Goal: Contribute content

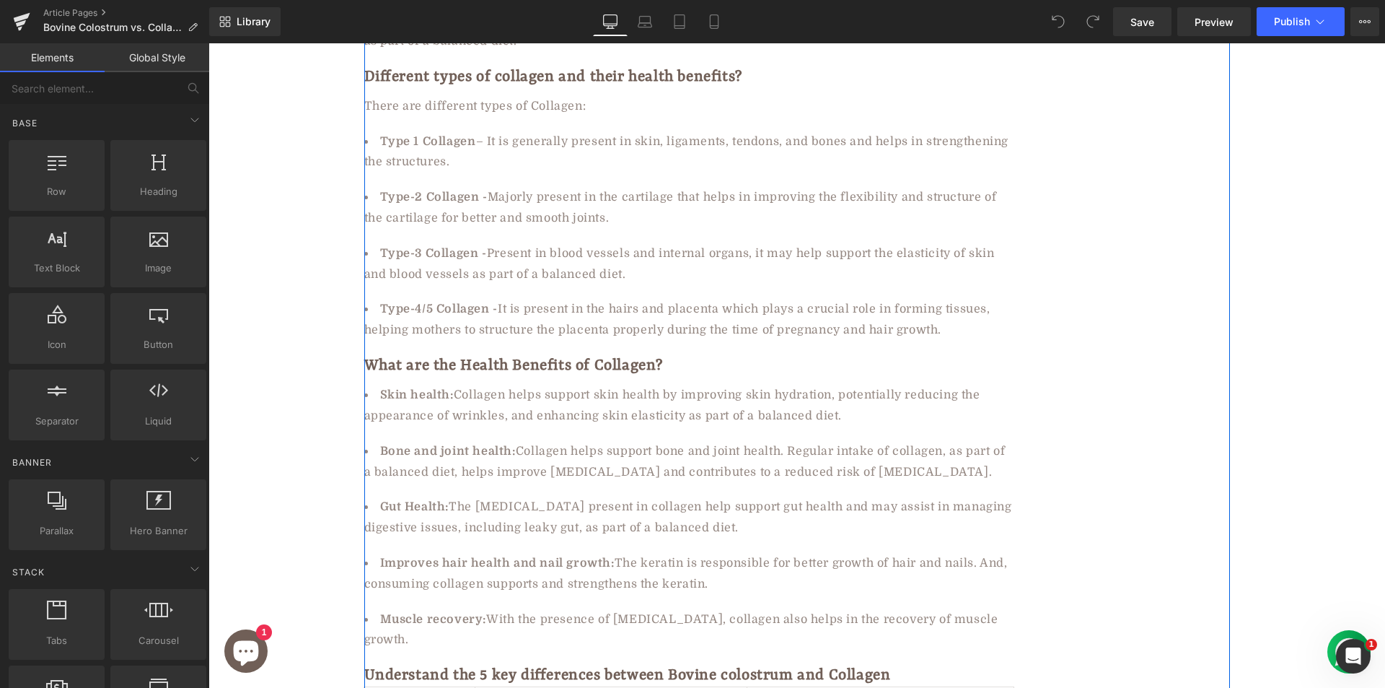
scroll to position [2237, 0]
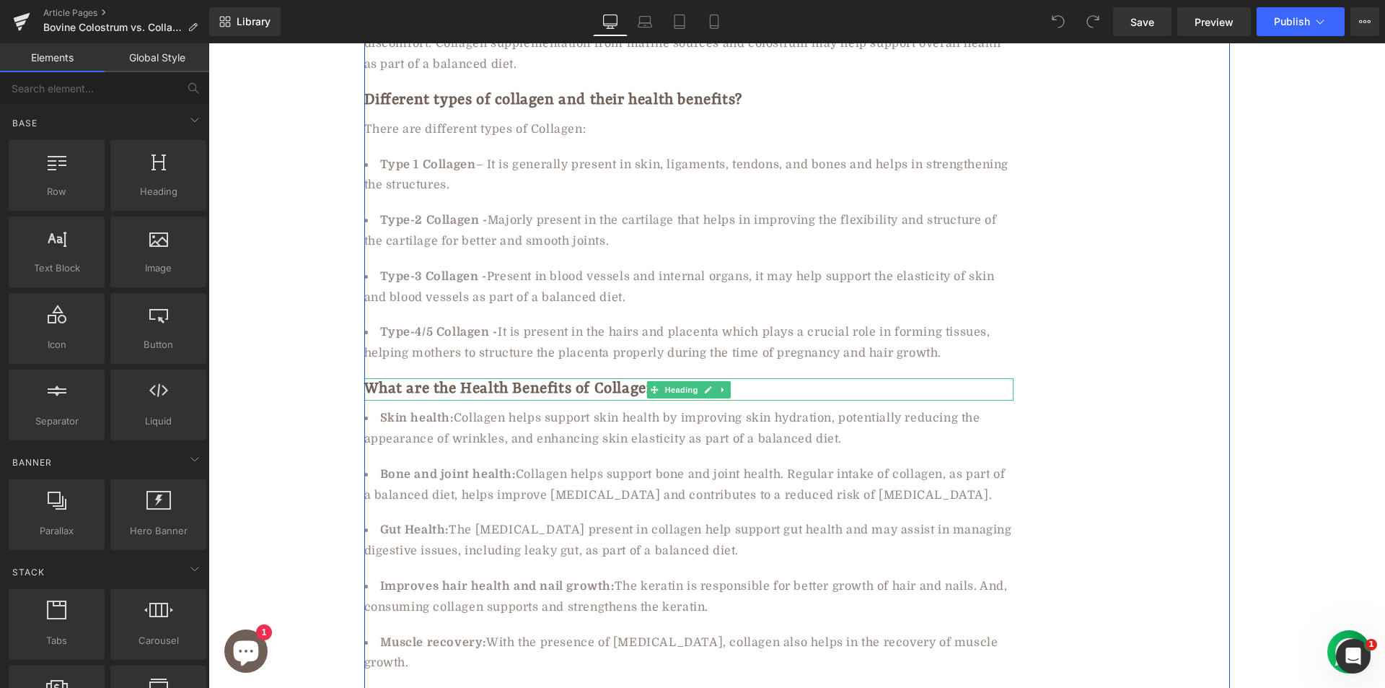
click at [450, 378] on h2 "What are the Health Benefits of Collagen?" at bounding box center [688, 389] width 649 height 22
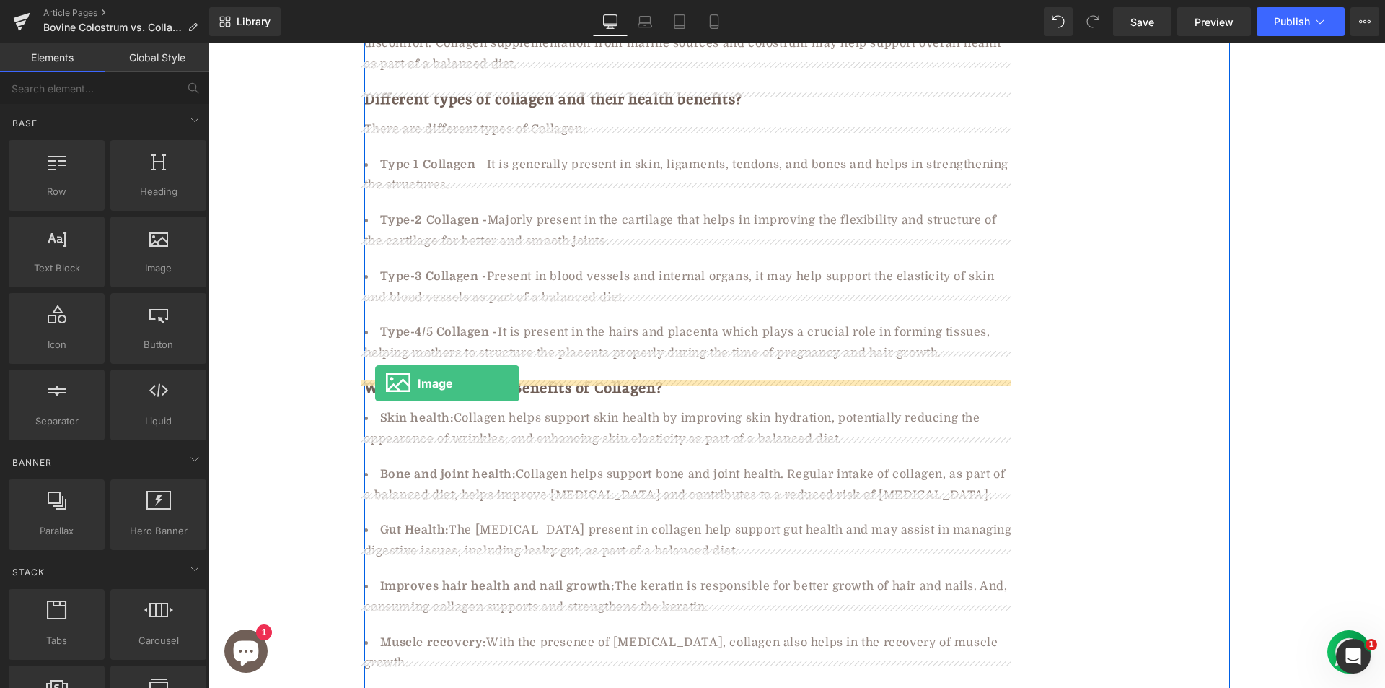
drag, startPoint x: 369, startPoint y: 300, endPoint x: 375, endPoint y: 383, distance: 83.2
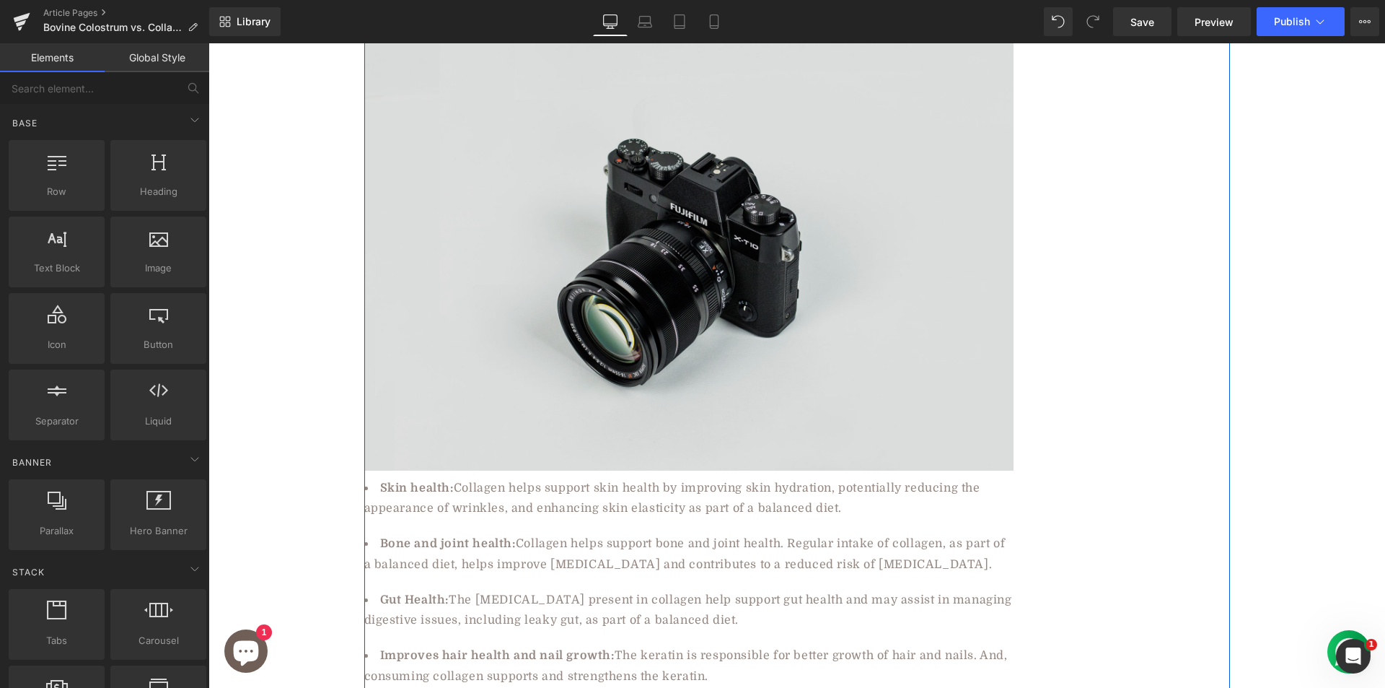
click at [525, 263] on img at bounding box center [688, 255] width 649 height 430
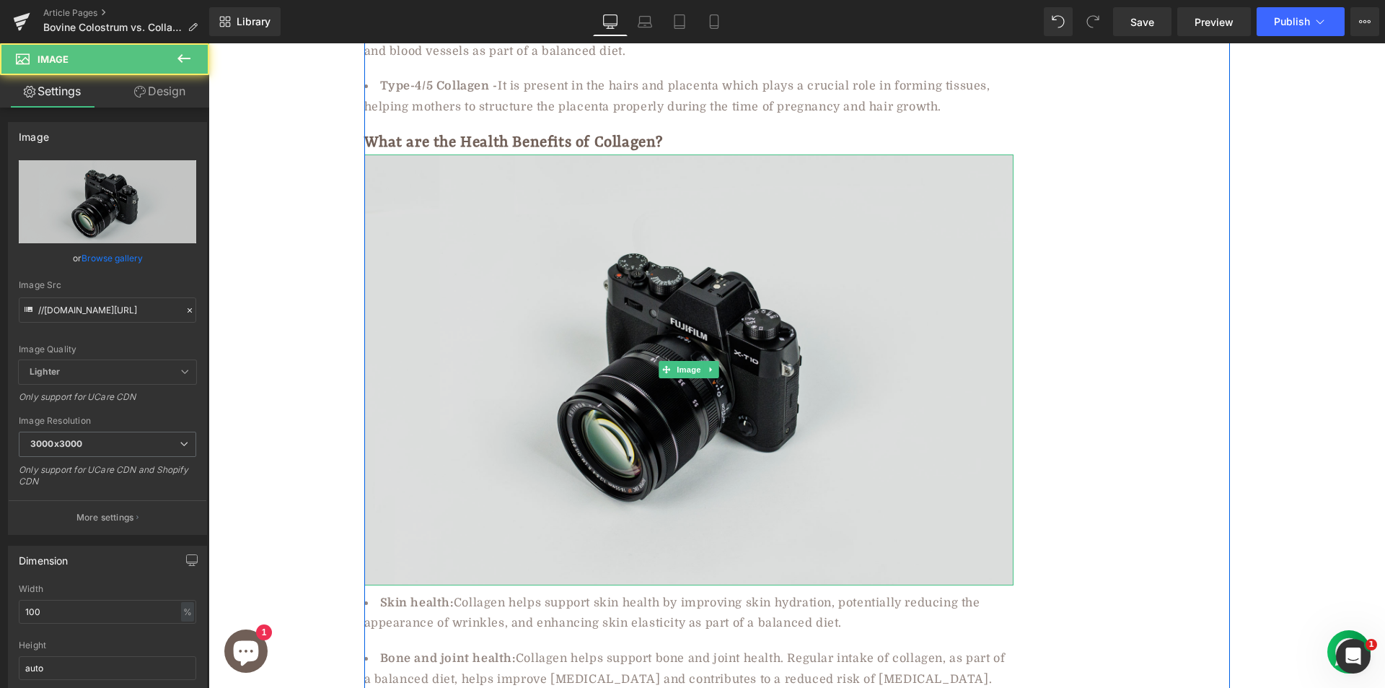
scroll to position [2381, 0]
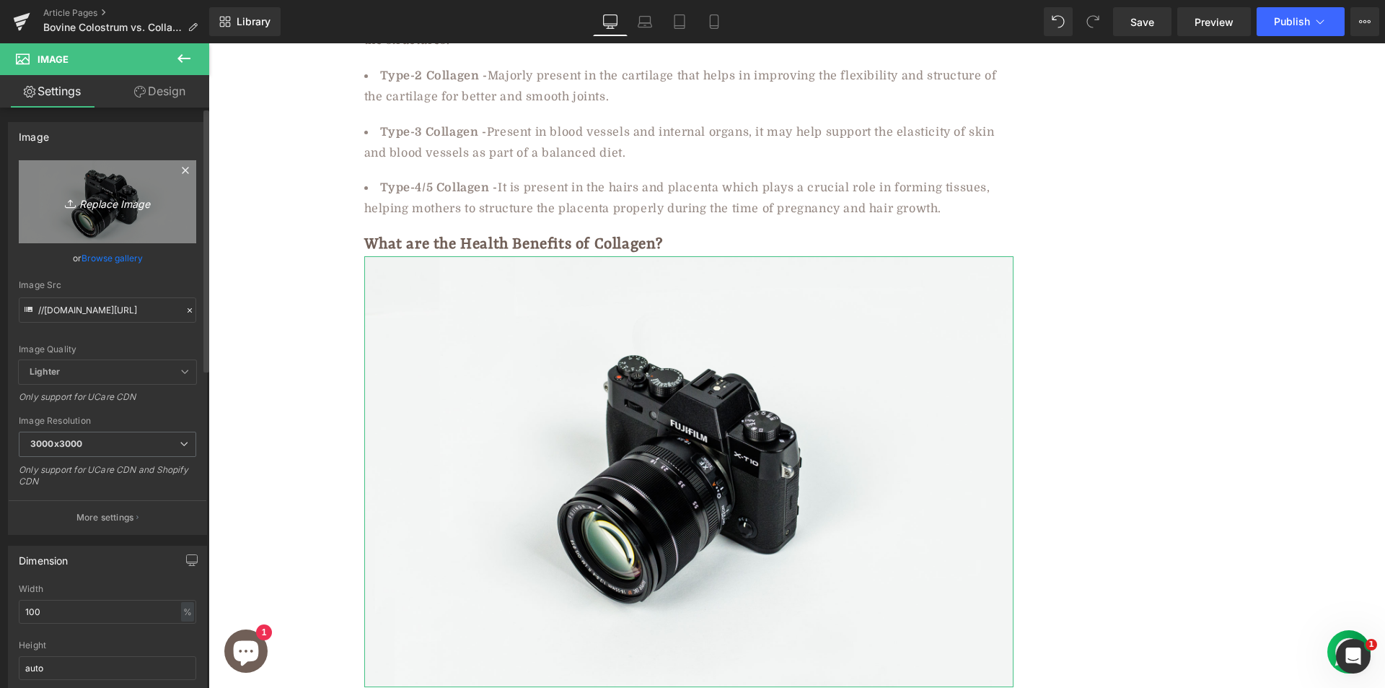
click at [92, 201] on icon "Replace Image" at bounding box center [107, 202] width 115 height 18
type input "C:\fakepath\kobieta_sypiaca_do_szklanki_kolagen_w_proszku_69286db7e4.jpg"
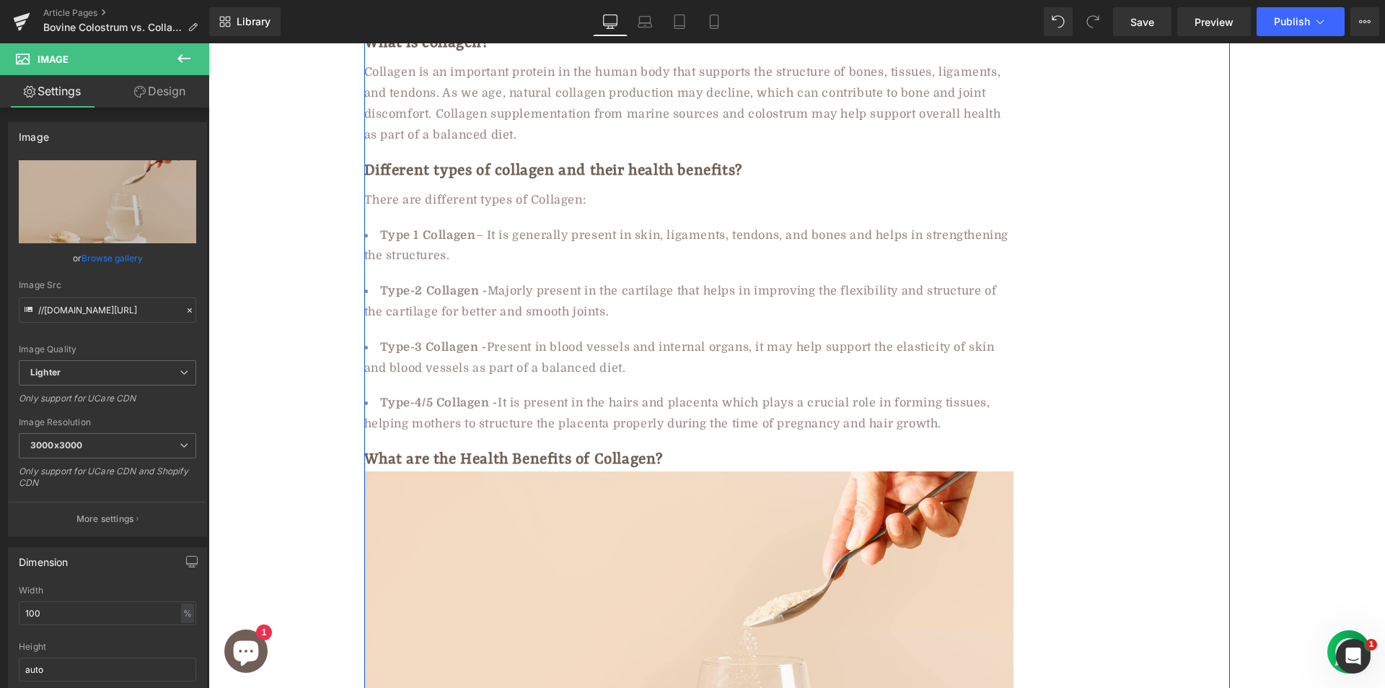
scroll to position [2309, 0]
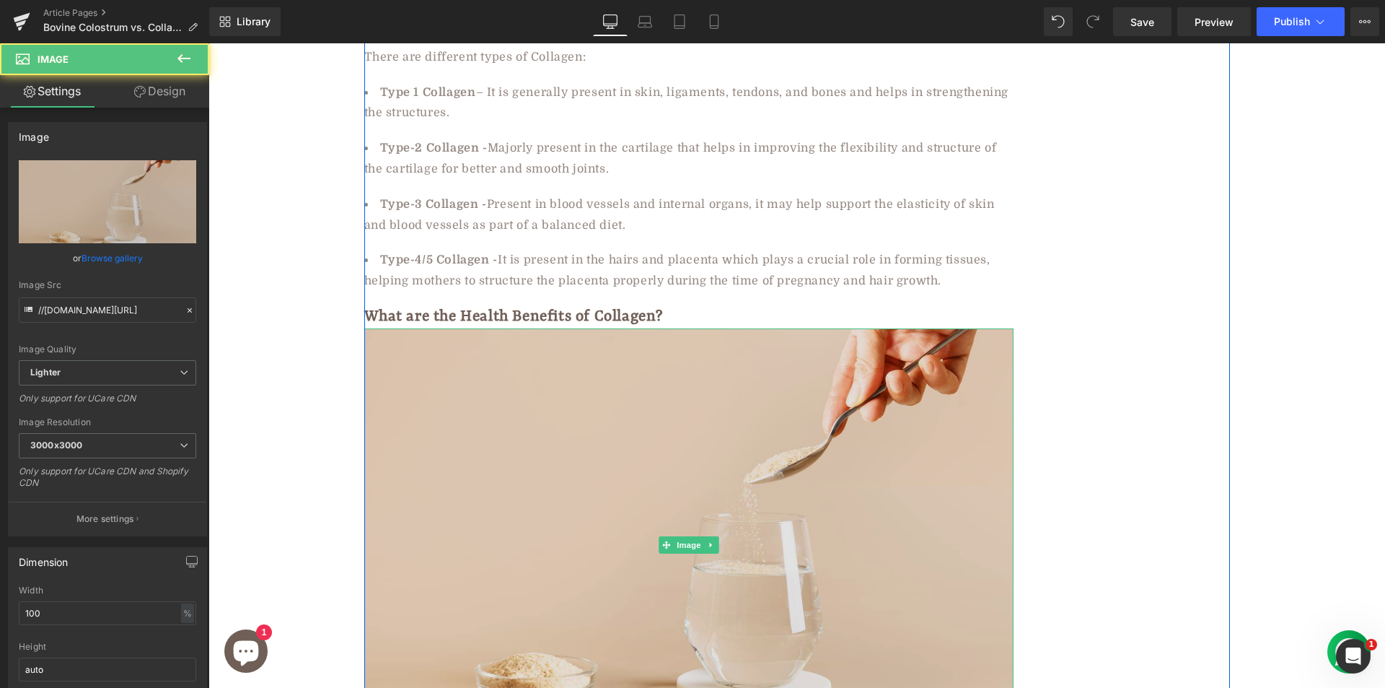
drag, startPoint x: 480, startPoint y: 362, endPoint x: 338, endPoint y: 292, distance: 158.8
click at [480, 362] on img at bounding box center [688, 544] width 649 height 433
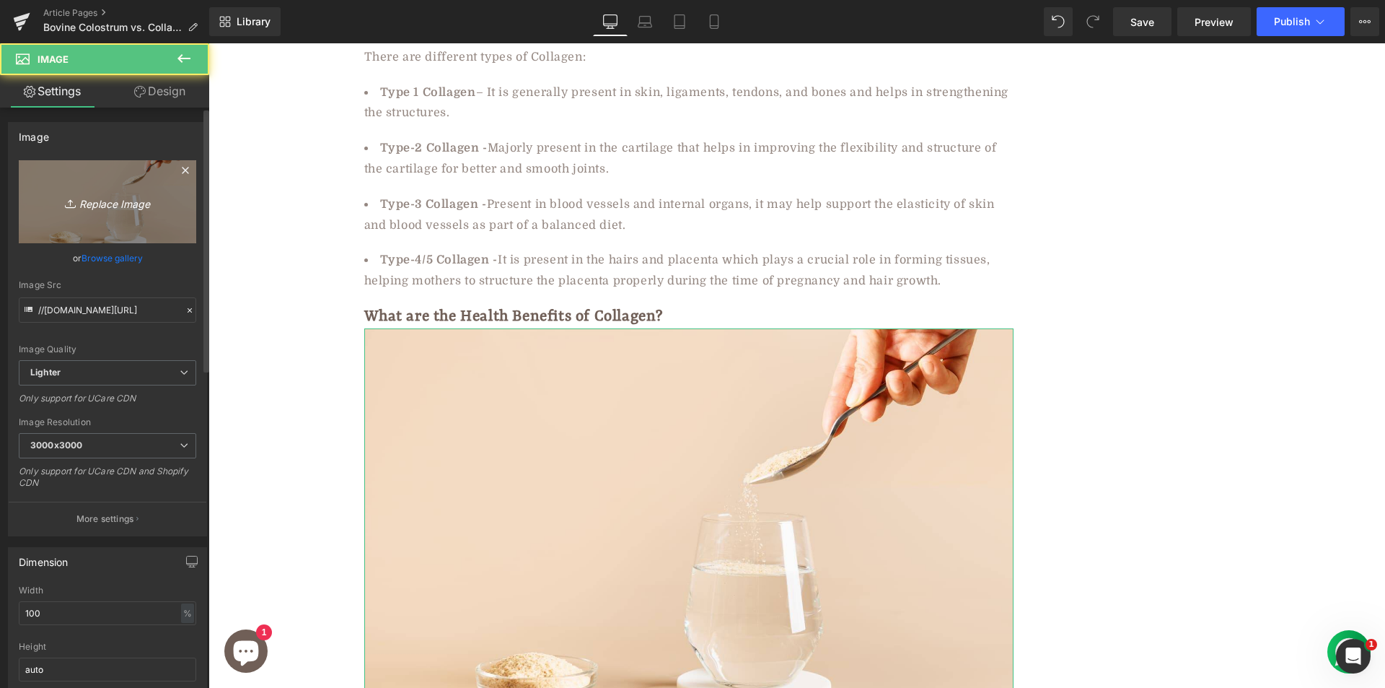
click at [115, 193] on icon "Replace Image" at bounding box center [107, 202] width 115 height 18
type input "C:\fakepath\kobieta_sypiaca_do_szklanki_kolagen_w_proszku_69286db7e4.jpg"
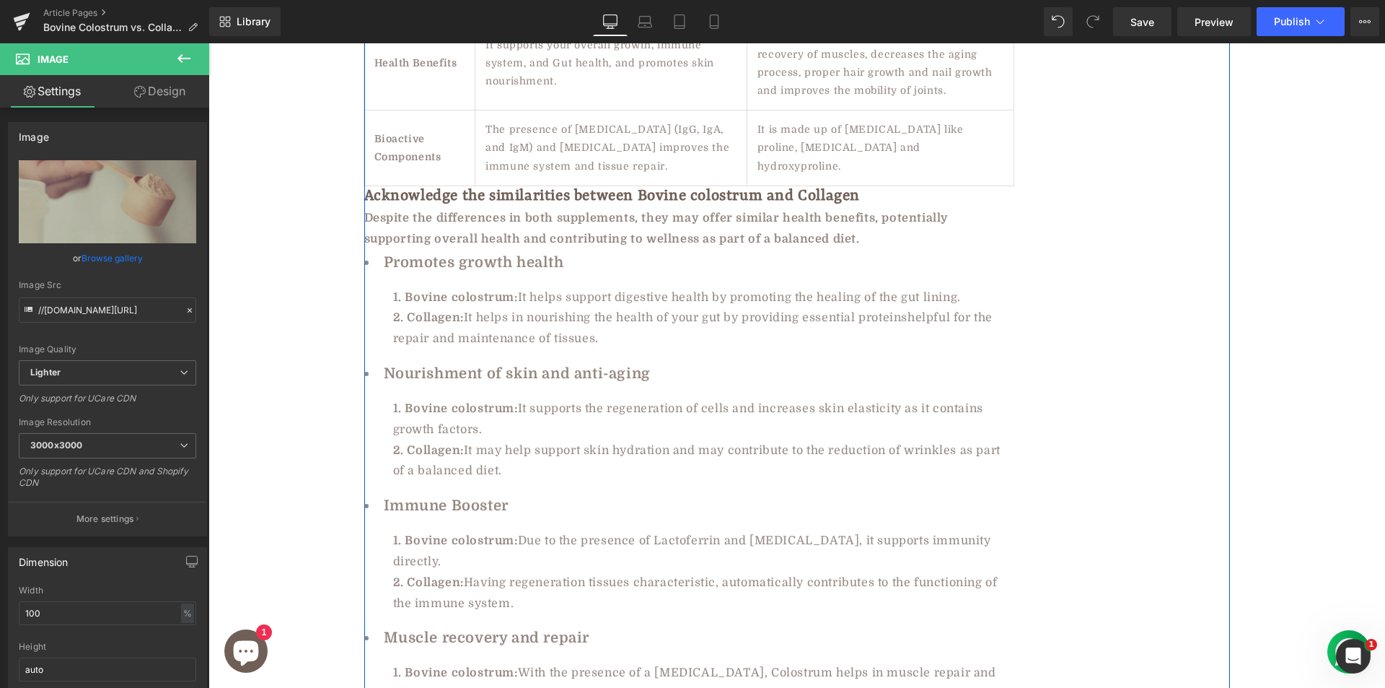
scroll to position [3463, 0]
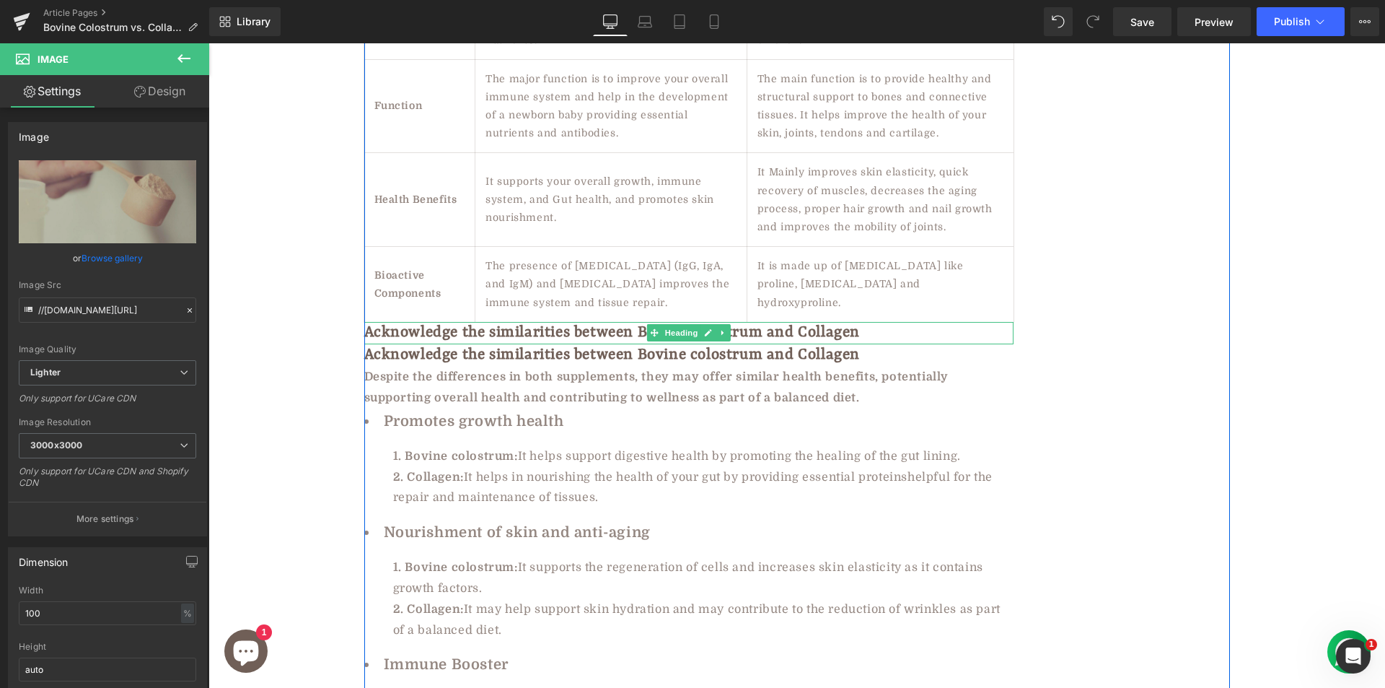
click at [500, 324] on strong "Acknowledge the similarities between Bovine colostrum and Collagen" at bounding box center [612, 332] width 496 height 17
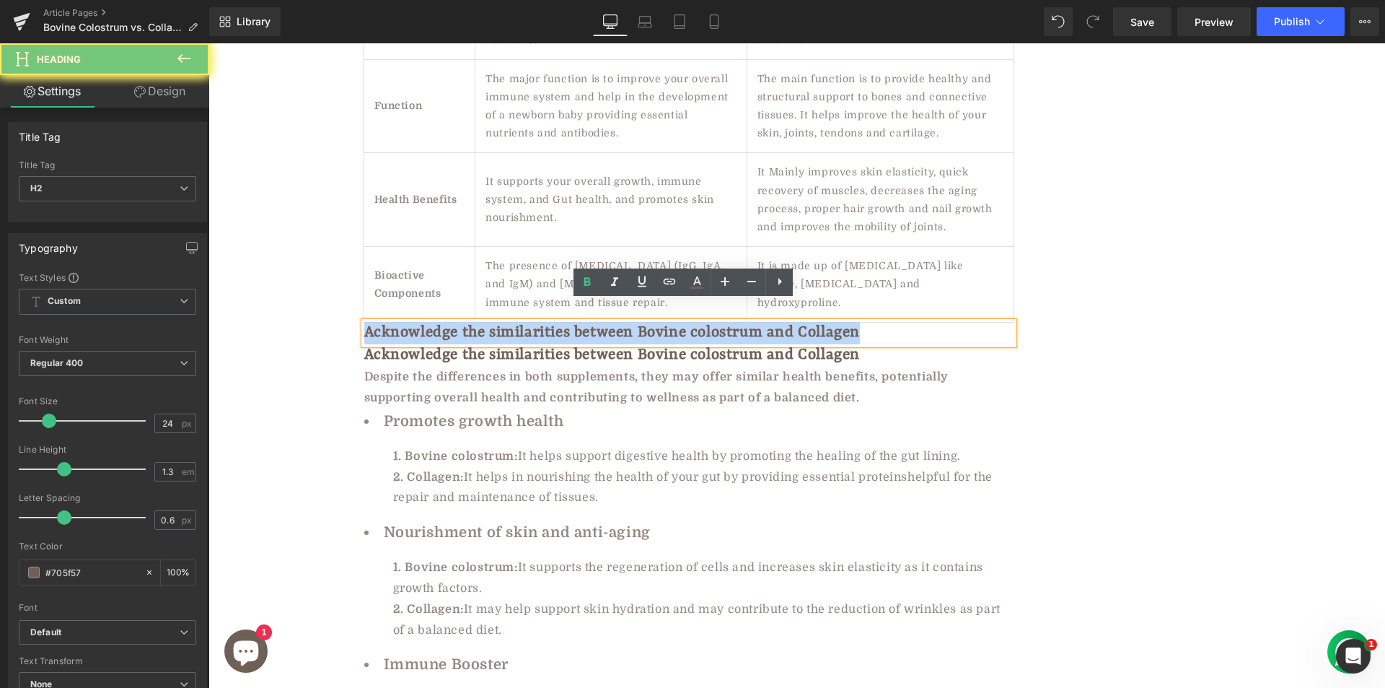
click at [500, 324] on strong "Acknowledge the similarities between Bovine colostrum and Collagen" at bounding box center [612, 332] width 496 height 17
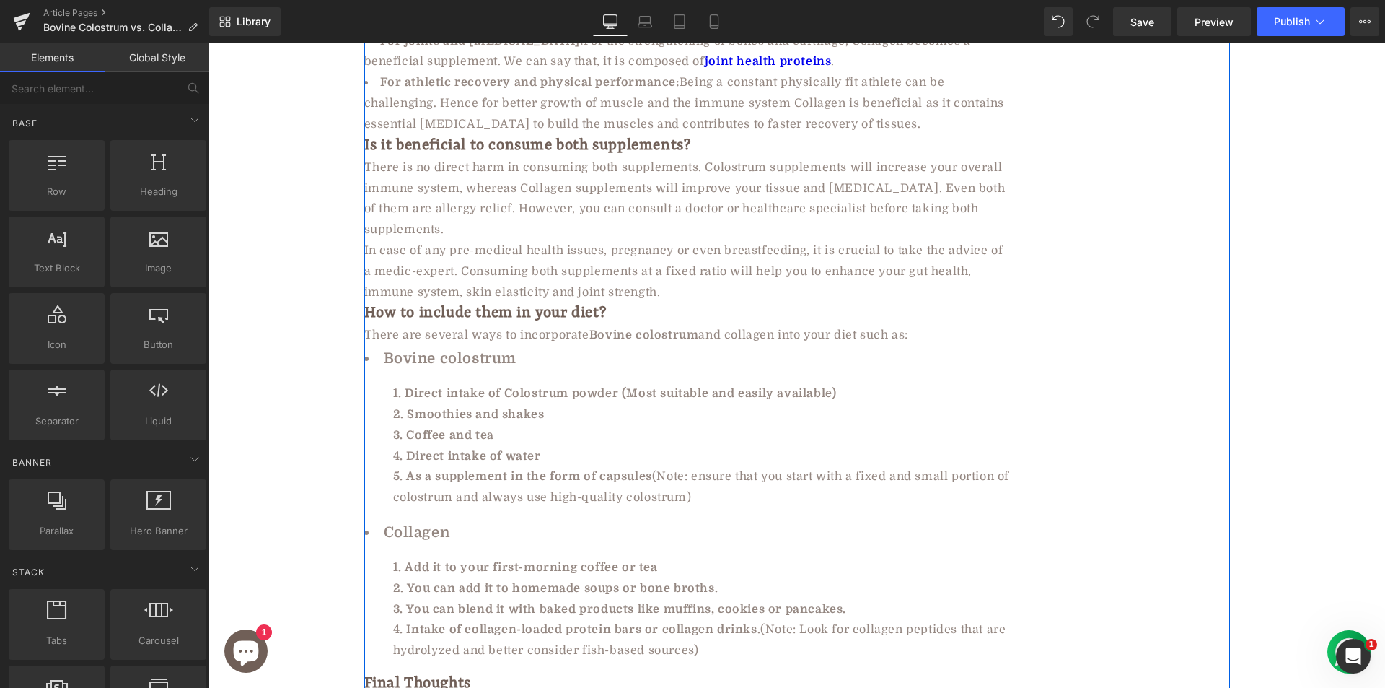
scroll to position [5051, 0]
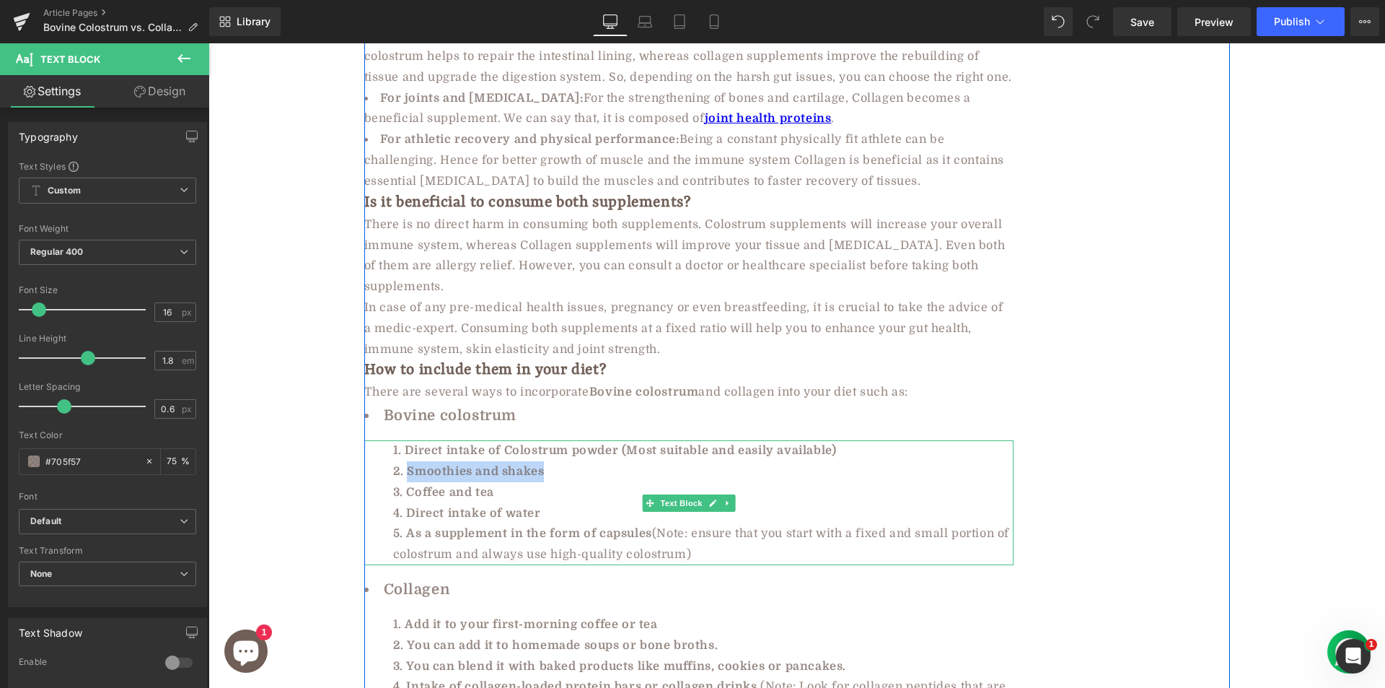
drag, startPoint x: 397, startPoint y: 450, endPoint x: 545, endPoint y: 450, distance: 148.6
click at [545, 461] on li "Smoothies and shakes" at bounding box center [703, 471] width 621 height 21
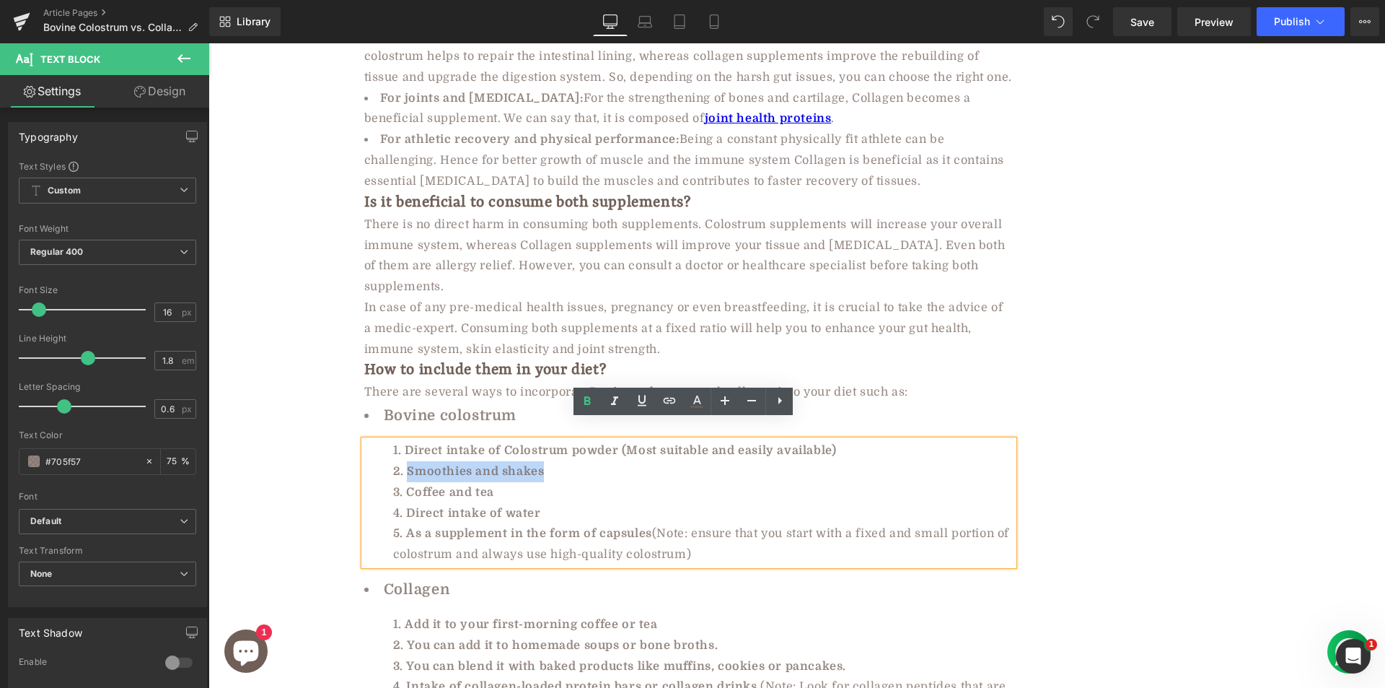
copy li "Smoothies and shakes"
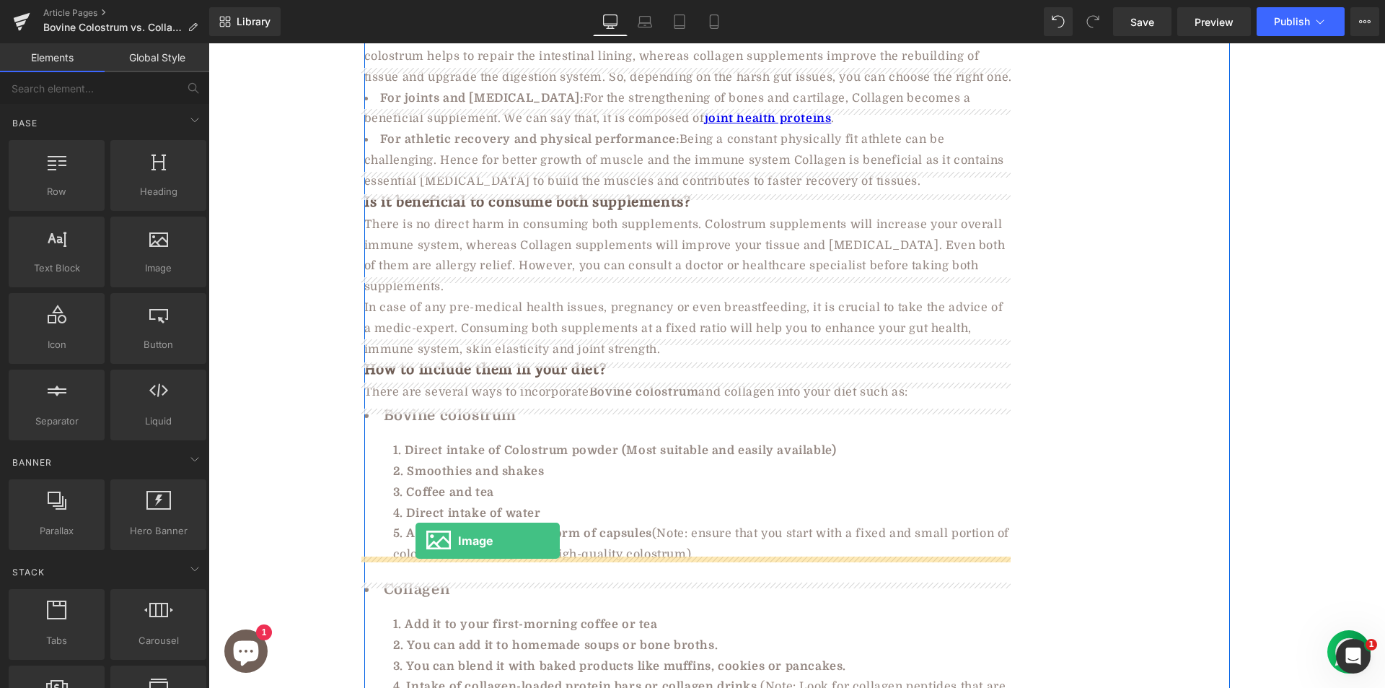
drag, startPoint x: 363, startPoint y: 293, endPoint x: 416, endPoint y: 540, distance: 253.0
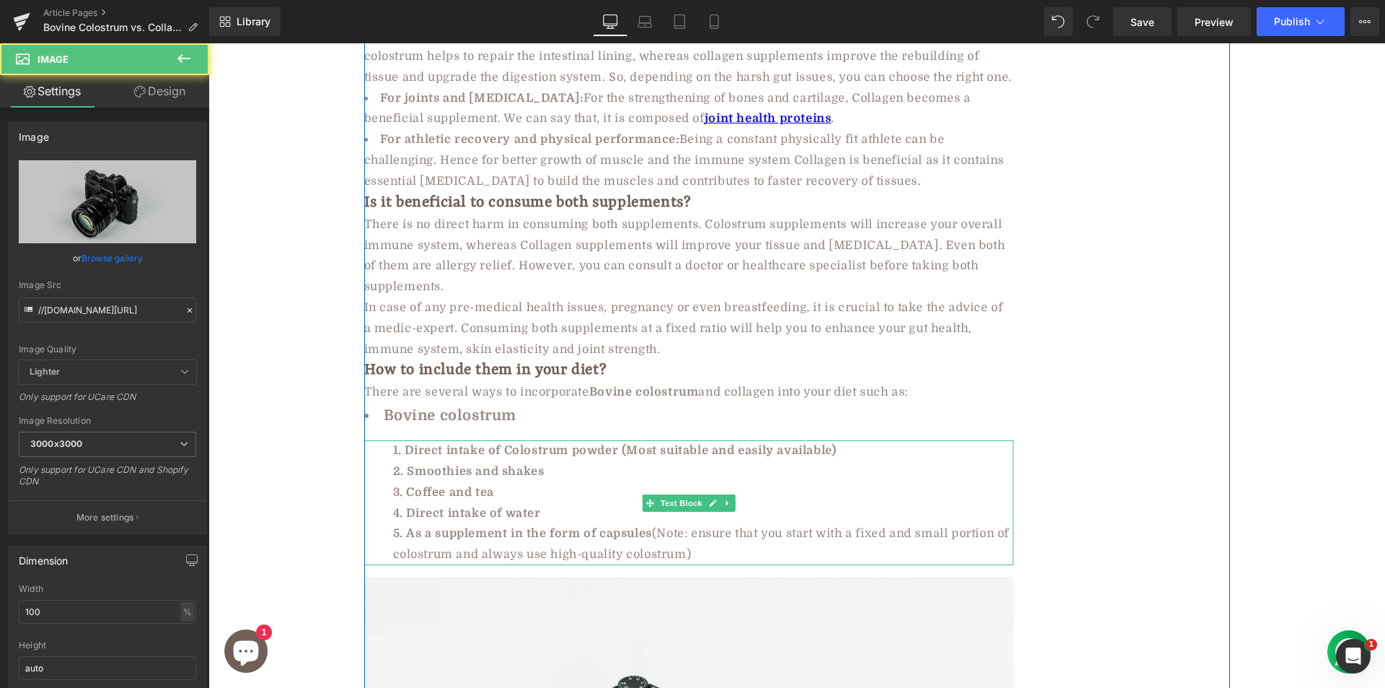
scroll to position [5339, 0]
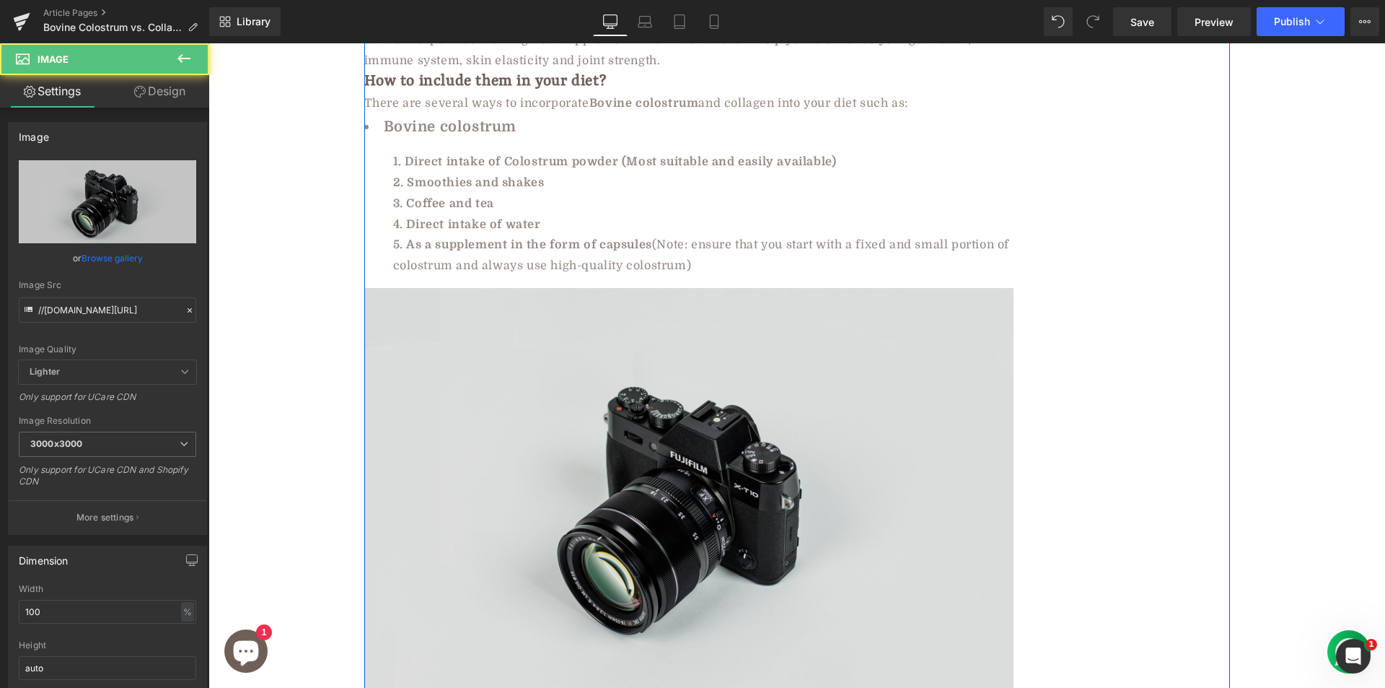
click at [488, 425] on img at bounding box center [688, 503] width 649 height 430
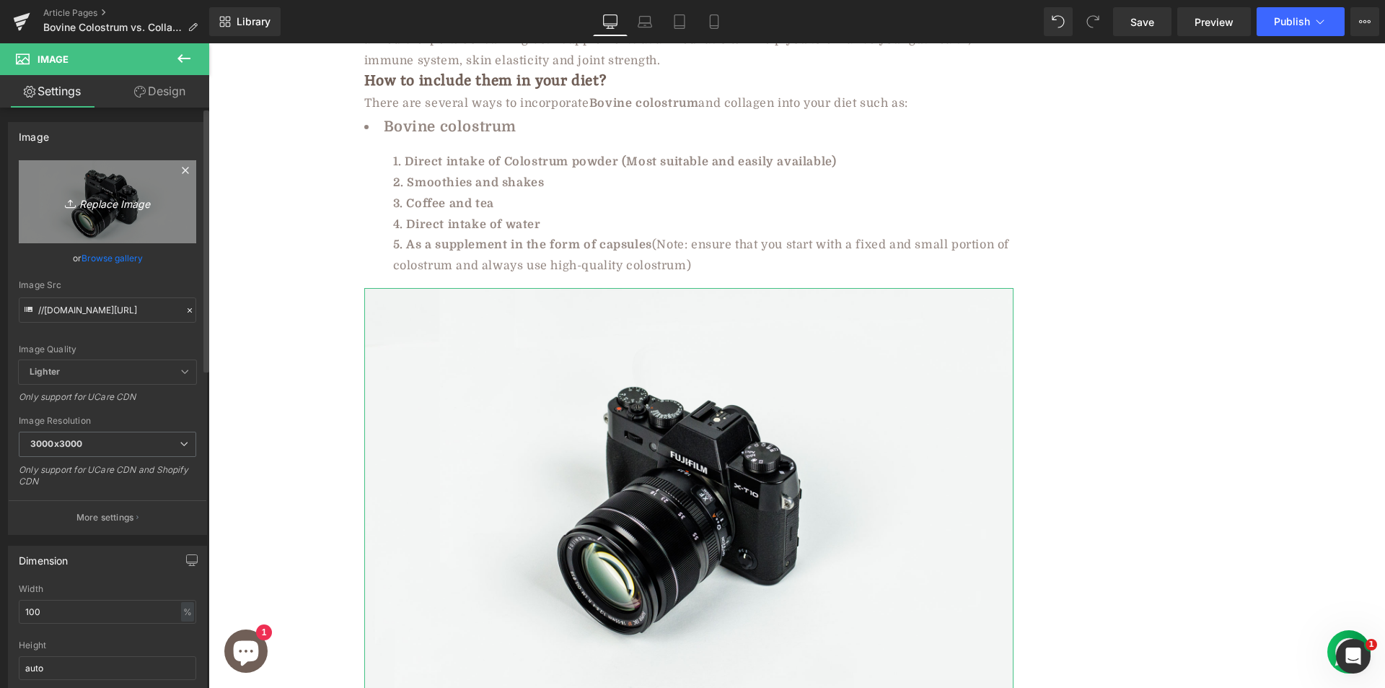
click at [97, 195] on icon "Replace Image" at bounding box center [107, 202] width 115 height 18
type input "C:\fakepath\ip-us-Immune-Boosting-Colostrum-Smoothie.jpg"
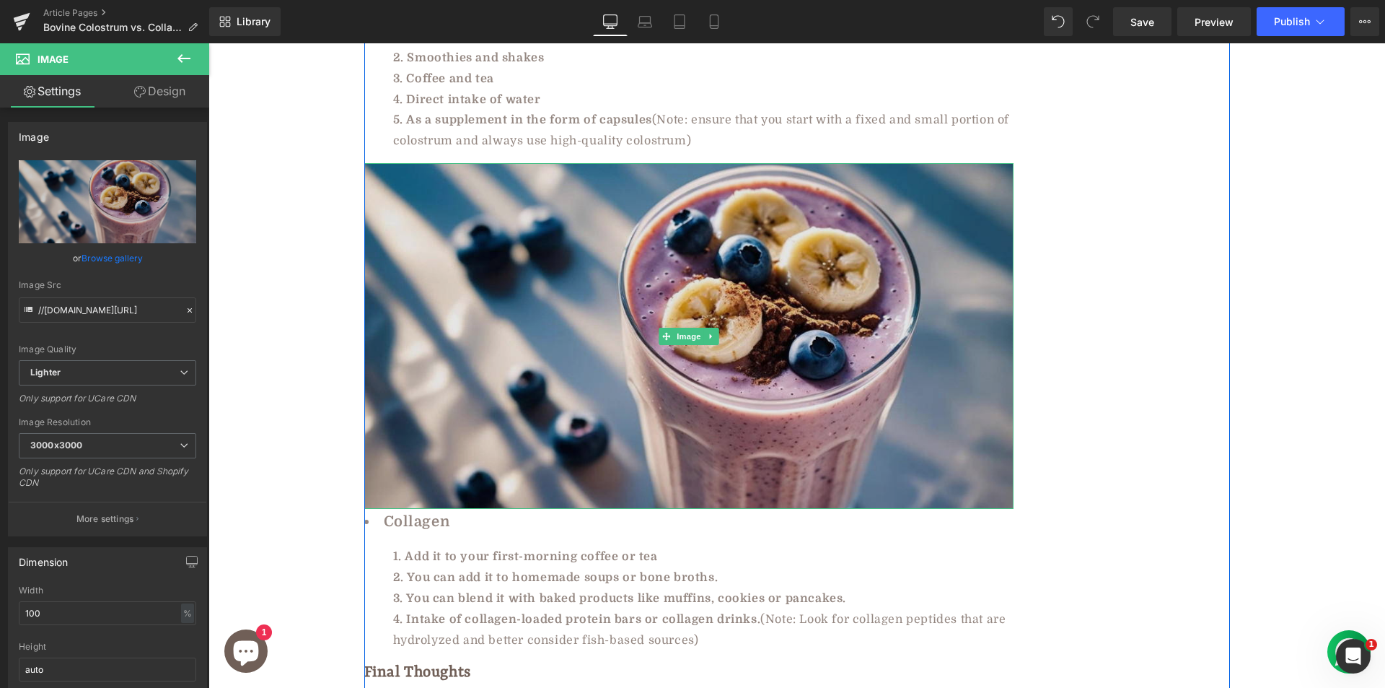
scroll to position [5628, 0]
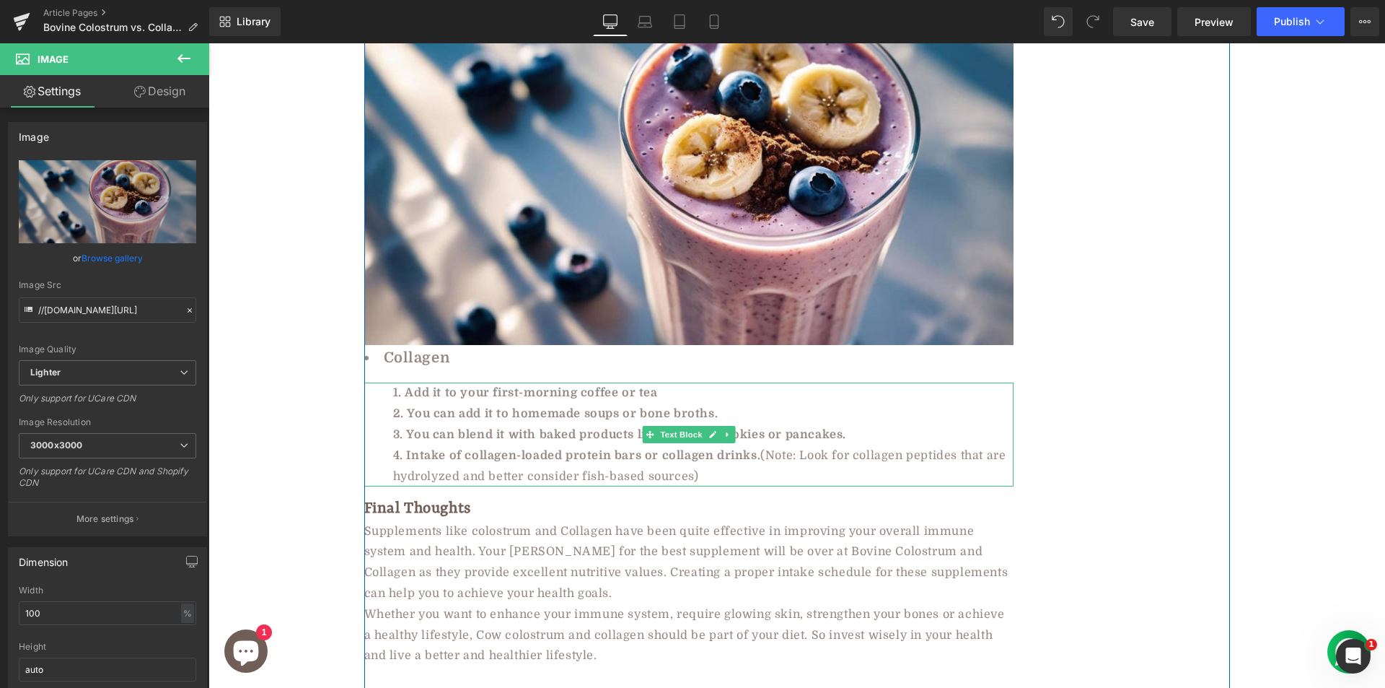
click at [538, 445] on li "Intake of collagen-loaded protein bars or collagen drinks. (Note: Look for coll…" at bounding box center [703, 466] width 621 height 42
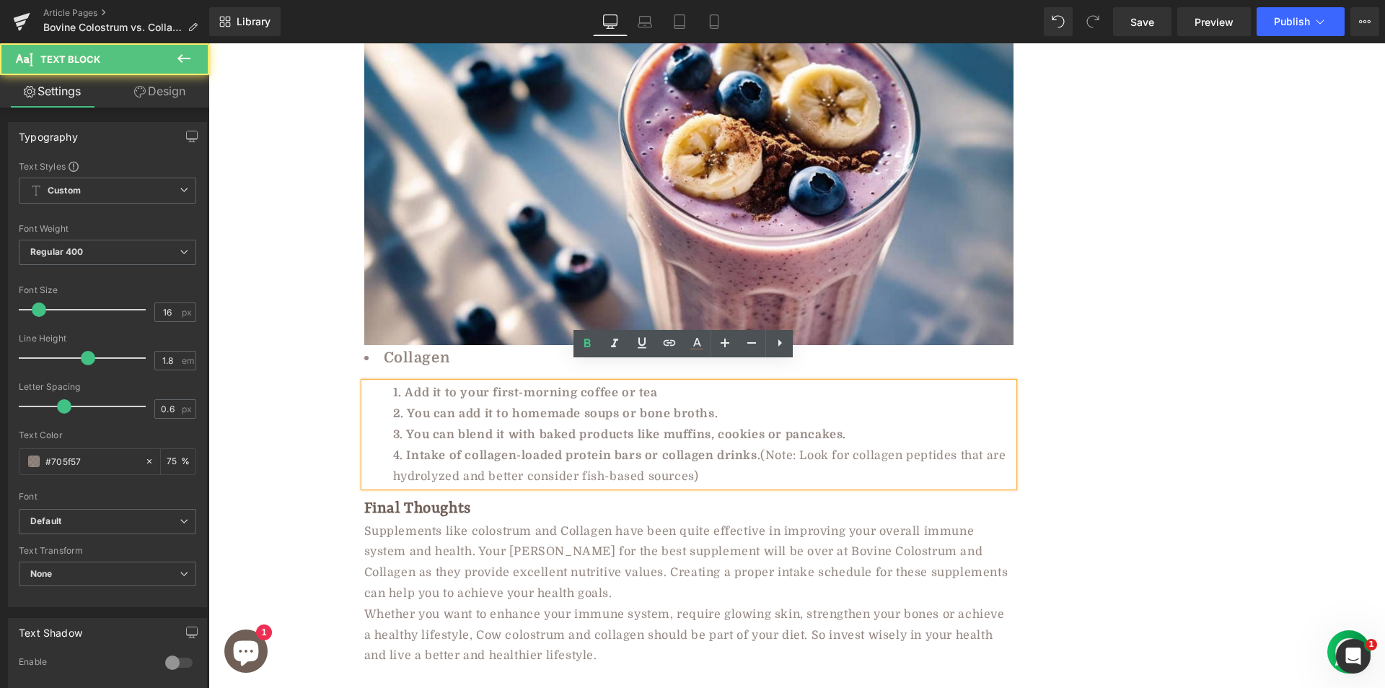
click at [671, 424] on li "You can blend it with baked products like muffins, cookies or pancakes." at bounding box center [703, 434] width 621 height 21
copy li "muffins"
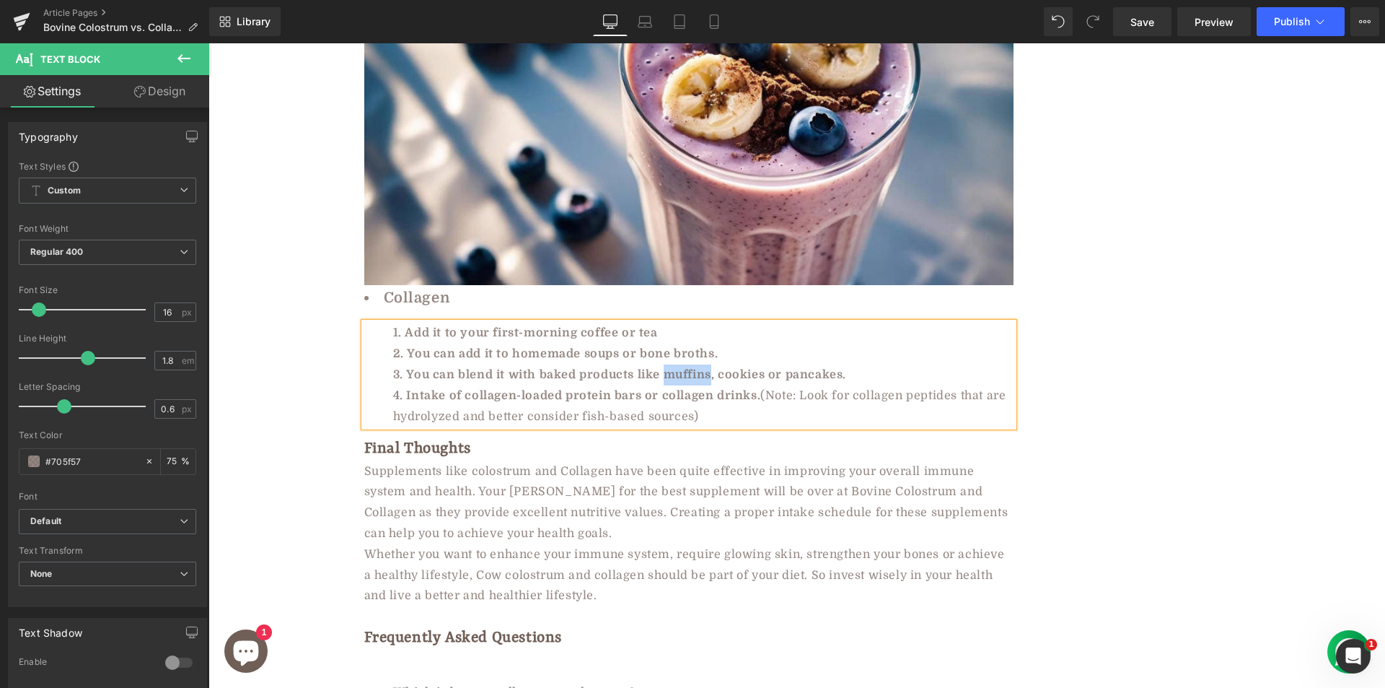
scroll to position [5772, 0]
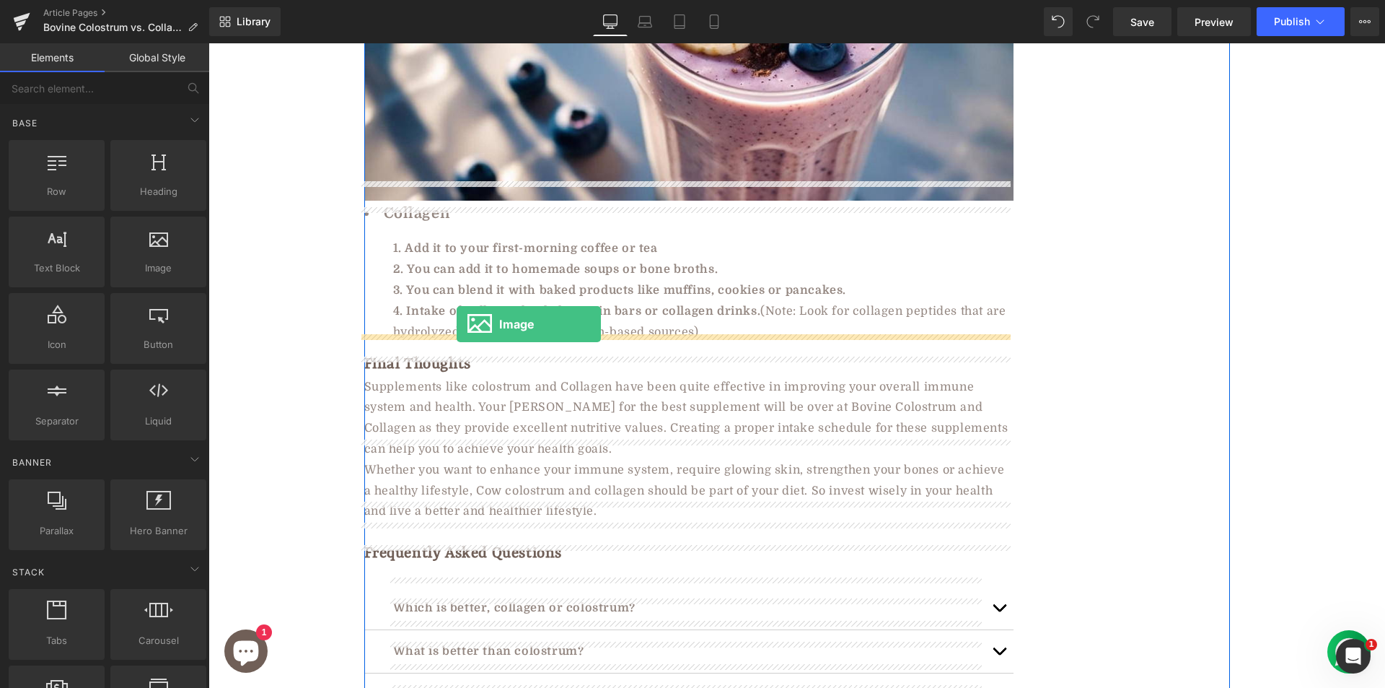
drag, startPoint x: 361, startPoint y: 311, endPoint x: 457, endPoint y: 324, distance: 96.1
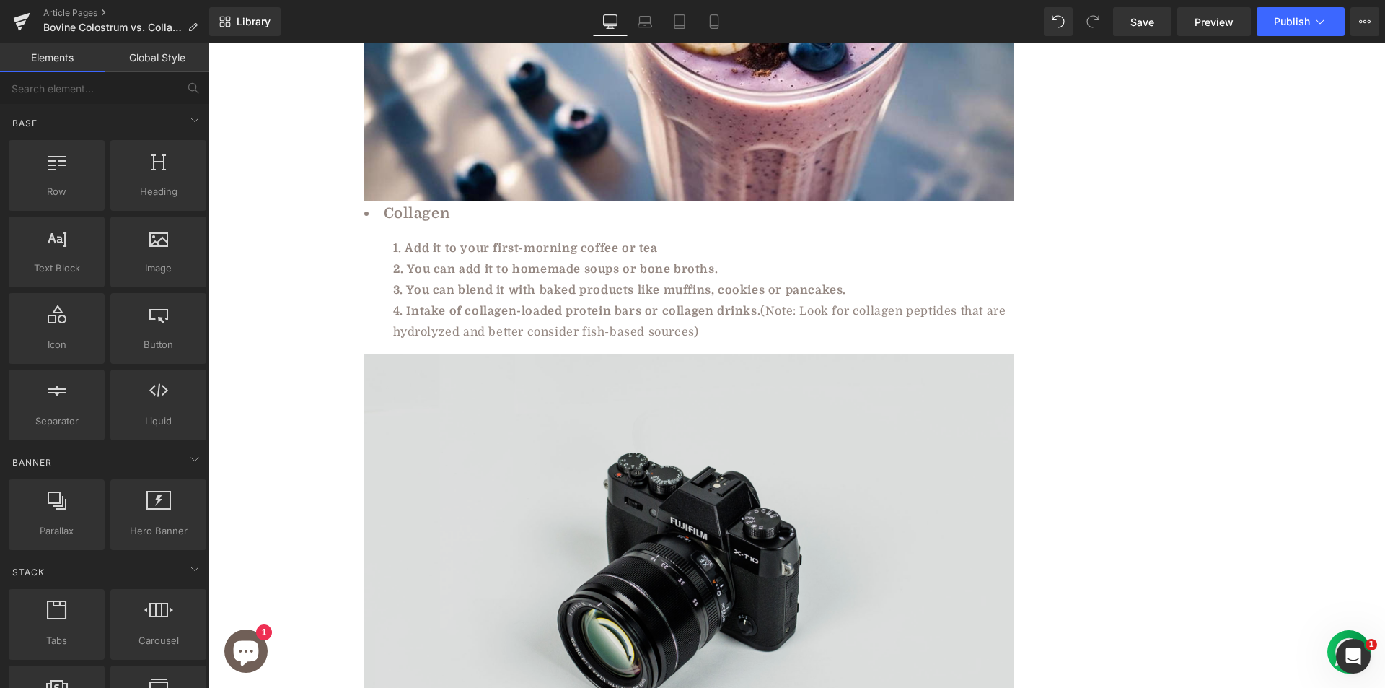
drag, startPoint x: 549, startPoint y: 507, endPoint x: 493, endPoint y: 439, distance: 87.6
click at [550, 507] on img at bounding box center [688, 569] width 649 height 430
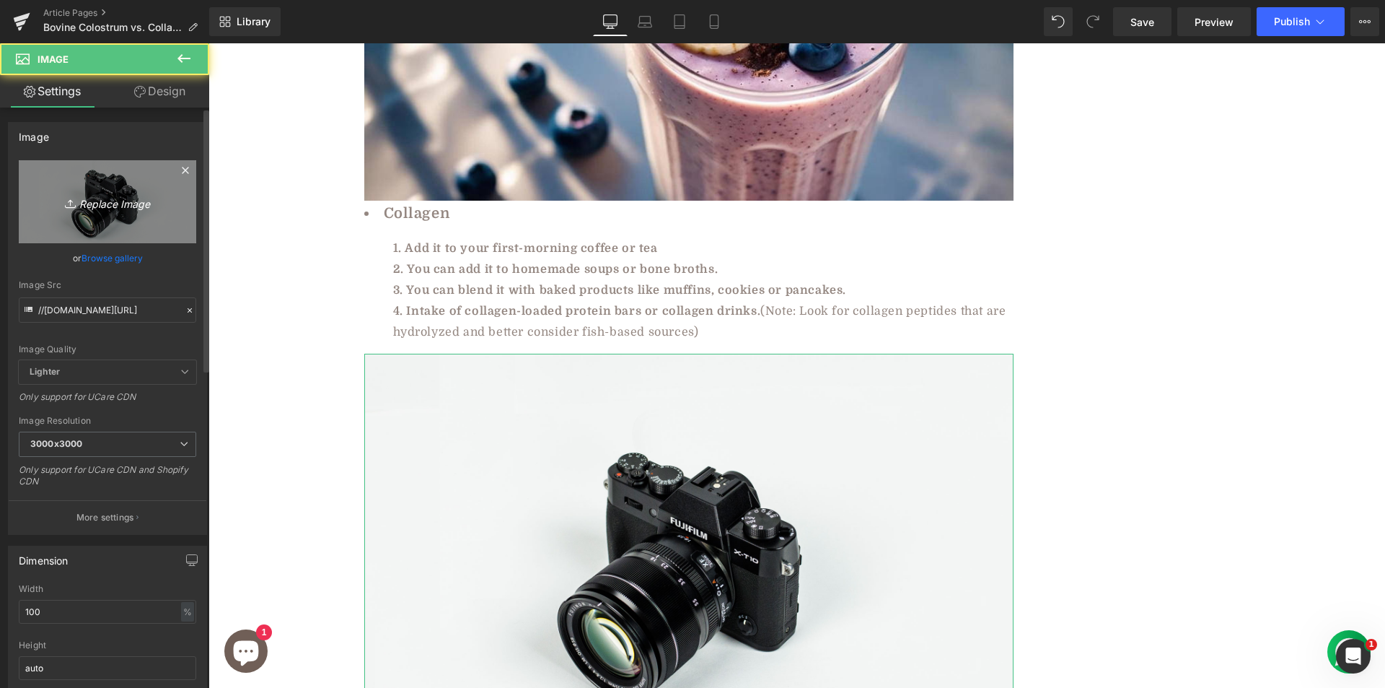
click at [88, 196] on icon "Replace Image" at bounding box center [107, 202] width 115 height 18
type input "C:\fakepath\One-Bowl-Banana-Chocolate-Chip-Muffins-1664x832-1.jpg"
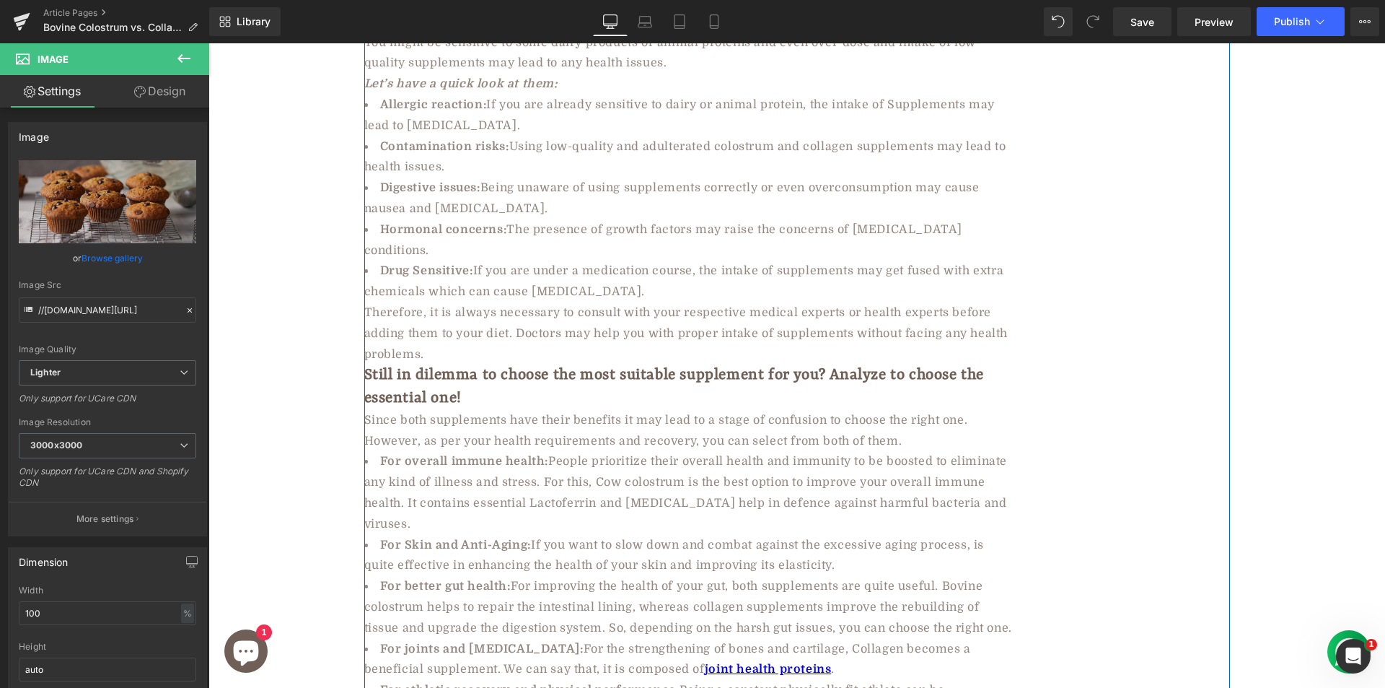
scroll to position [4474, 0]
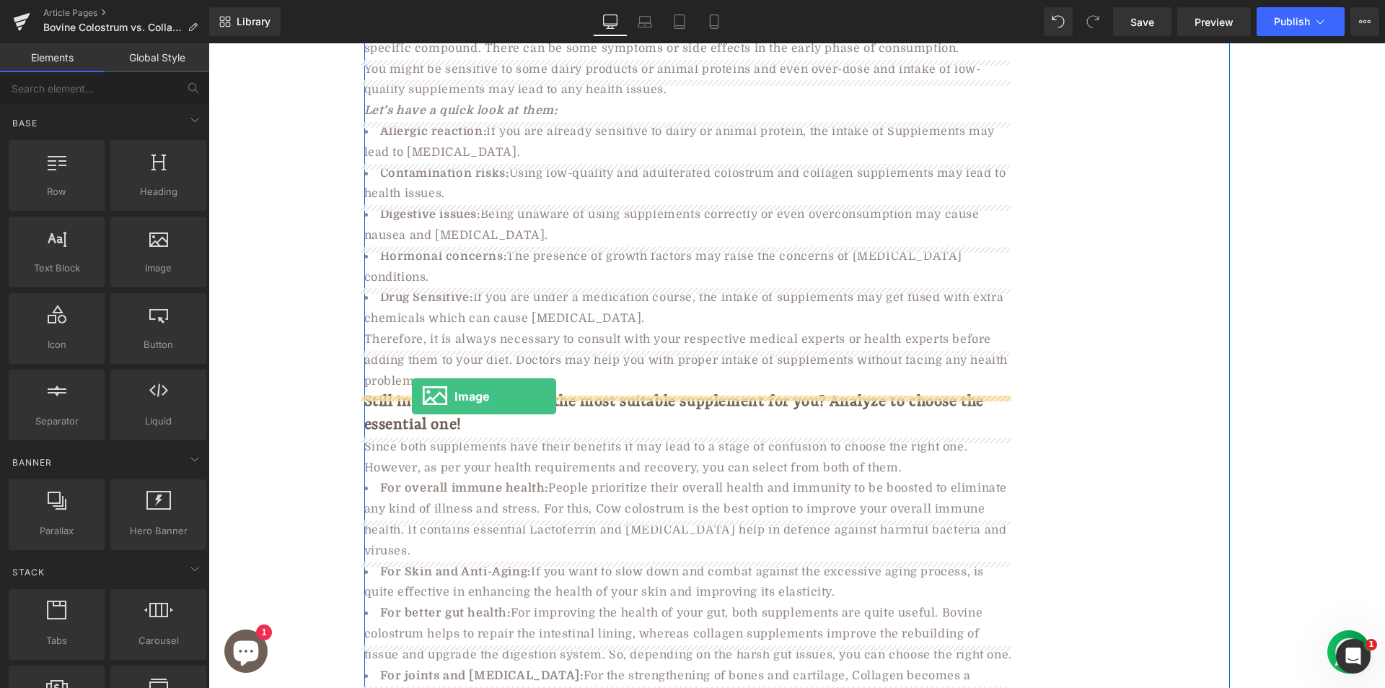
drag, startPoint x: 361, startPoint y: 298, endPoint x: 412, endPoint y: 396, distance: 110.4
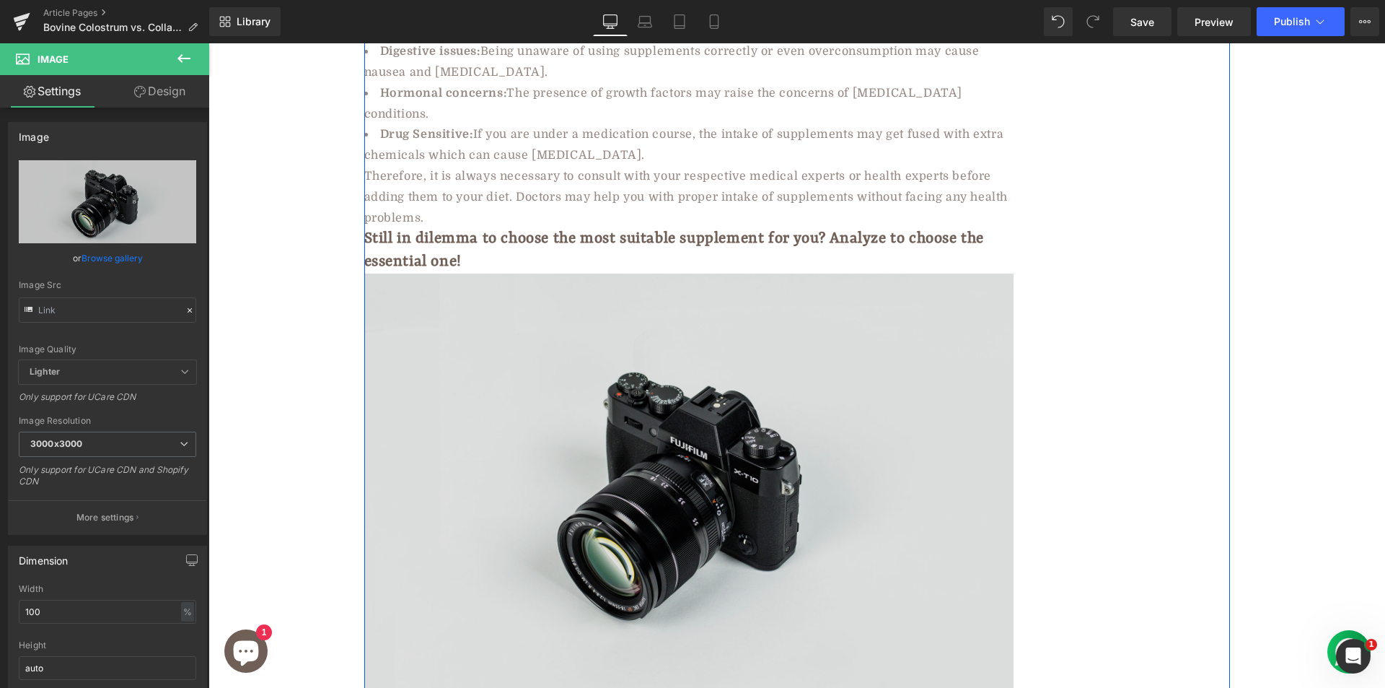
scroll to position [4690, 0]
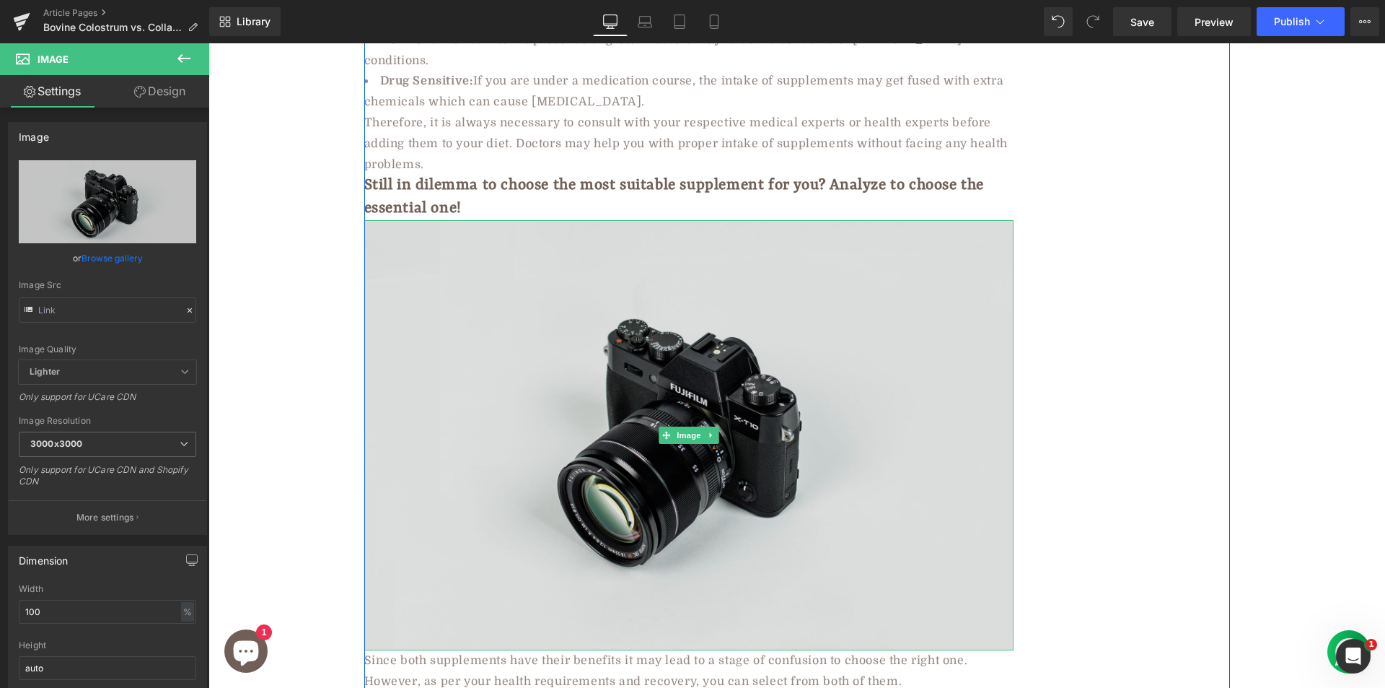
click at [424, 369] on img at bounding box center [688, 435] width 649 height 430
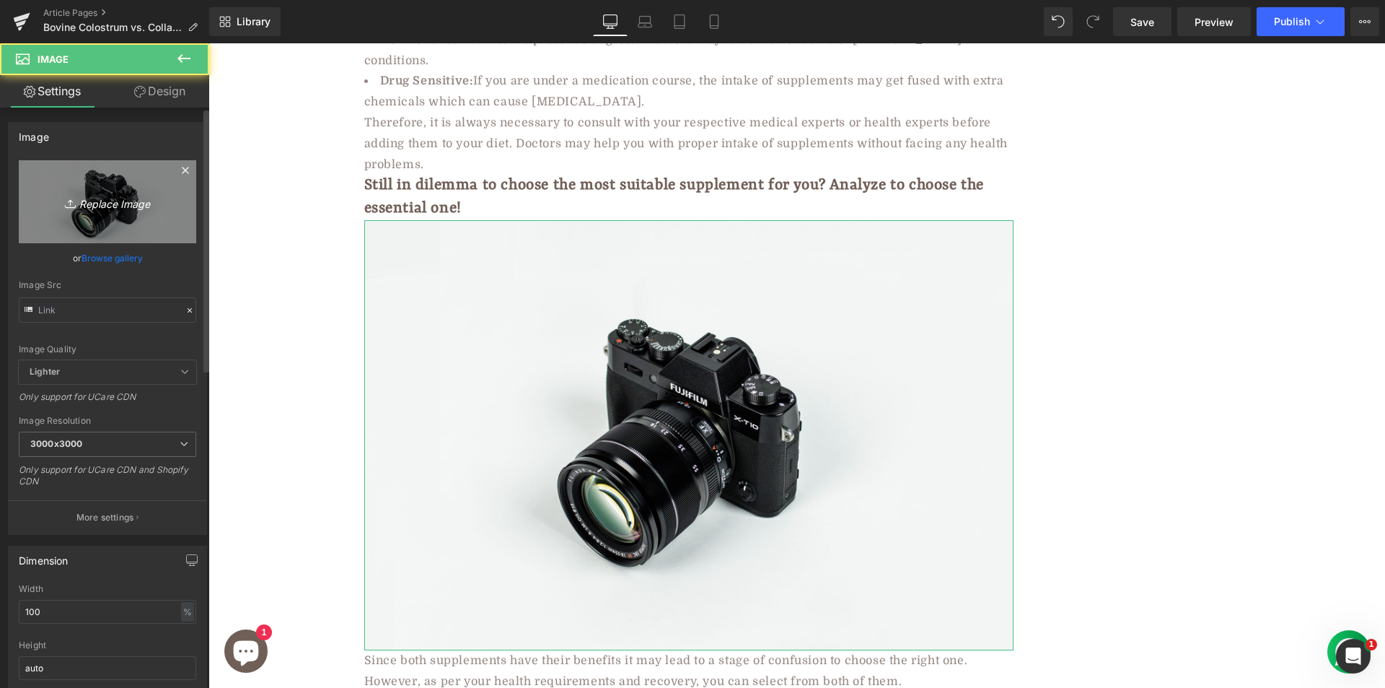
click at [104, 206] on icon "Replace Image" at bounding box center [107, 202] width 115 height 18
type input "C:\fakepath\ezgif.com-webp-to-jpg-converter (8).jpg"
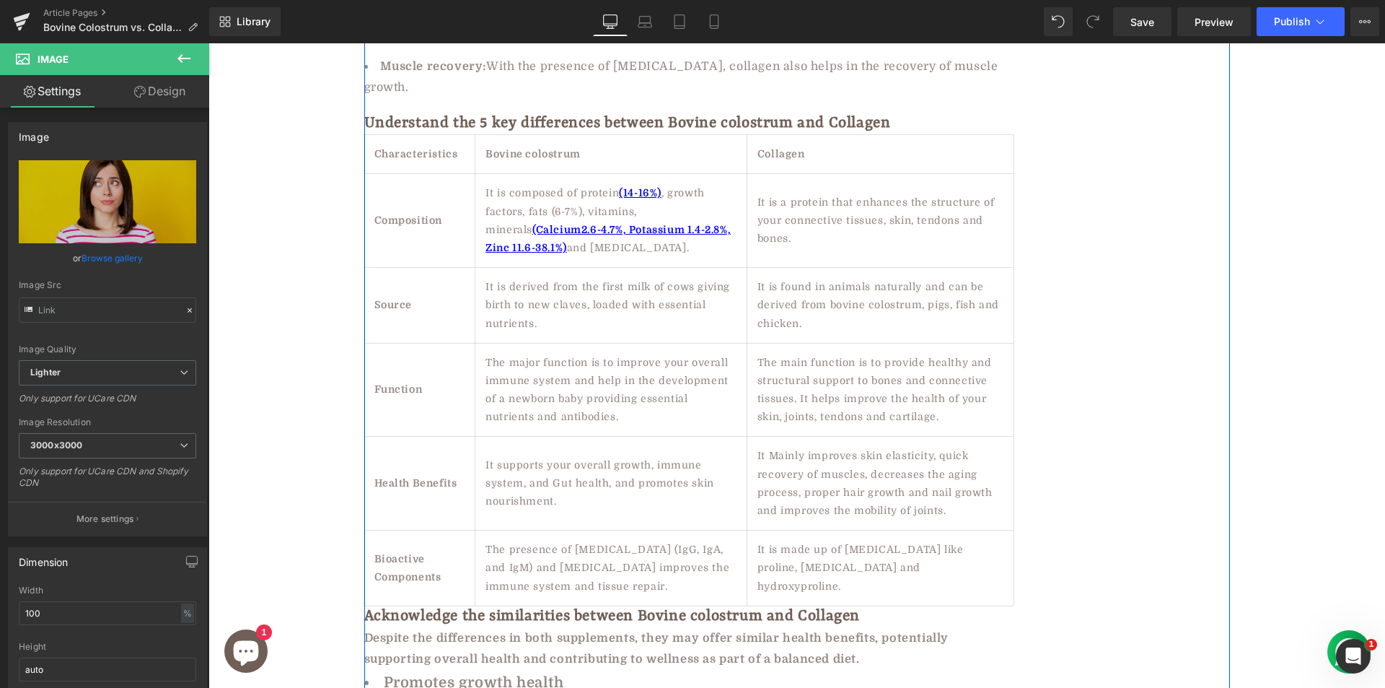
scroll to position [3030, 0]
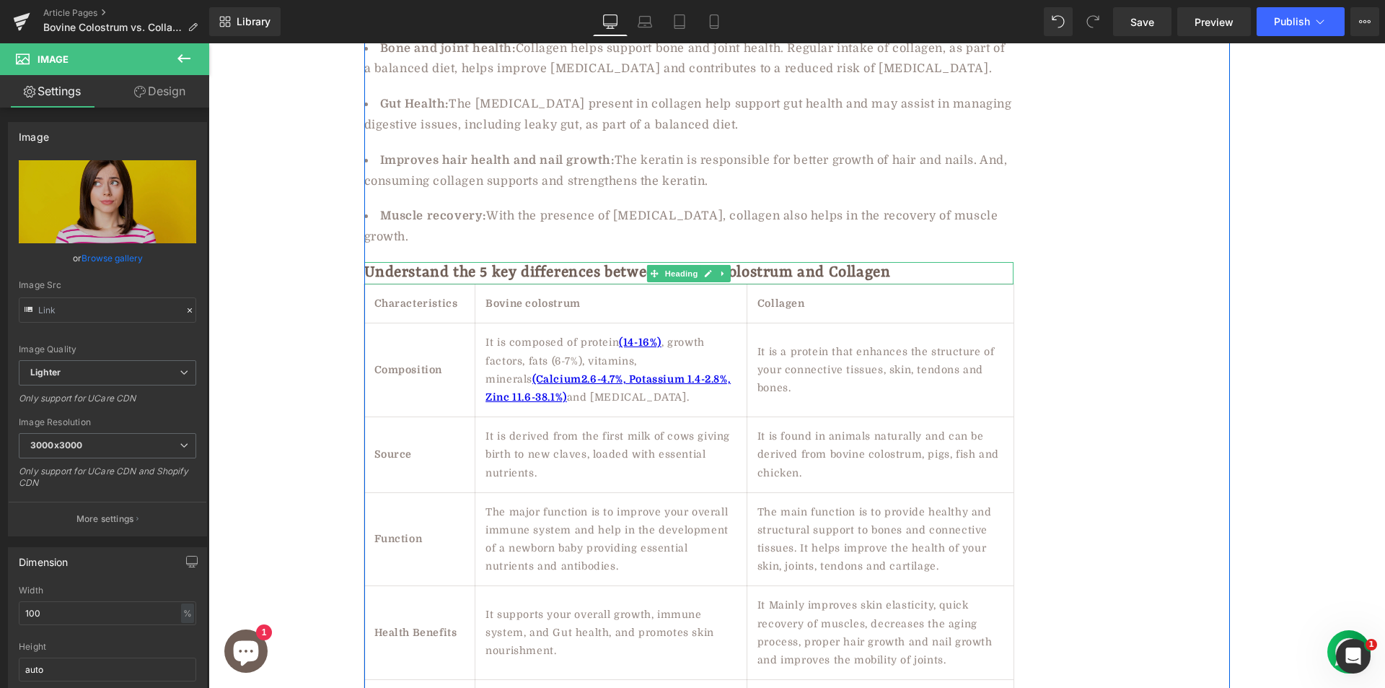
click at [794, 262] on h2 "Understand the 5 key differences between Bovine colostrum and Collagen" at bounding box center [688, 273] width 649 height 22
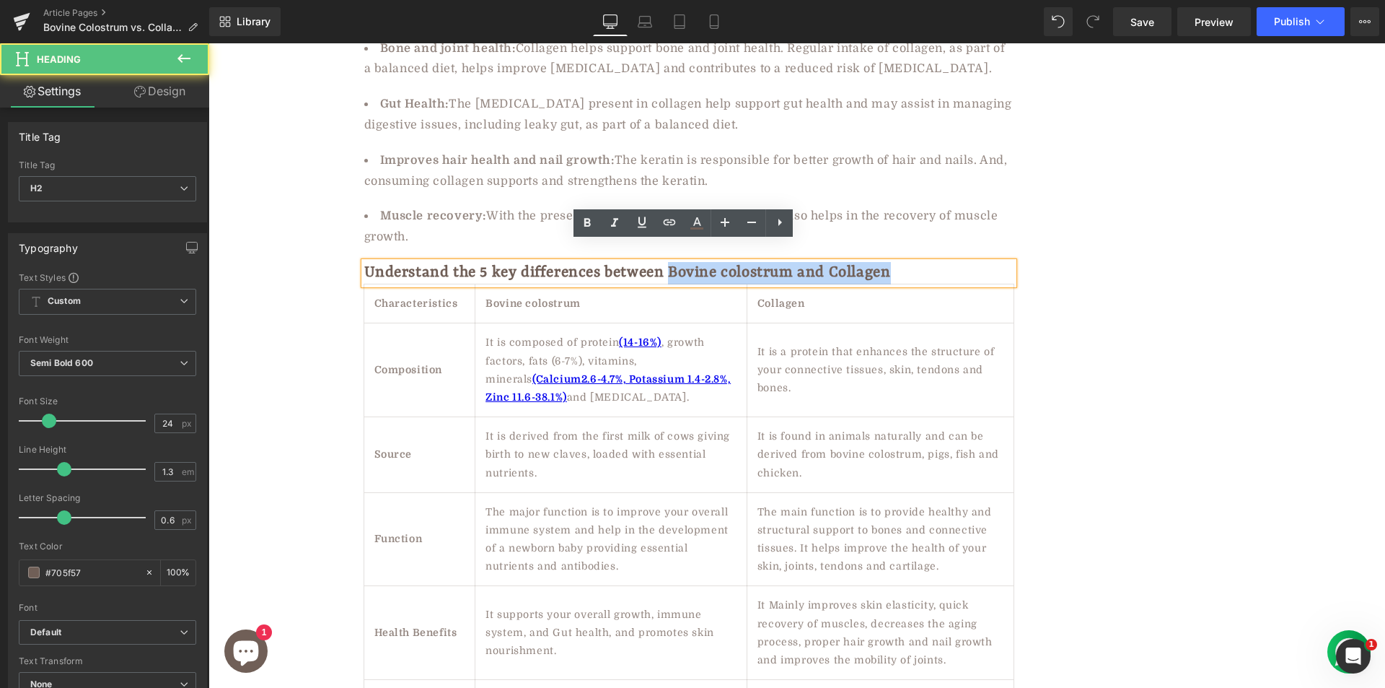
drag, startPoint x: 691, startPoint y: 252, endPoint x: 971, endPoint y: 247, distance: 280.7
click at [971, 262] on h2 "Understand the 5 key differences between Bovine colostrum and Collagen" at bounding box center [688, 273] width 649 height 22
copy h2 "Bovine colostrum and Collagen"
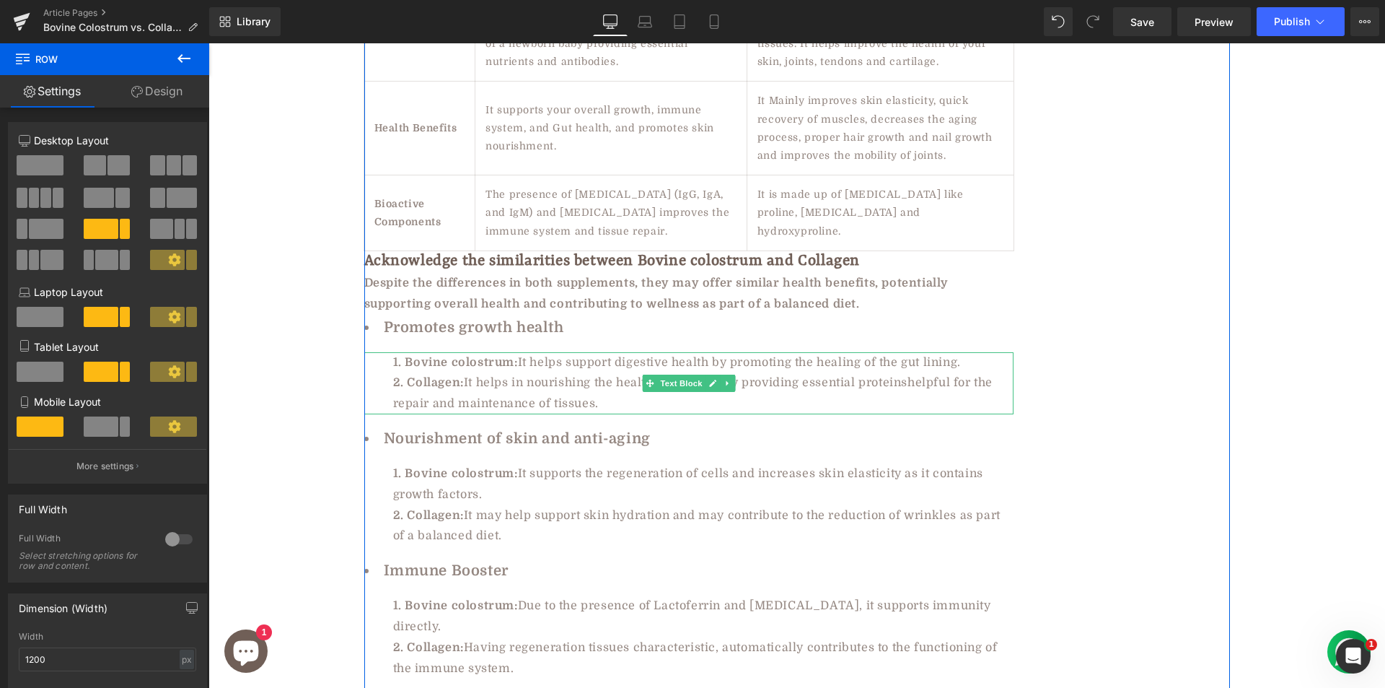
scroll to position [3391, 0]
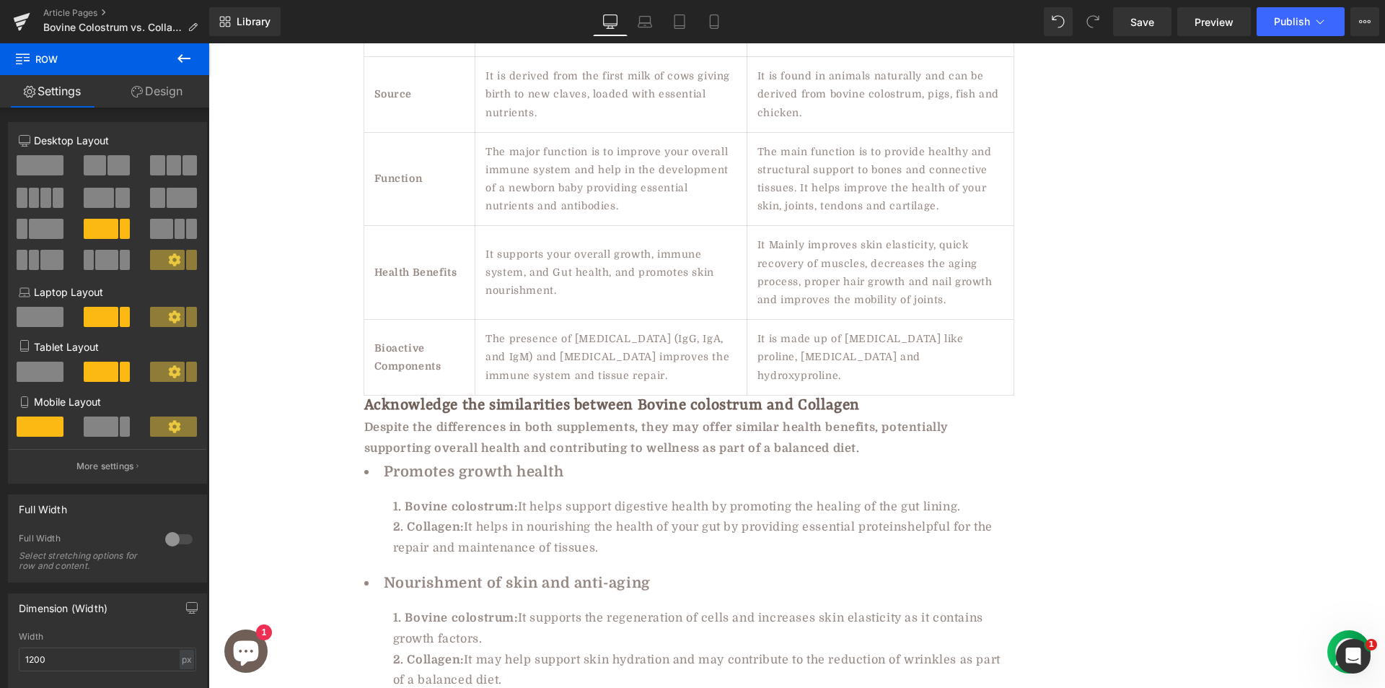
click at [258, 297] on div "Bovine Colostrum Vs. Collagen: Which One Is Right For You? Heading Row 🕑11 min …" at bounding box center [797, 436] width 1177 height 7313
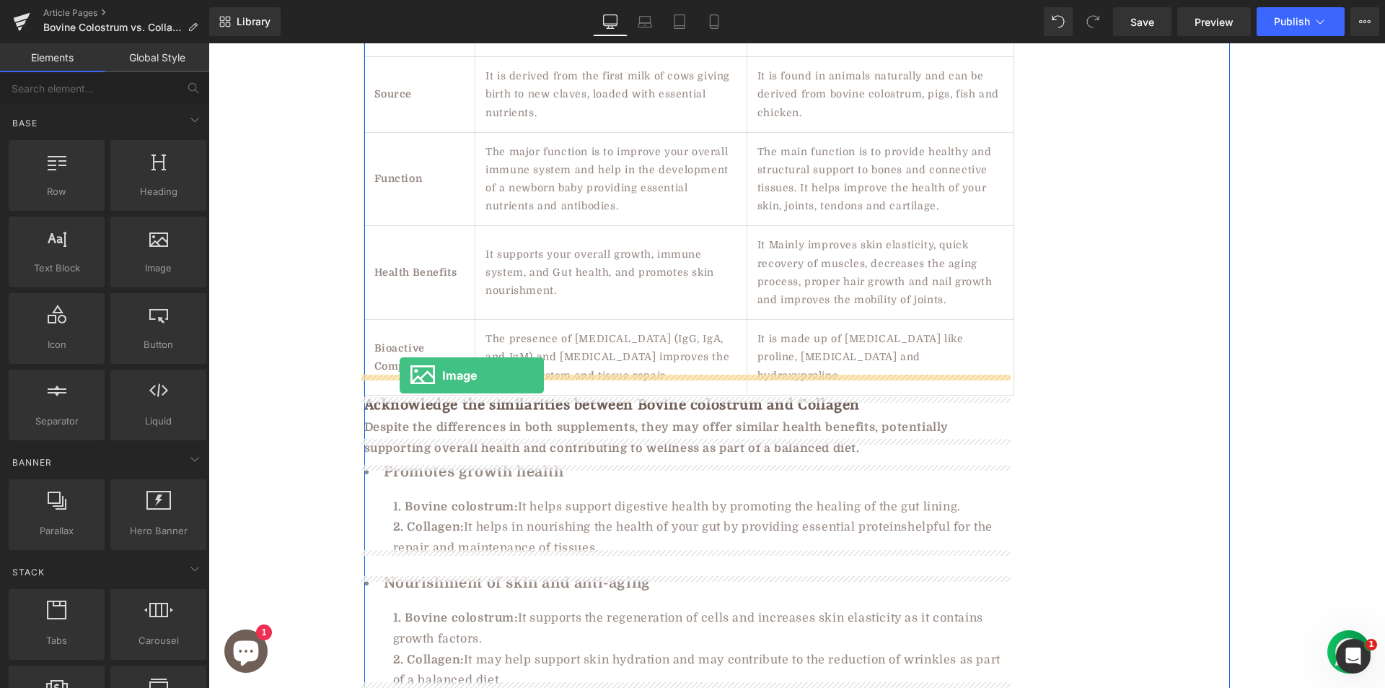
drag, startPoint x: 373, startPoint y: 320, endPoint x: 400, endPoint y: 375, distance: 61.6
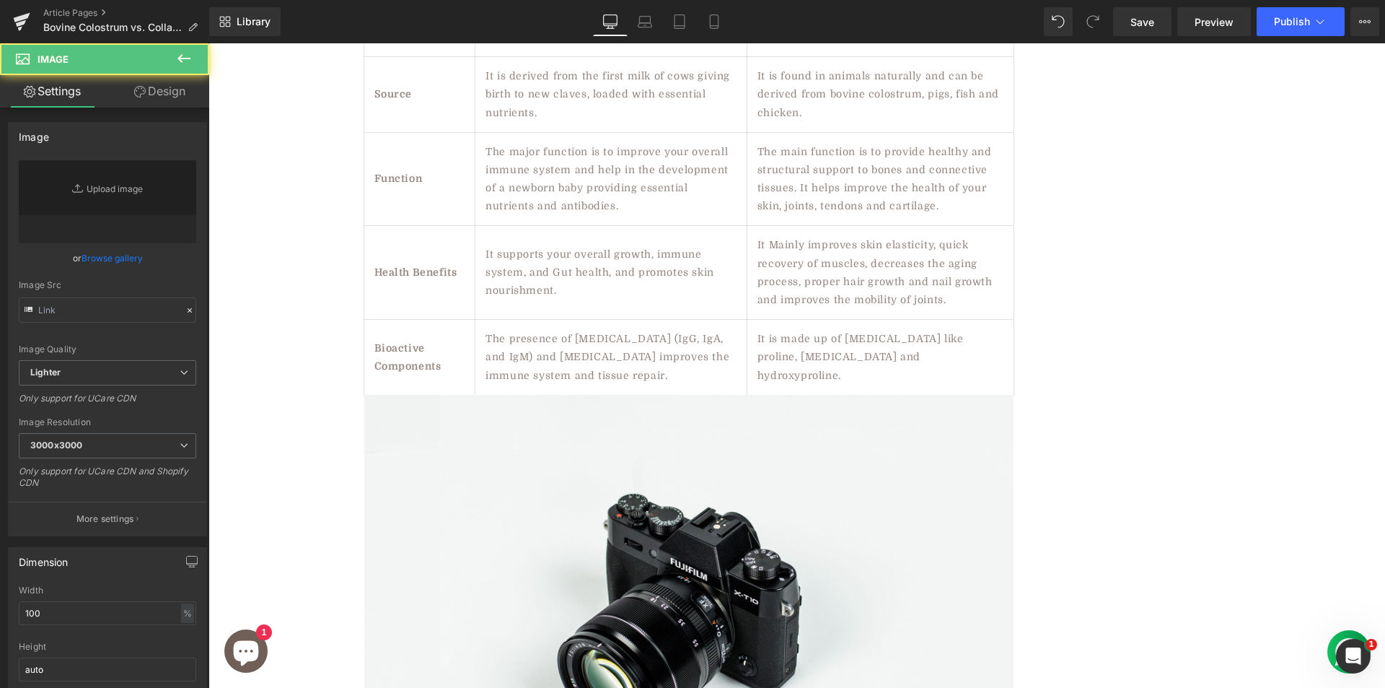
click at [281, 286] on div "Bovine Colostrum Vs. Collagen: Which One Is Right For You? Heading Row 🕑11 min …" at bounding box center [797, 651] width 1177 height 7743
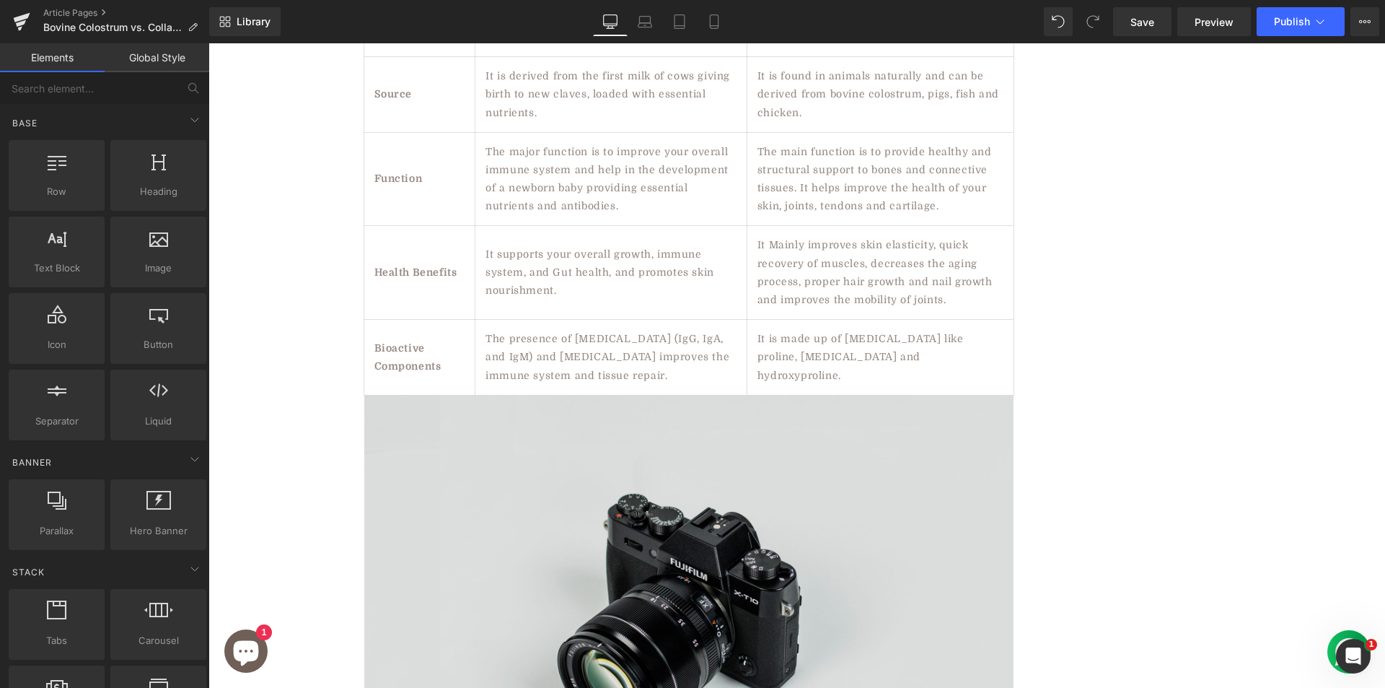
click at [577, 496] on img at bounding box center [688, 610] width 649 height 430
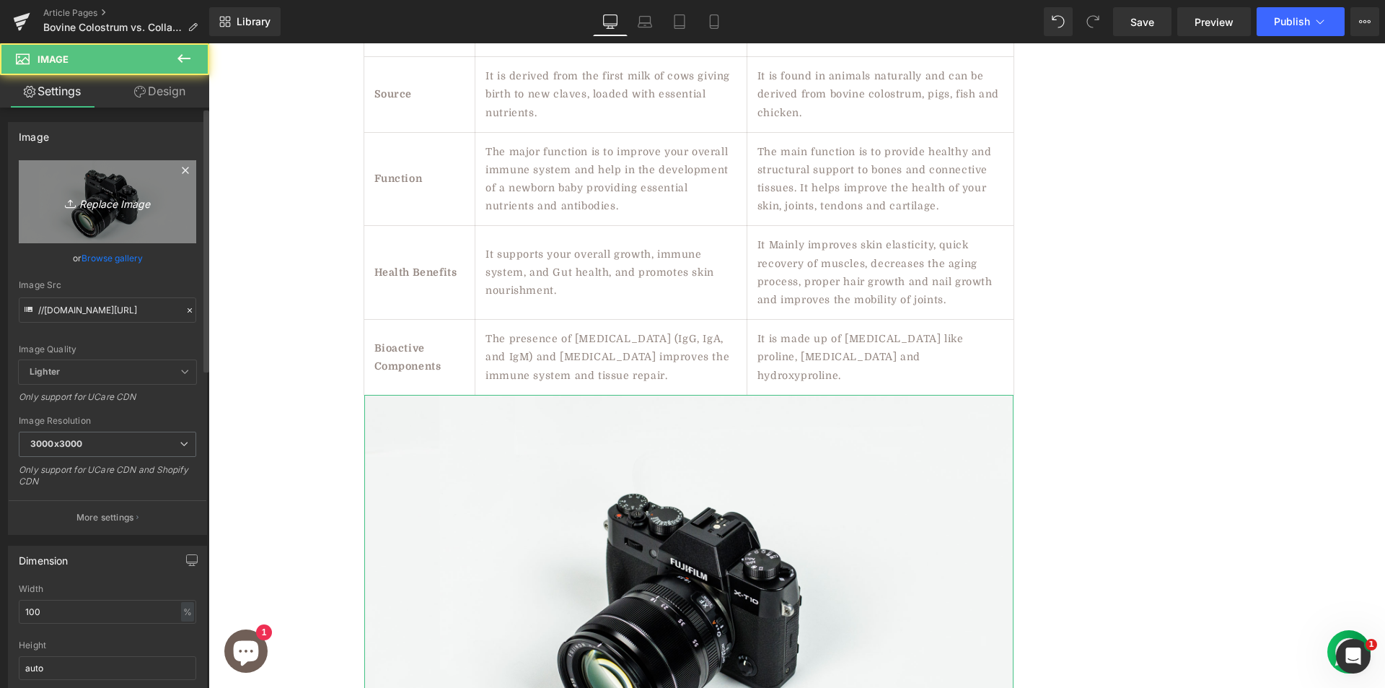
click at [149, 207] on icon "Replace Image" at bounding box center [107, 202] width 115 height 18
type input "C:\fakepath\Copy of BLOG COVER pk (3).png"
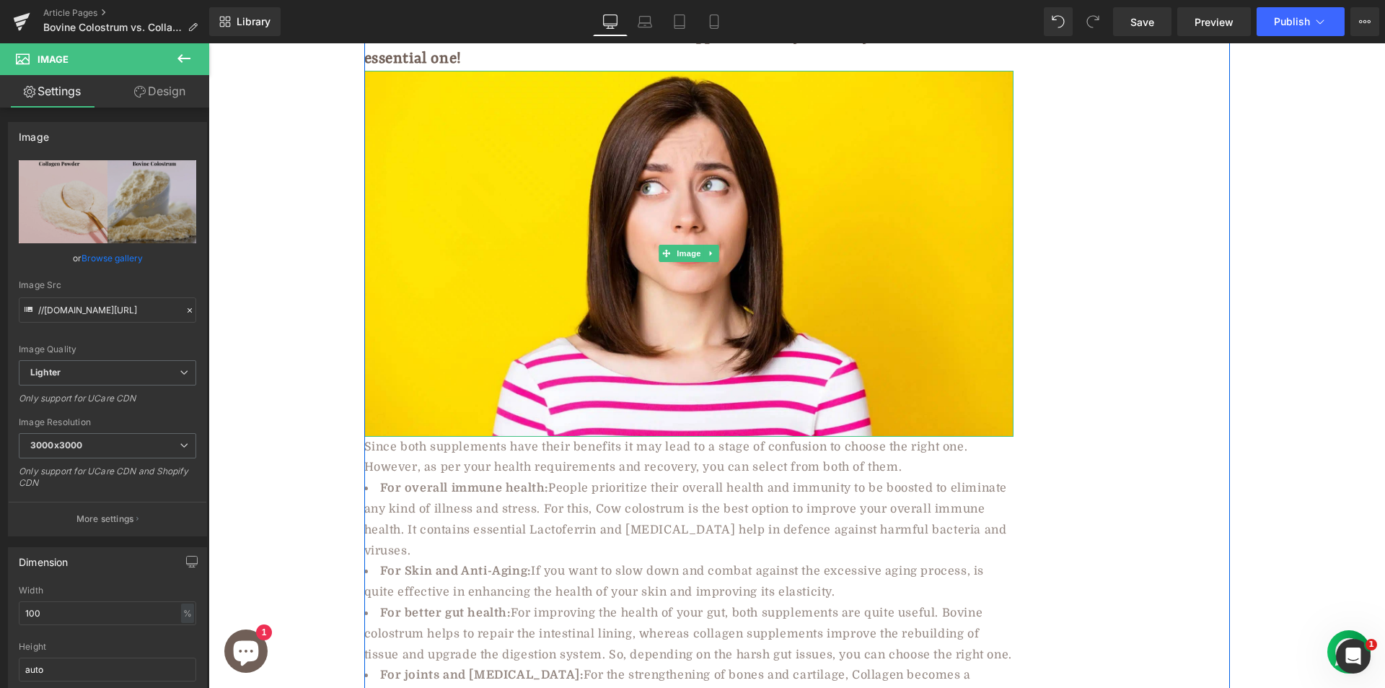
scroll to position [5267, 0]
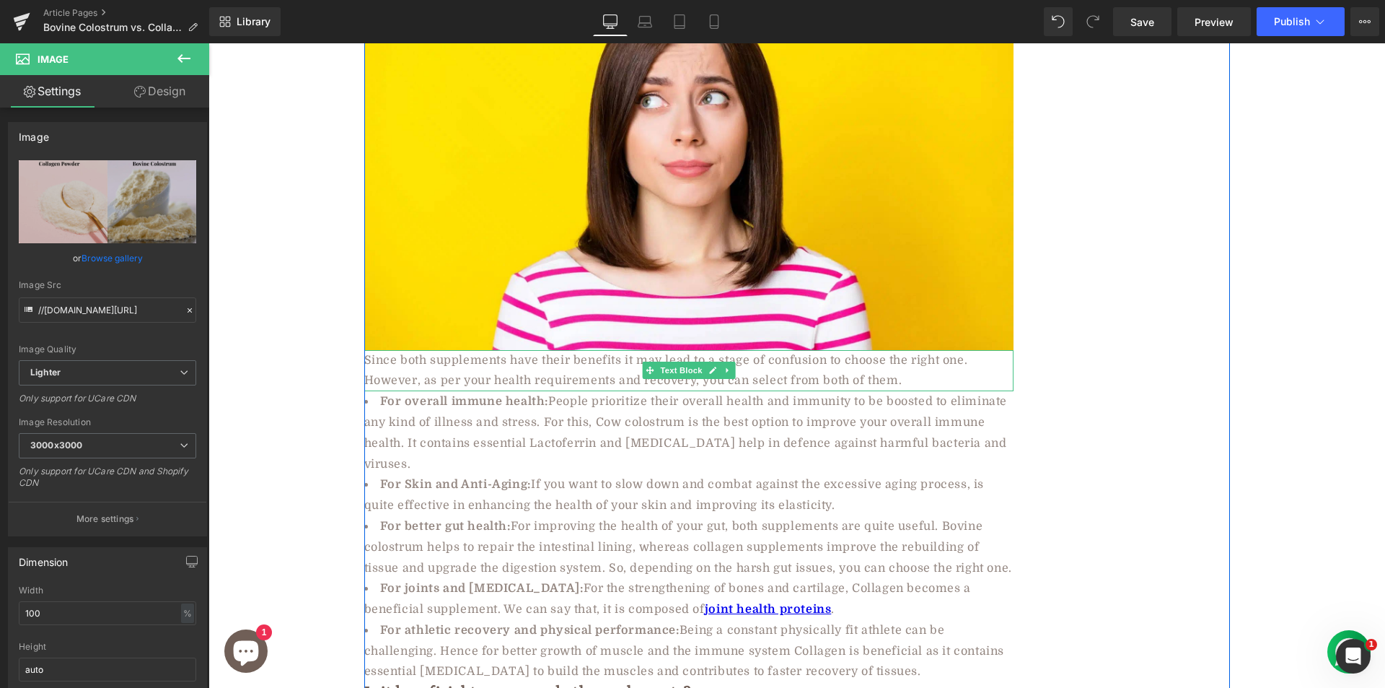
click at [584, 350] on div "Since both supplements have their benefits it may lead to a stage of confusion …" at bounding box center [688, 371] width 649 height 42
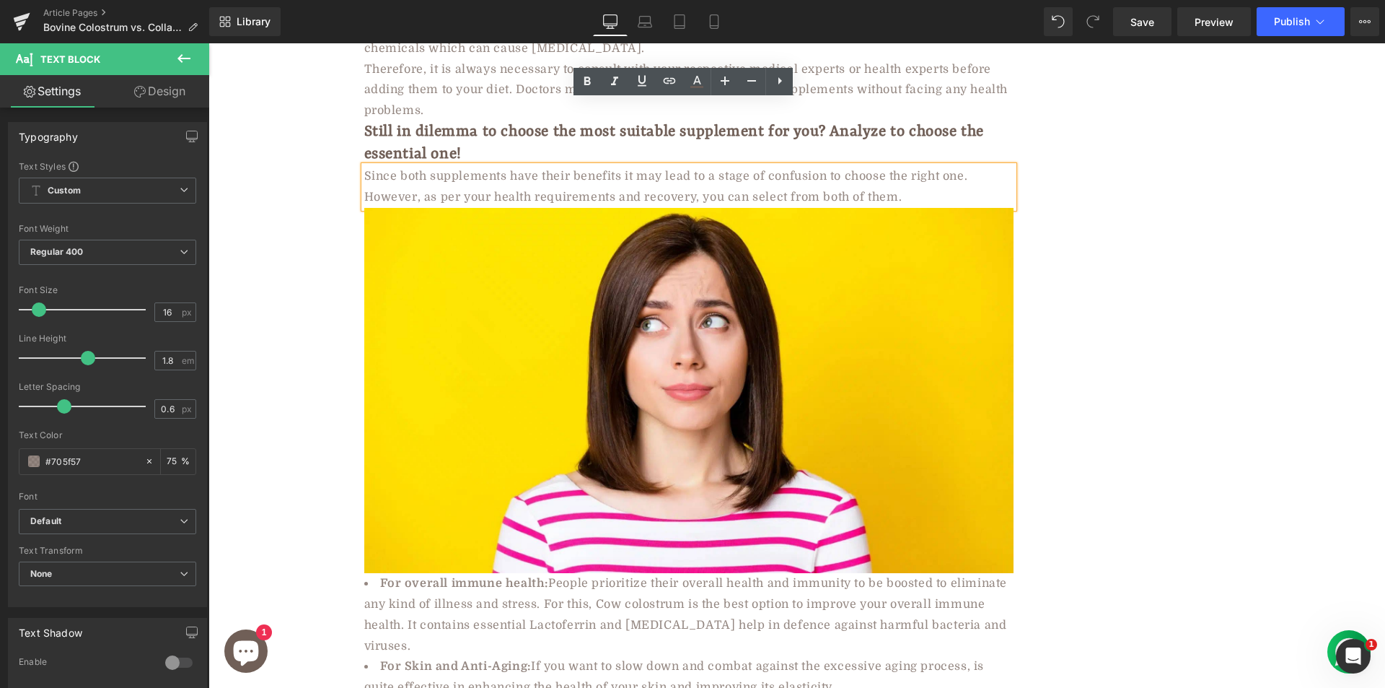
scroll to position [5041, 0]
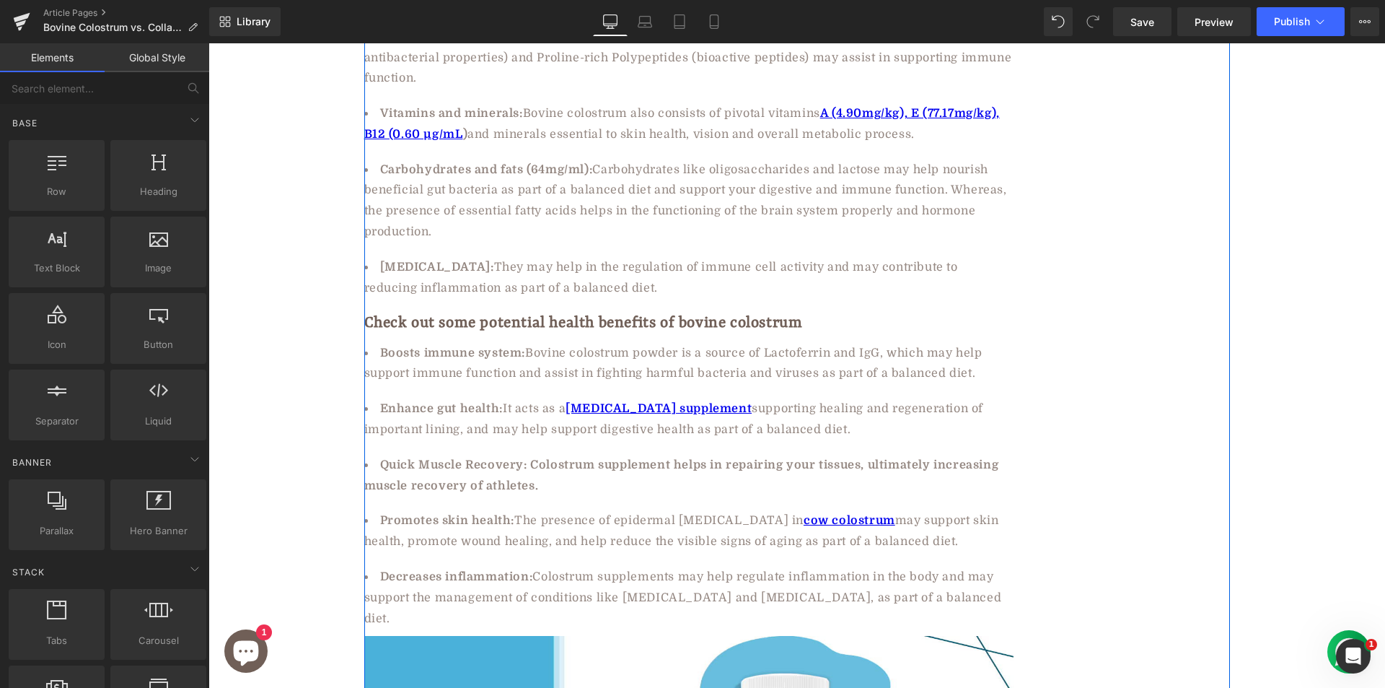
scroll to position [1578, 0]
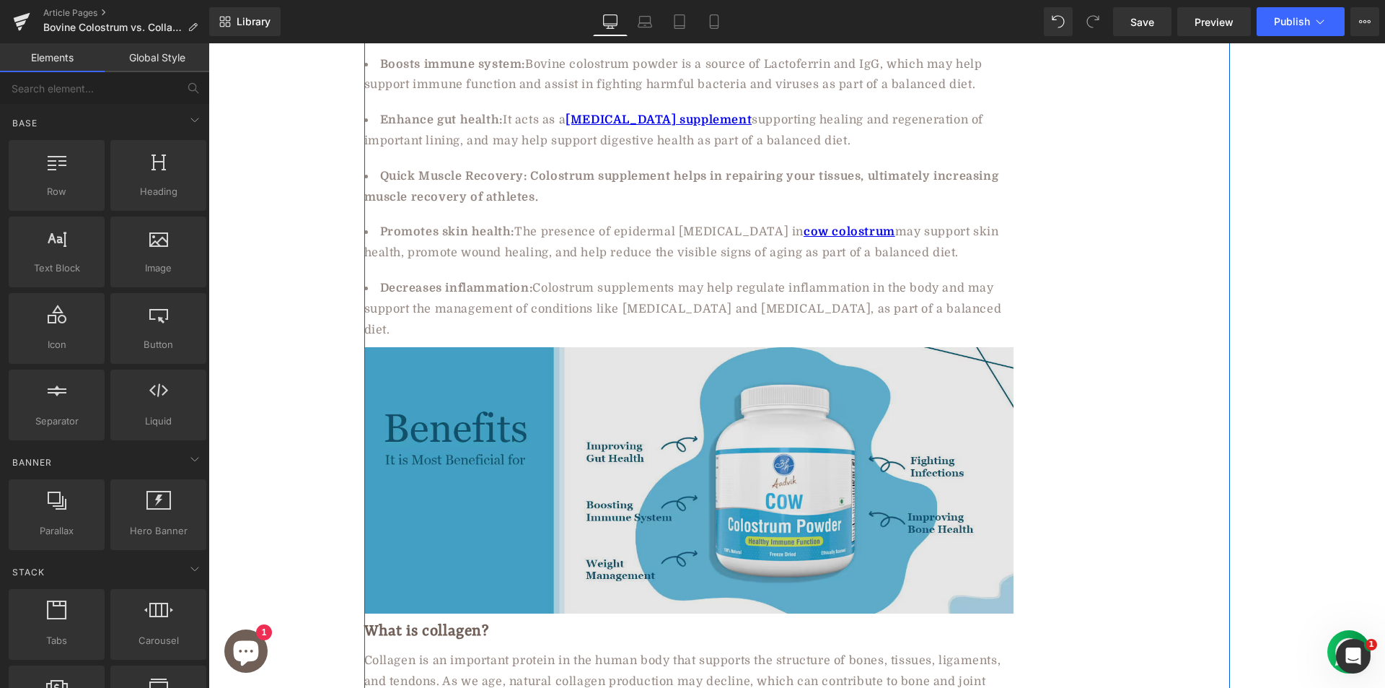
click at [548, 396] on img at bounding box center [688, 480] width 649 height 266
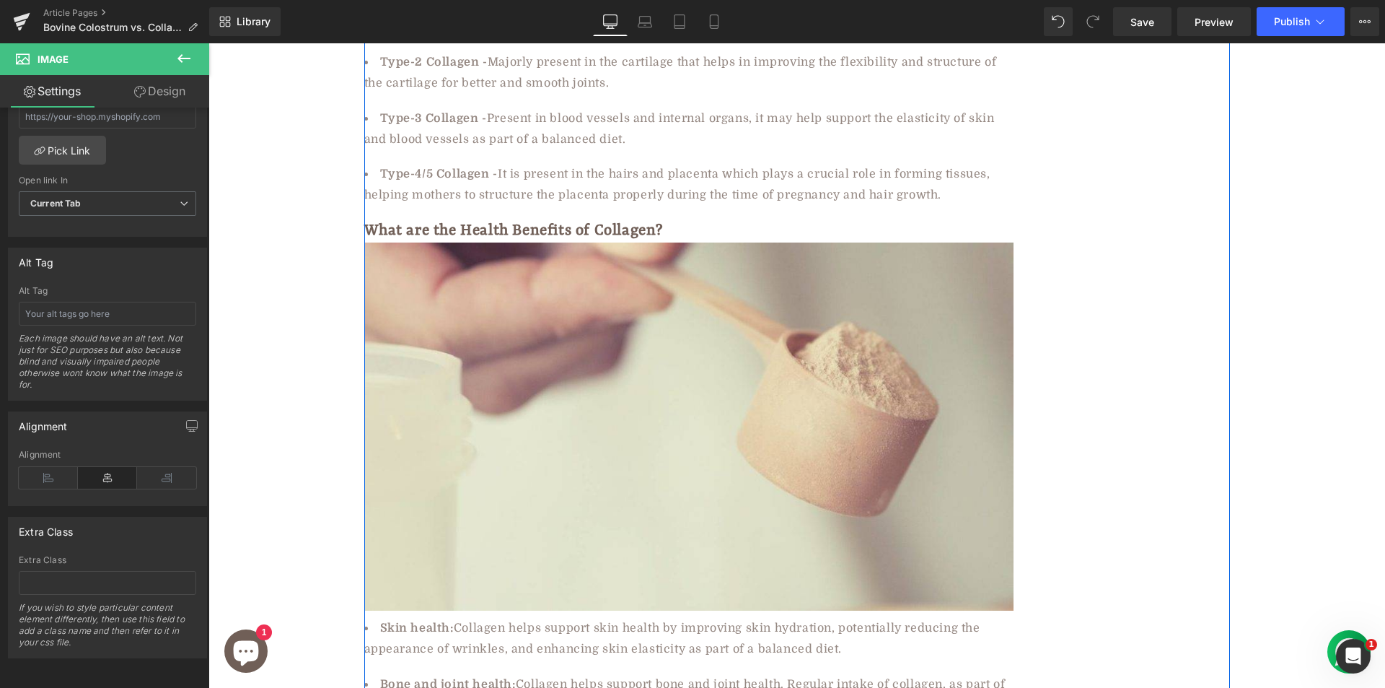
scroll to position [2525, 0]
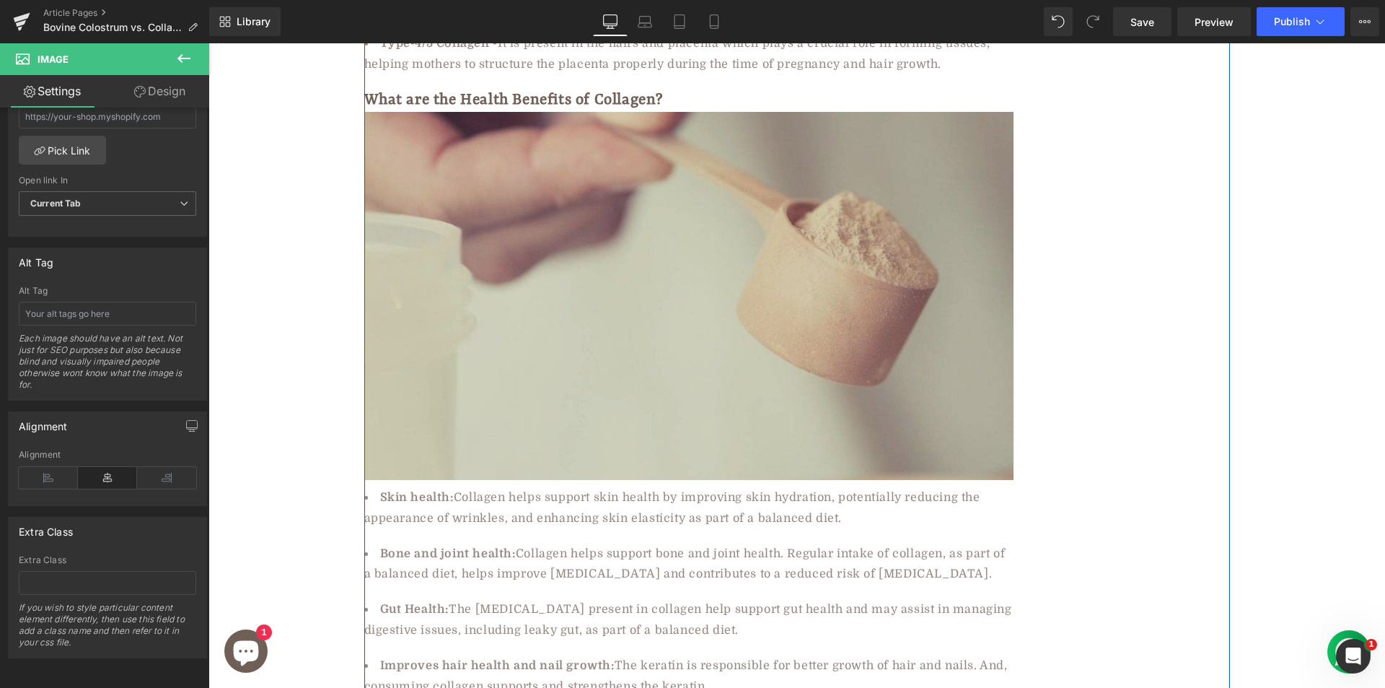
click at [683, 248] on img at bounding box center [688, 296] width 649 height 368
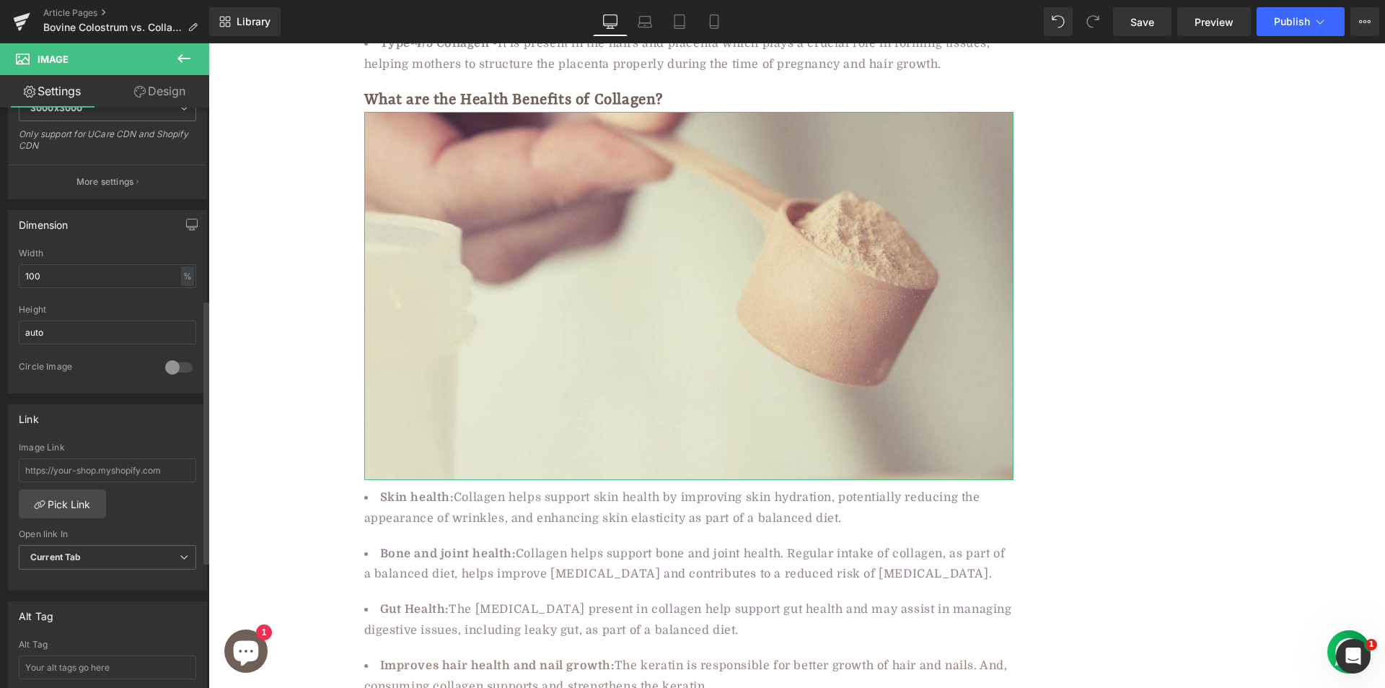
scroll to position [433, 0]
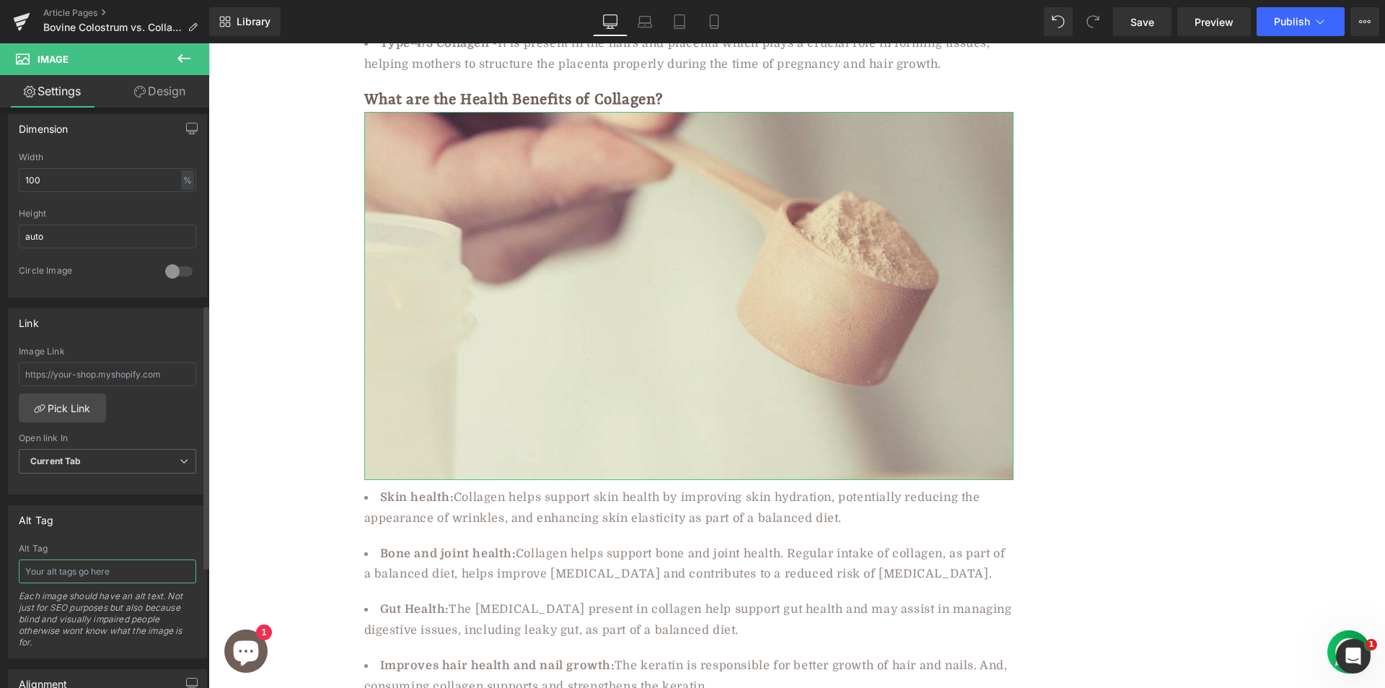
click at [66, 569] on input "text" at bounding box center [107, 571] width 177 height 24
click at [95, 575] on input "text" at bounding box center [107, 571] width 177 height 24
paste input "collagen powder"
type input "collagen powder"
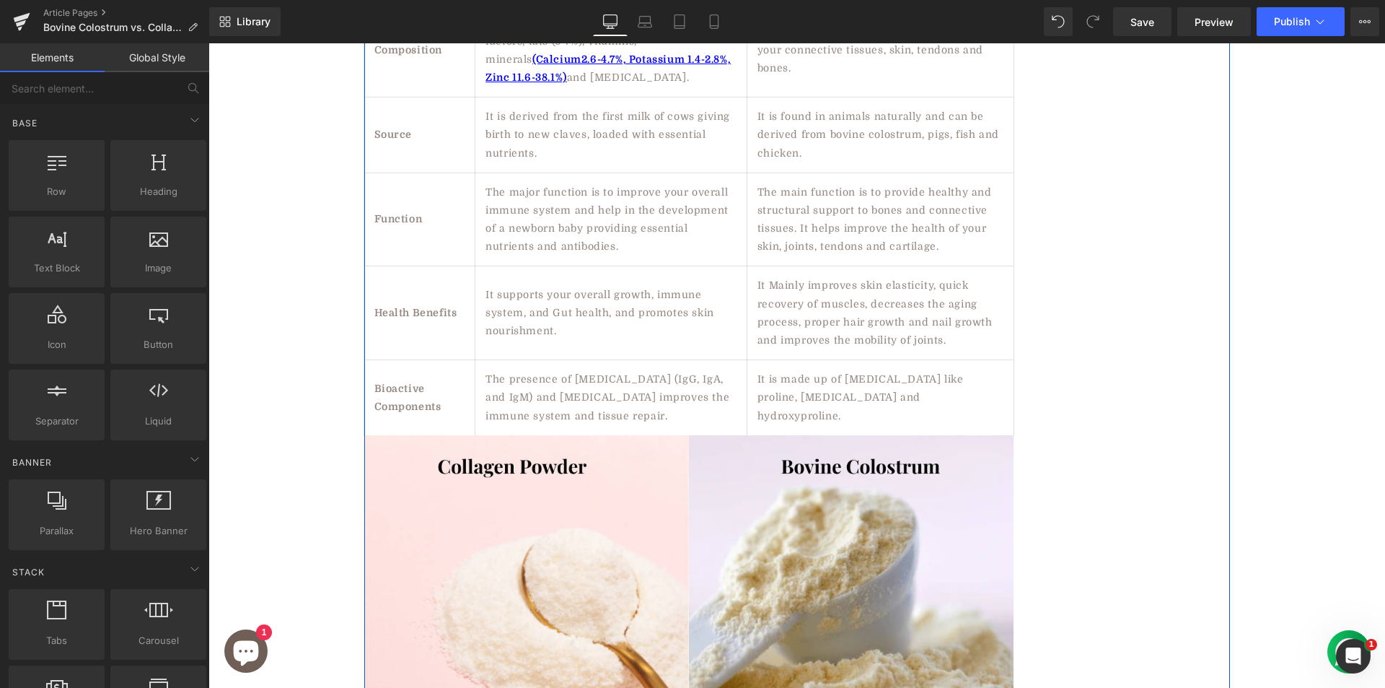
scroll to position [3536, 0]
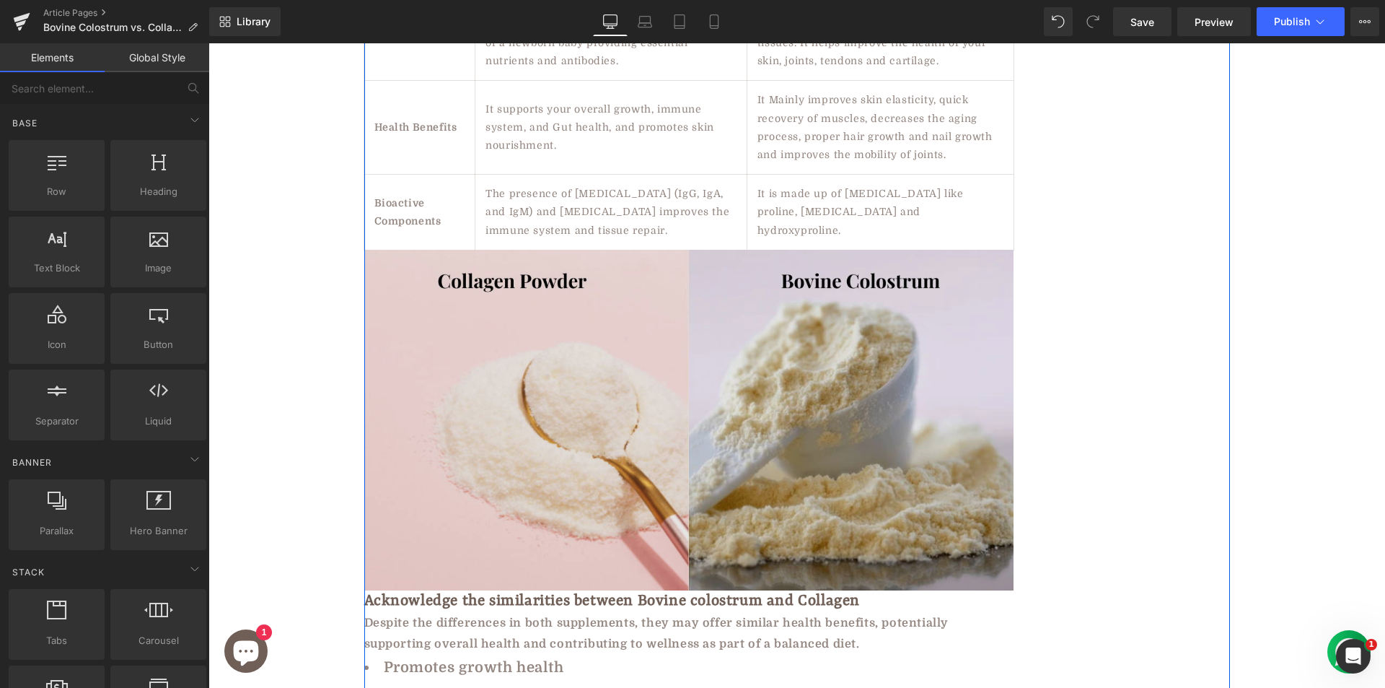
click at [659, 346] on img at bounding box center [688, 420] width 649 height 341
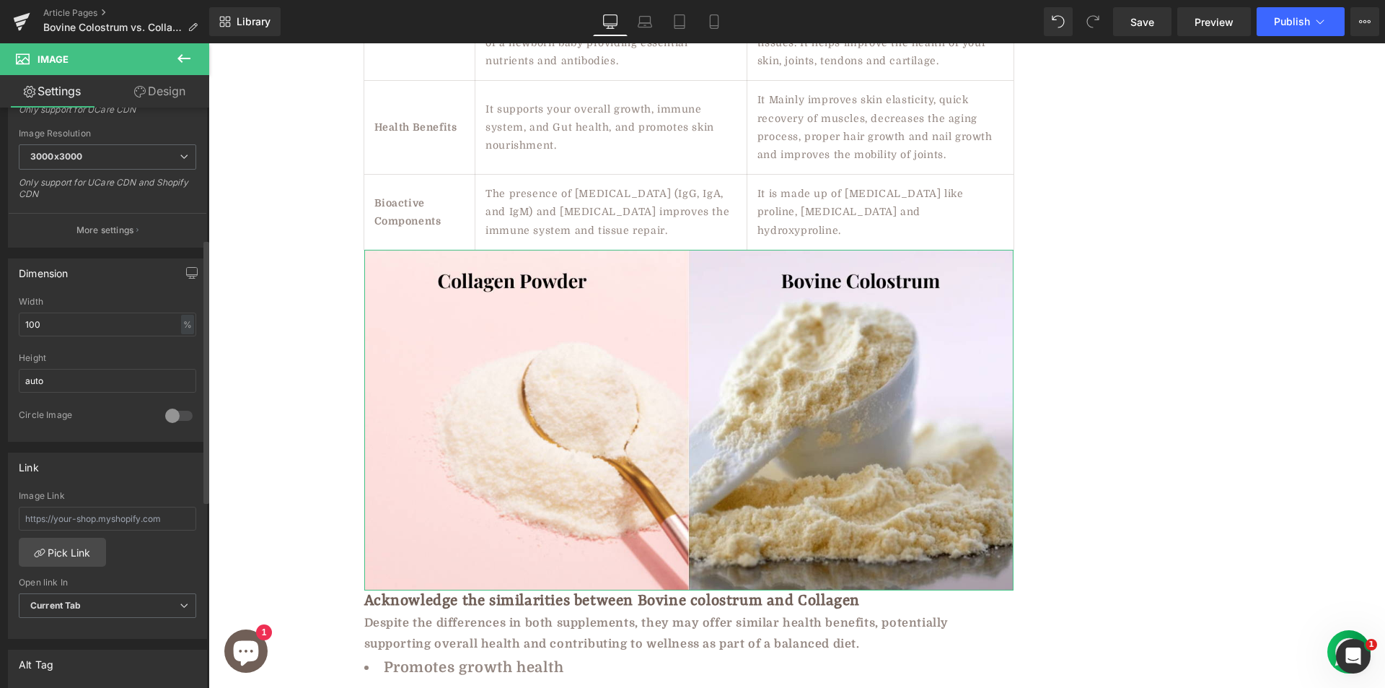
scroll to position [505, 0]
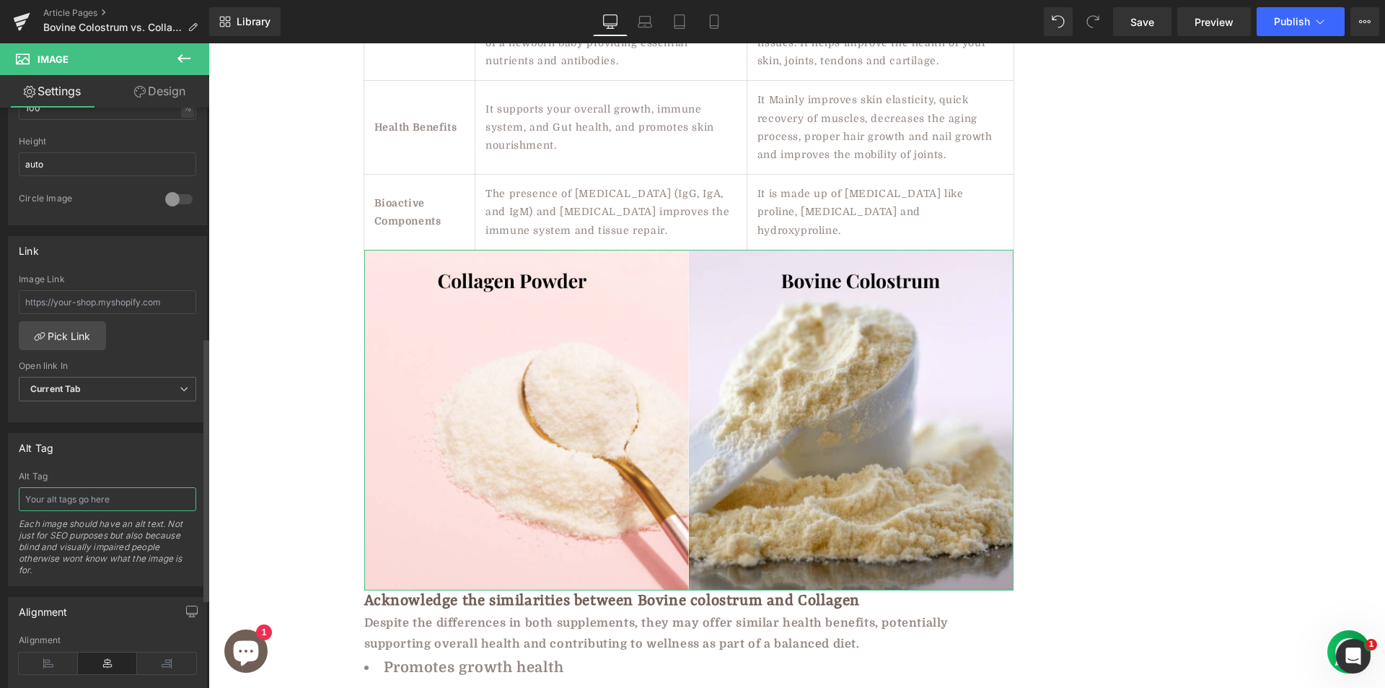
click at [55, 499] on input "text" at bounding box center [107, 499] width 177 height 24
paste input "Bovine colostrum vs collagen powder"
type input "Bovine colostrum vs collagen powder"
click at [241, 454] on div "Bovine Colostrum Vs. Collagen: Which One Is Right For You? Heading Row 🕑11 min …" at bounding box center [797, 462] width 1177 height 7654
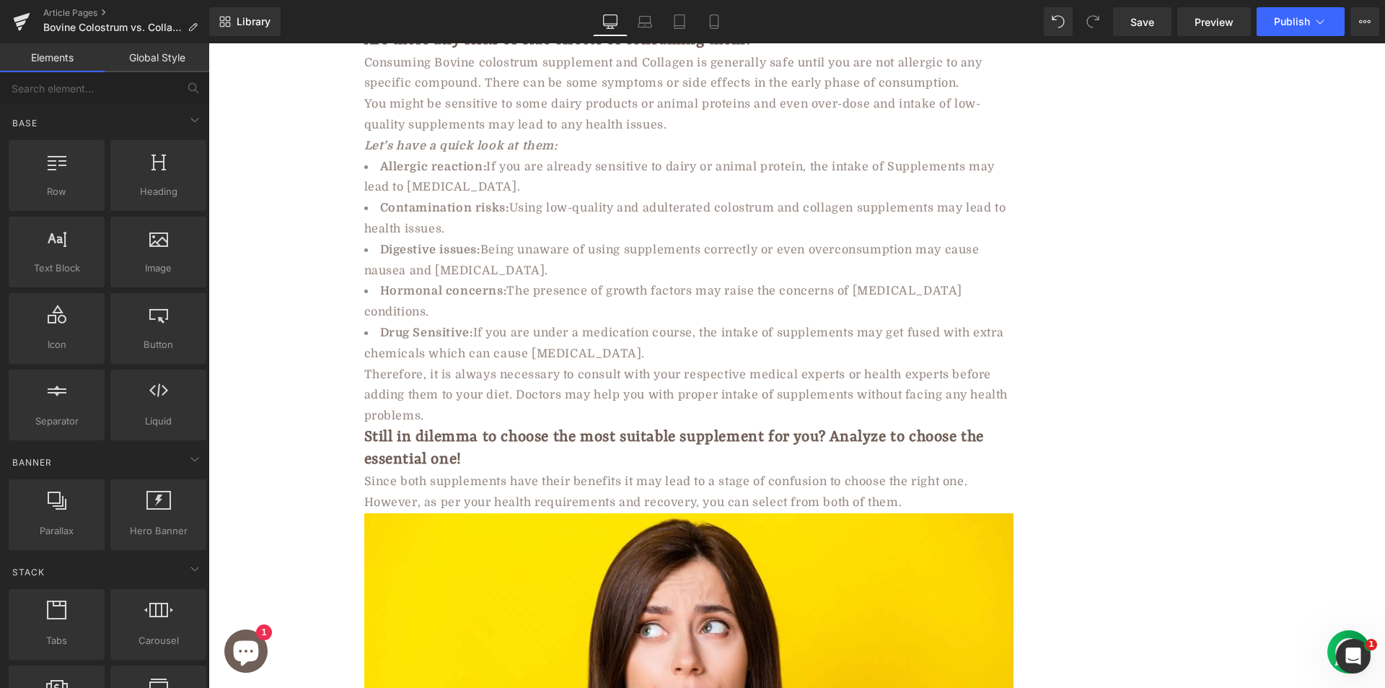
scroll to position [4906, 0]
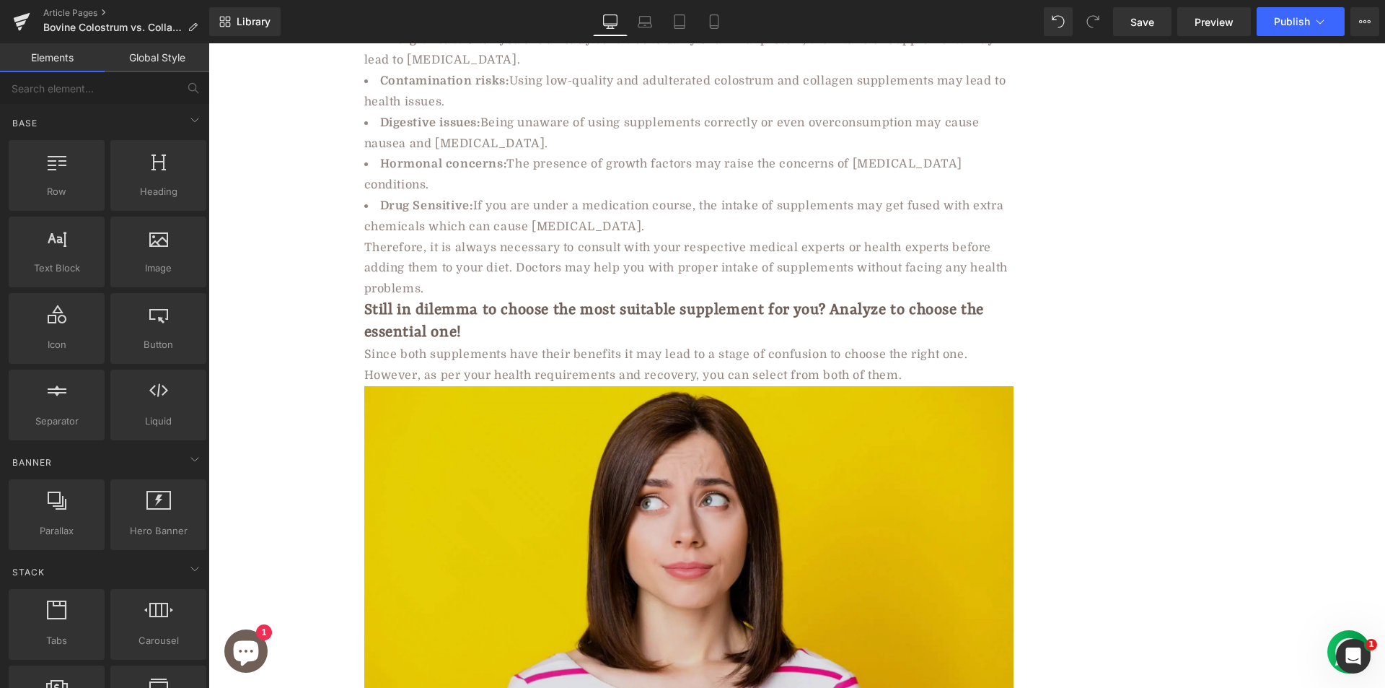
click at [536, 438] on img at bounding box center [688, 568] width 649 height 365
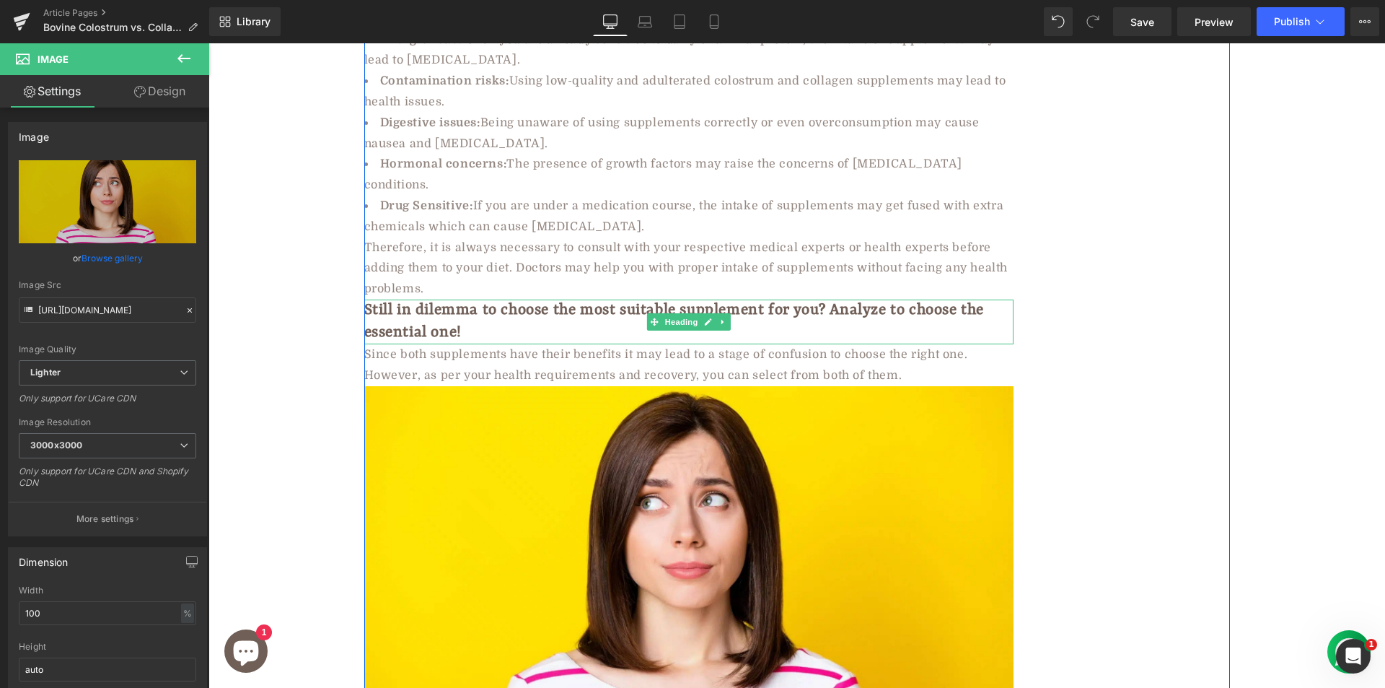
click at [524, 302] on b "Still in dilemma to choose the most suitable supplement for you? Analyze to cho…" at bounding box center [674, 322] width 621 height 40
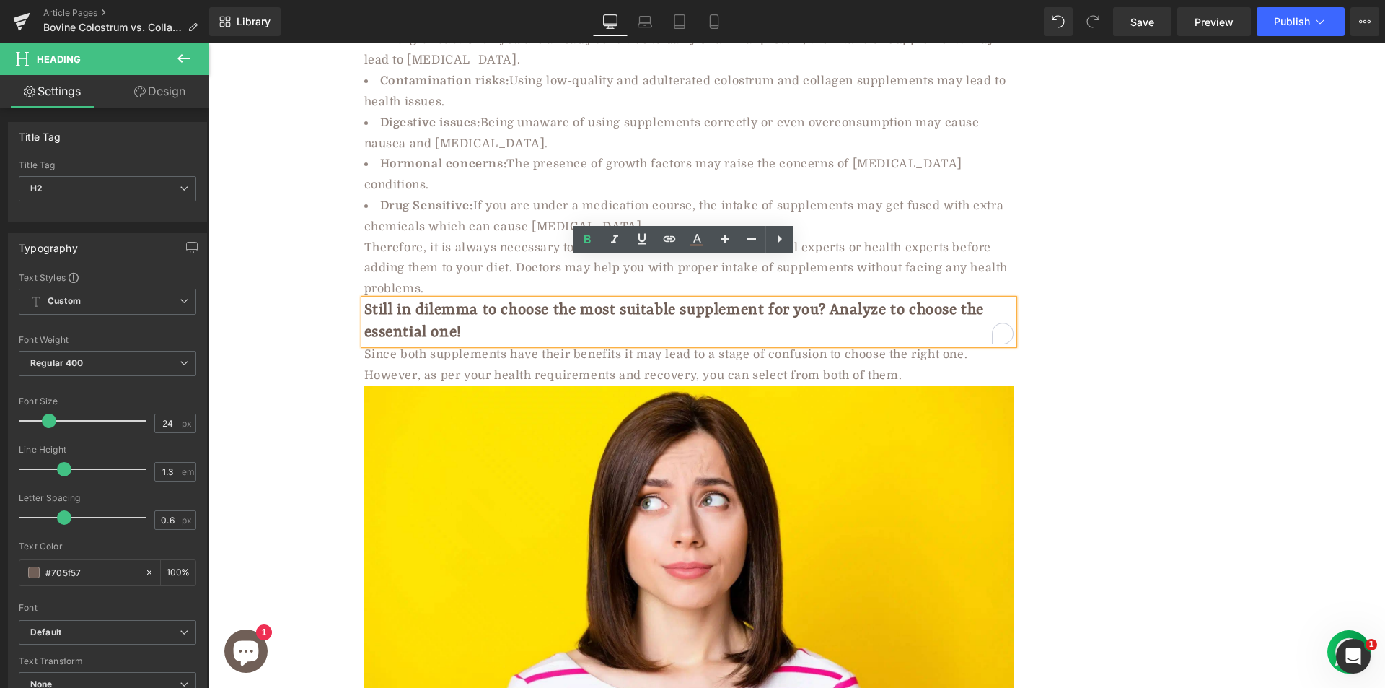
click at [507, 302] on b "Still in dilemma to choose the most suitable supplement for you? Analyze to cho…" at bounding box center [674, 322] width 621 height 40
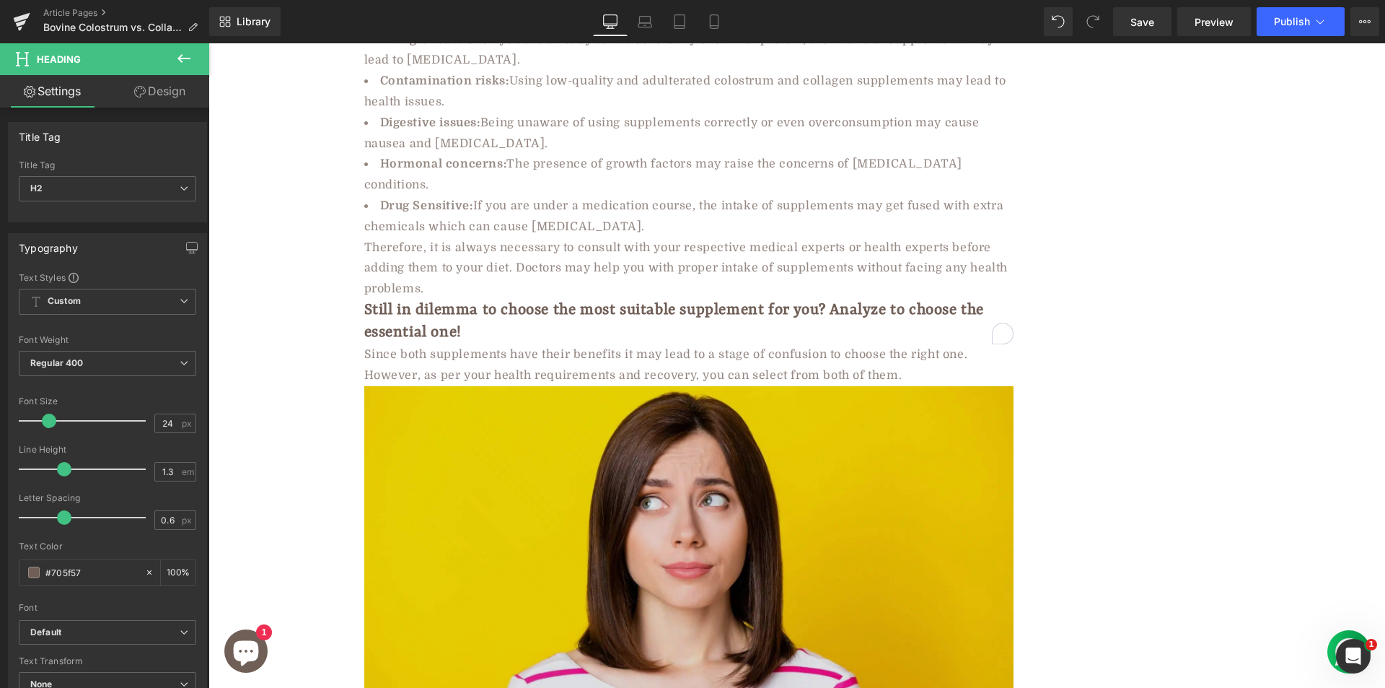
click at [452, 516] on img at bounding box center [688, 568] width 649 height 365
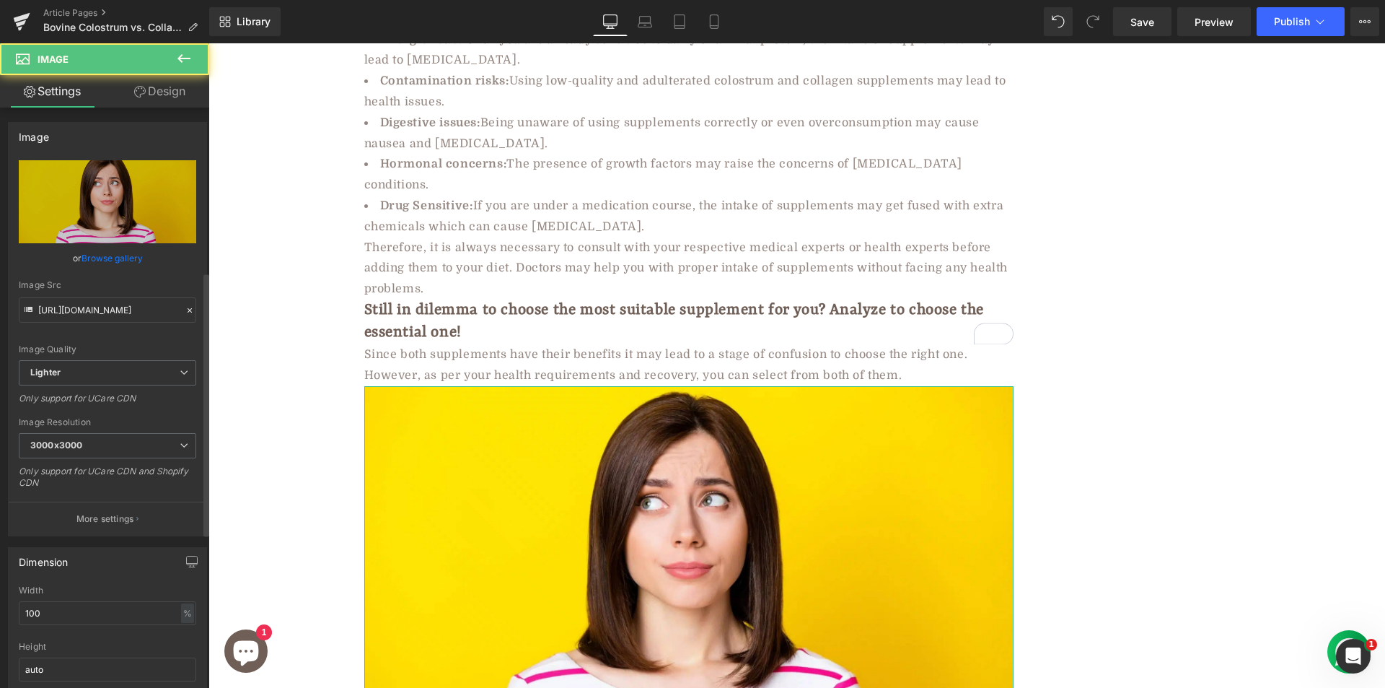
scroll to position [361, 0]
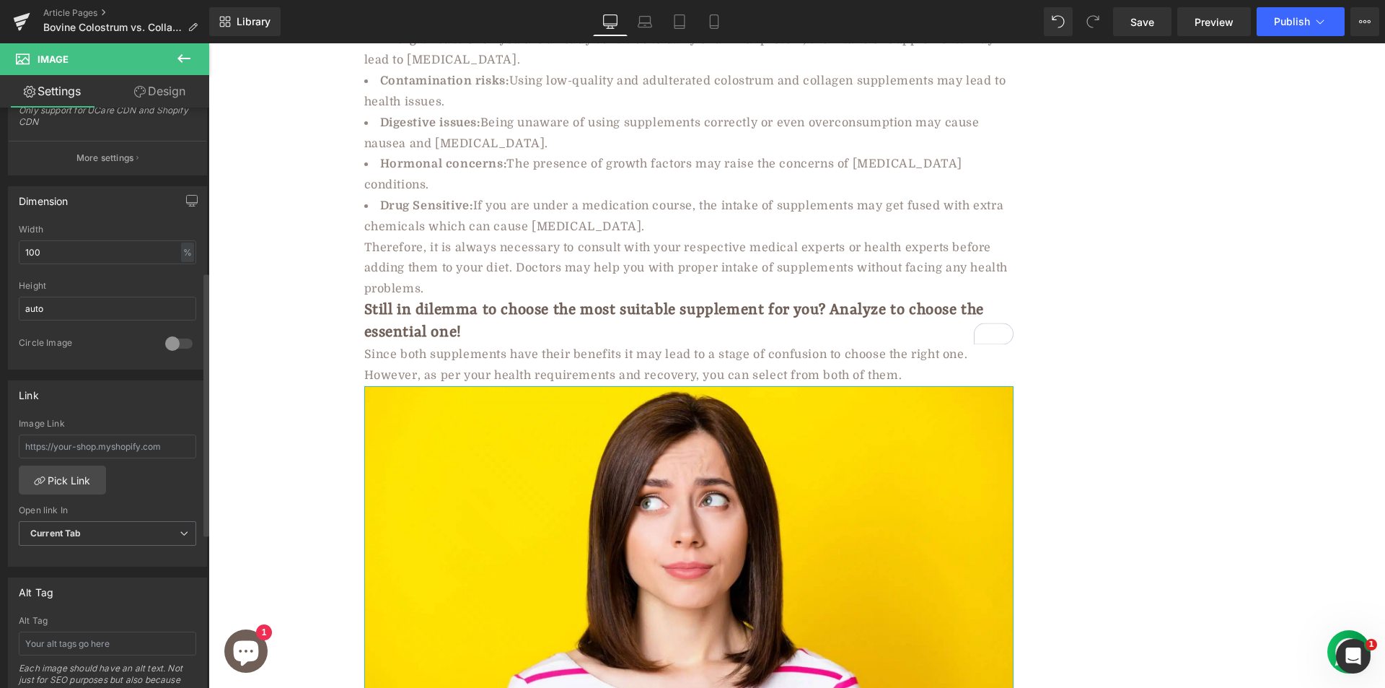
click at [51, 619] on div "Alt Tag" at bounding box center [107, 620] width 177 height 10
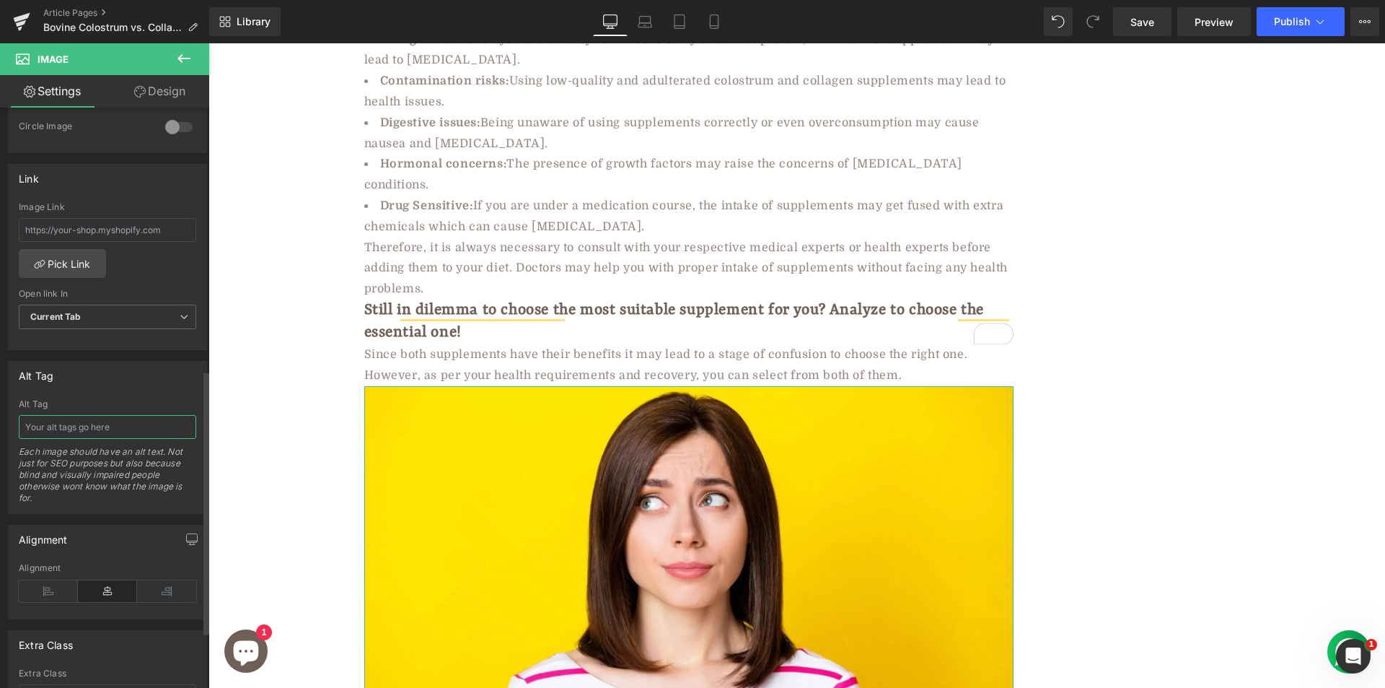
click at [64, 420] on input "text" at bounding box center [107, 427] width 177 height 24
drag, startPoint x: 147, startPoint y: 420, endPoint x: 199, endPoint y: 420, distance: 52.0
click at [199, 420] on div "Alt Tag What to choose bovine colostrum vs collagen Each image should have an a…" at bounding box center [108, 456] width 198 height 114
click at [156, 429] on input "What to choose bovine colostrum vs collagen" at bounding box center [107, 427] width 177 height 24
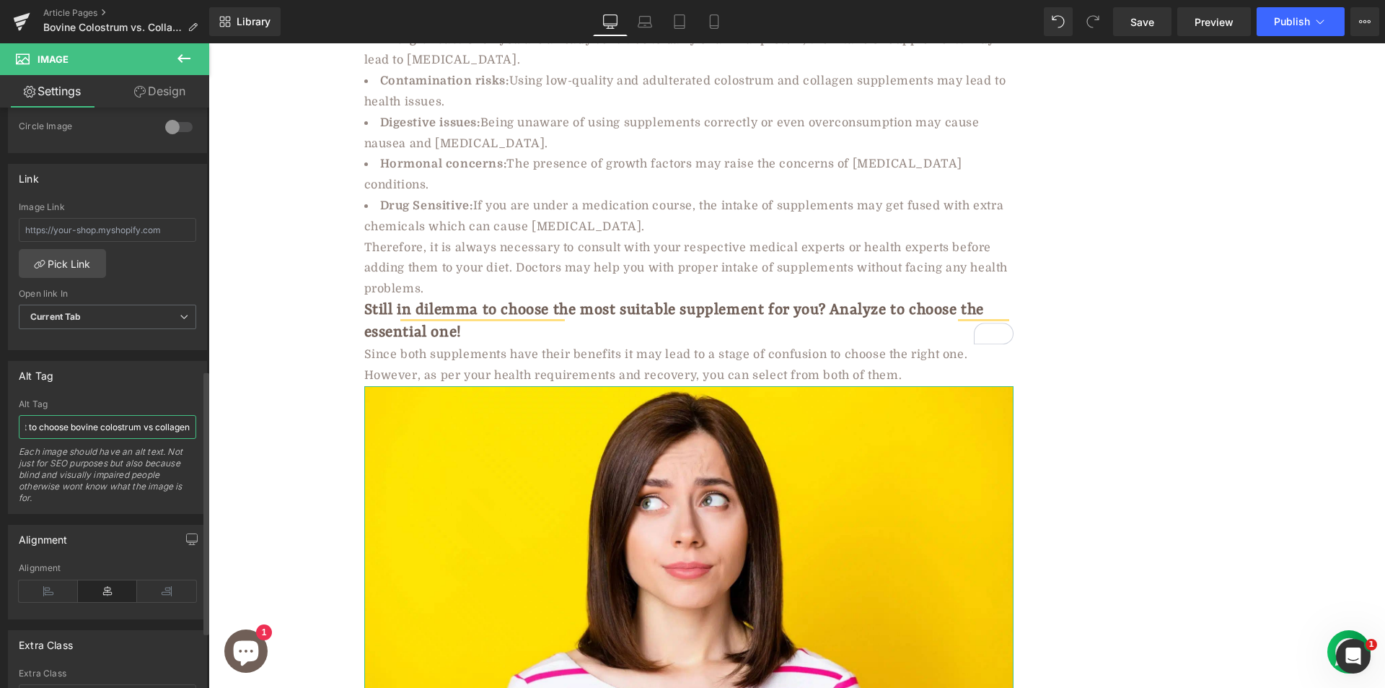
click at [167, 428] on input "What to choose bovine colostrum vs collagen" at bounding box center [107, 427] width 177 height 24
paste input "text"
type input "What to choose bovine colostrum vs collagen"
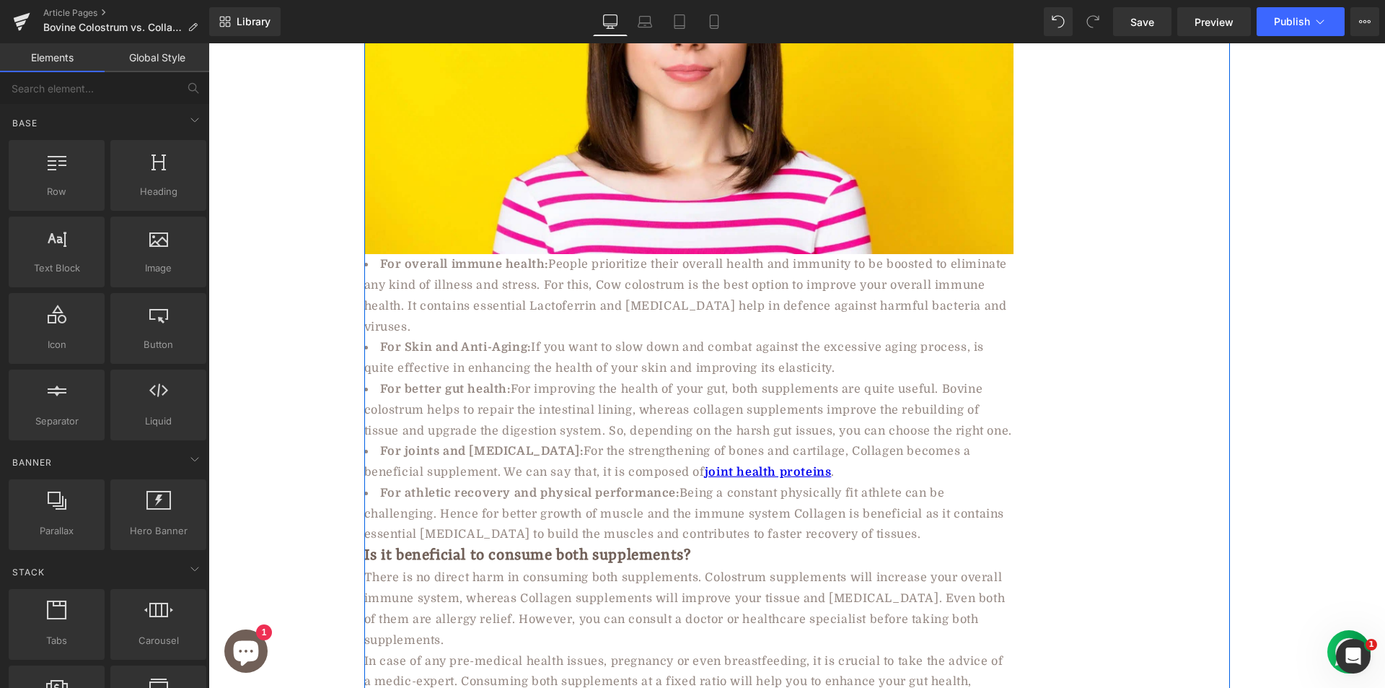
scroll to position [5628, 0]
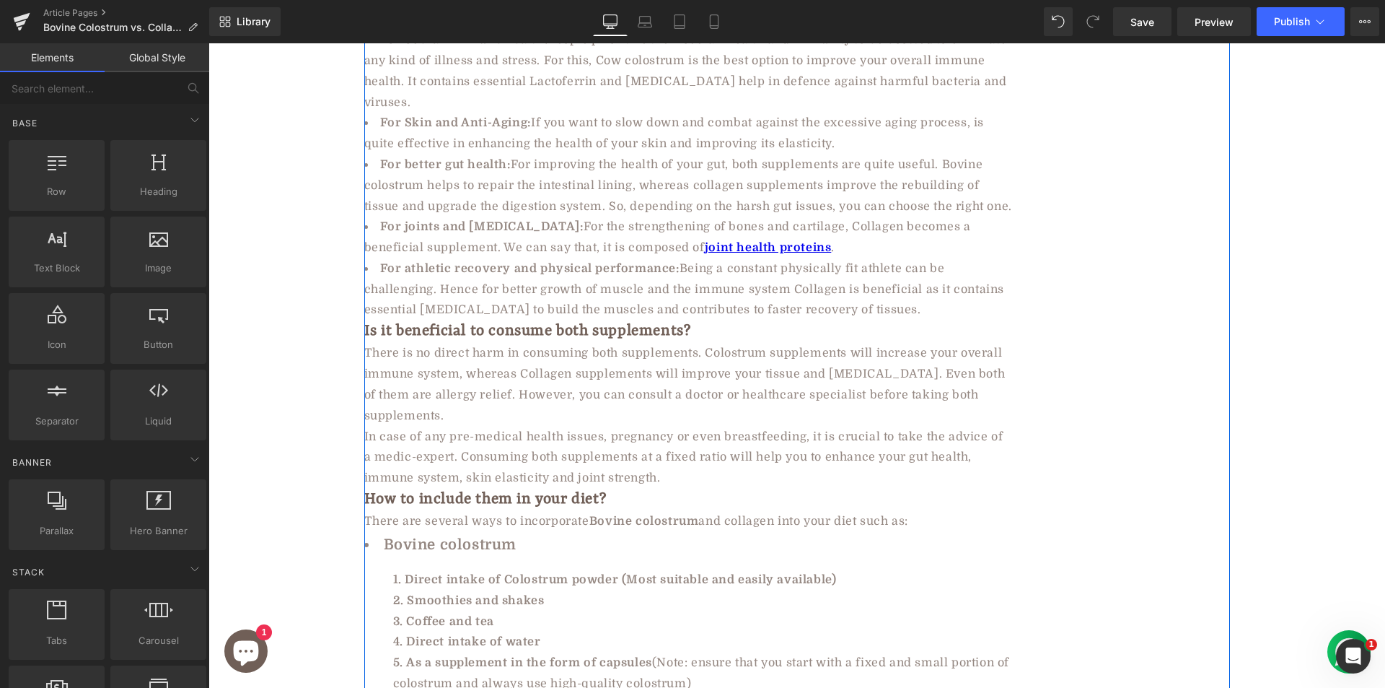
click at [638, 393] on div "There is no direct harm in consuming both supplements. Colostrum supplements wi…" at bounding box center [688, 384] width 649 height 83
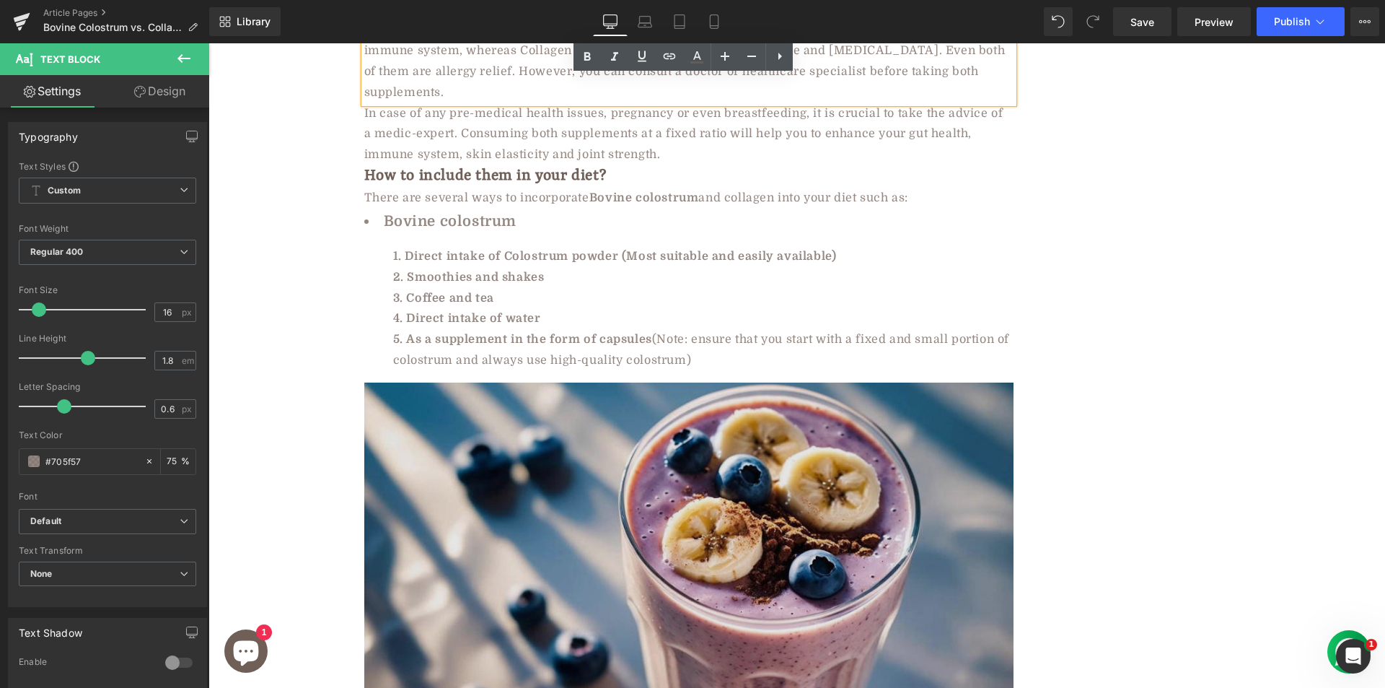
scroll to position [5989, 0]
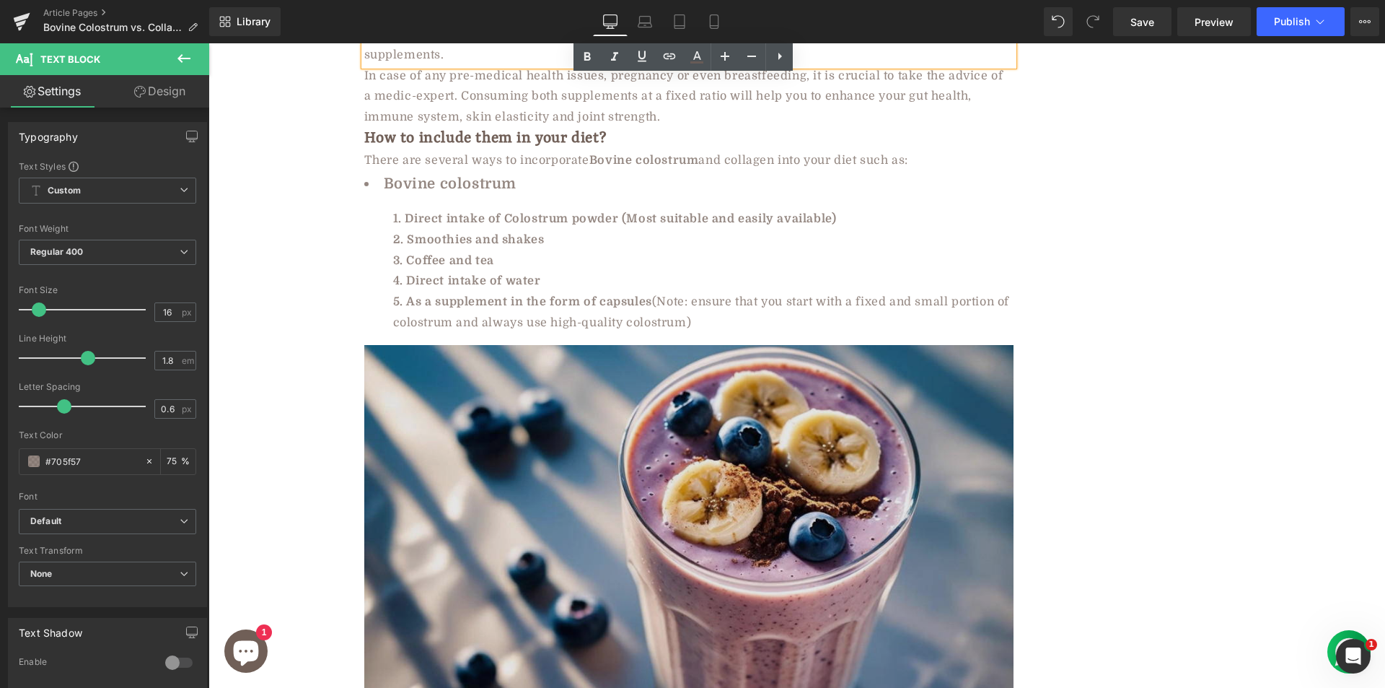
click at [486, 458] on img at bounding box center [688, 518] width 649 height 346
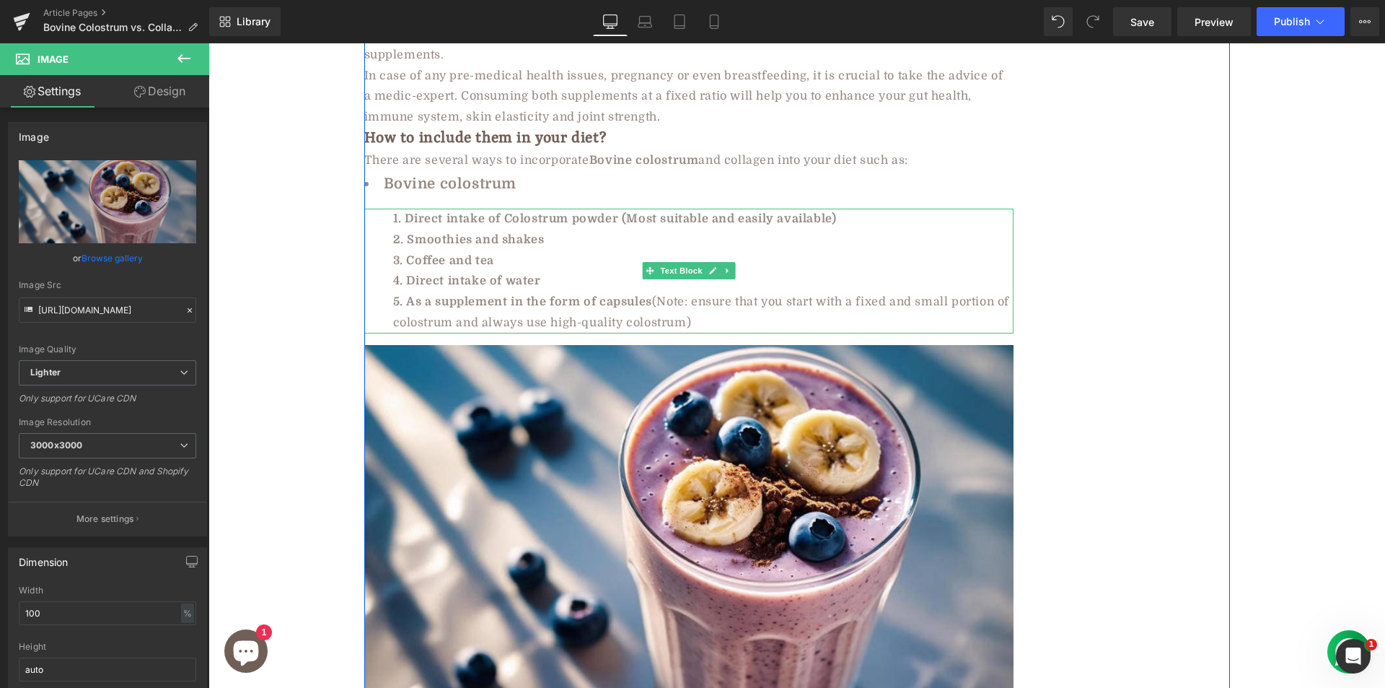
click at [544, 271] on li "Direct intake of water" at bounding box center [703, 281] width 621 height 21
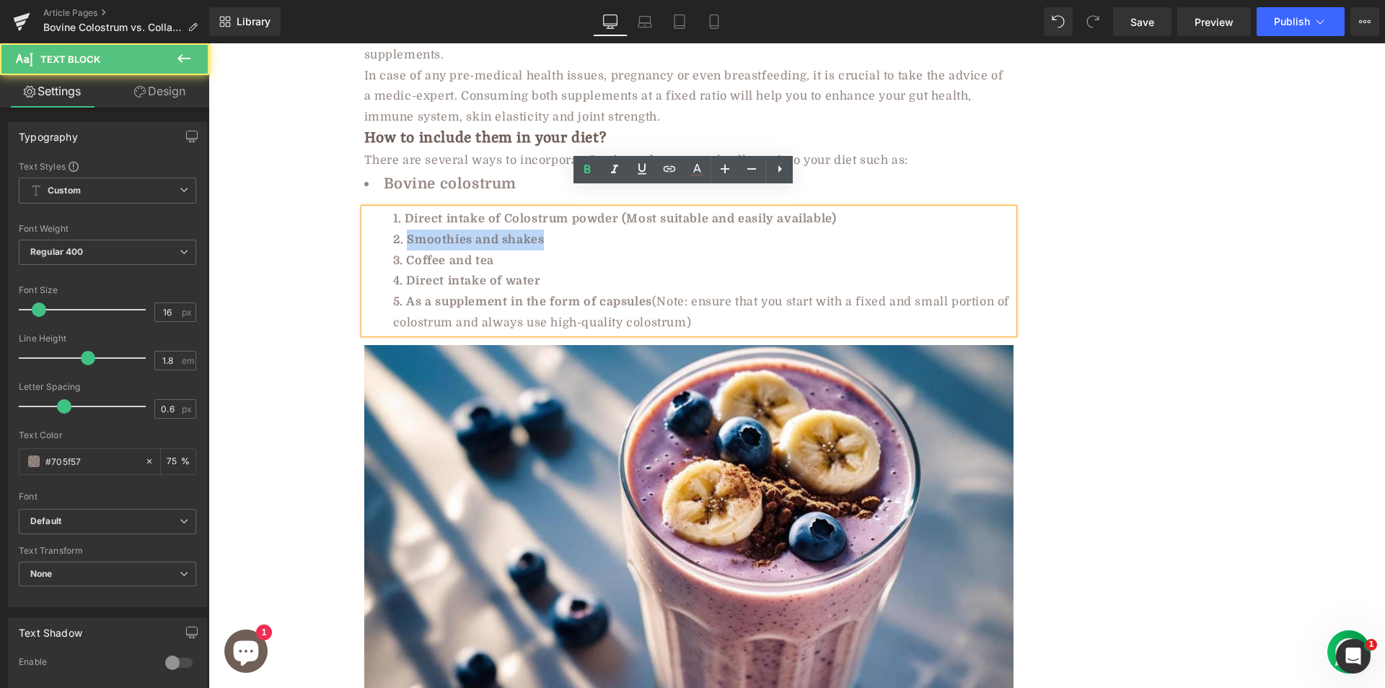
drag, startPoint x: 398, startPoint y: 218, endPoint x: 550, endPoint y: 216, distance: 151.5
click at [550, 229] on li "Smoothies and shakes" at bounding box center [703, 239] width 621 height 21
copy li "Smoothies and shakes"
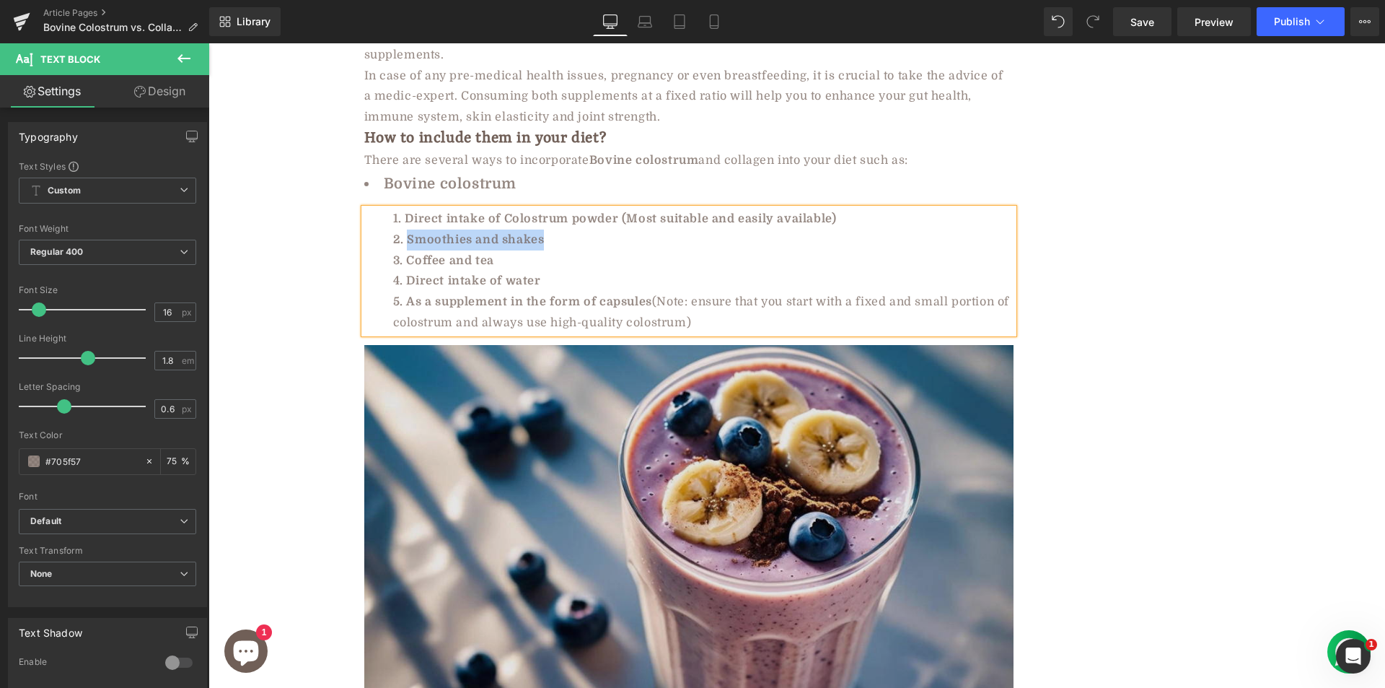
click at [549, 411] on img at bounding box center [688, 518] width 649 height 346
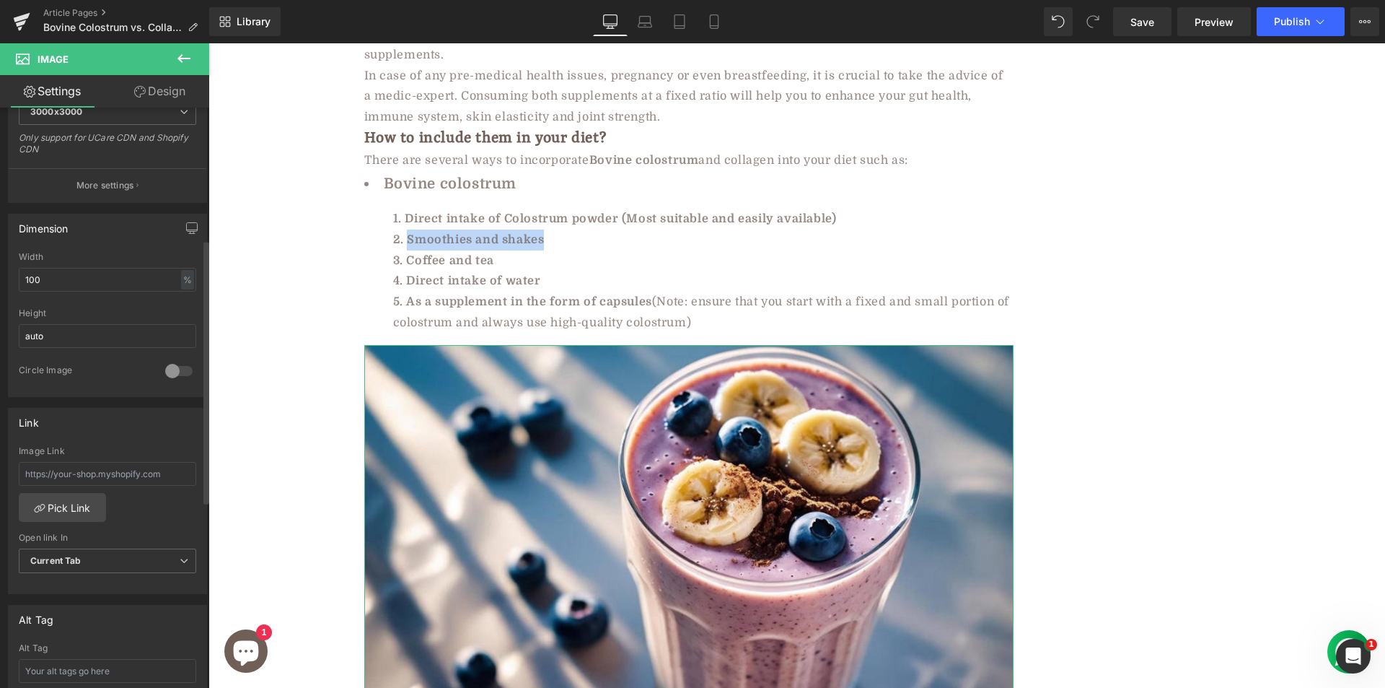
scroll to position [505, 0]
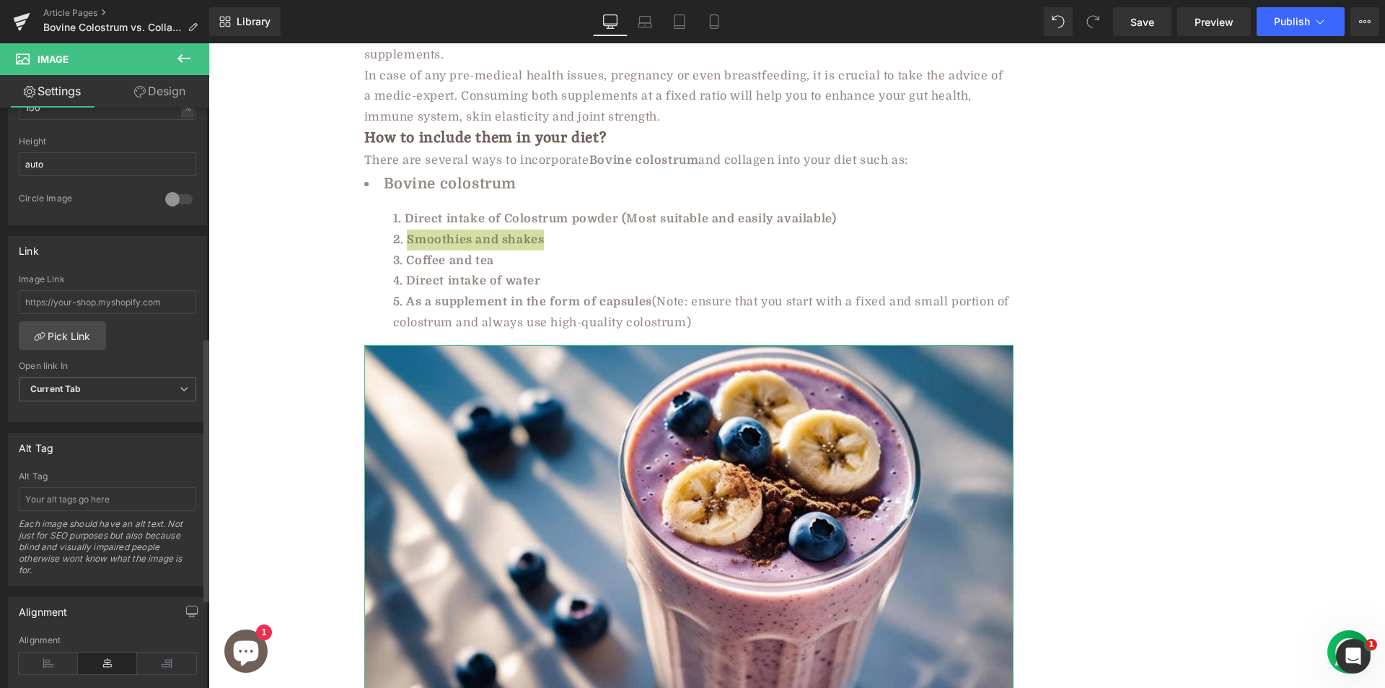
drag, startPoint x: 45, startPoint y: 478, endPoint x: 56, endPoint y: 484, distance: 12.6
click at [46, 478] on div "Alt Tag" at bounding box center [107, 476] width 177 height 10
click at [67, 491] on input "text" at bounding box center [107, 499] width 177 height 24
paste input "Smoothies and shakes"
type input "Smoothies and shakes made with bovine colostrum"
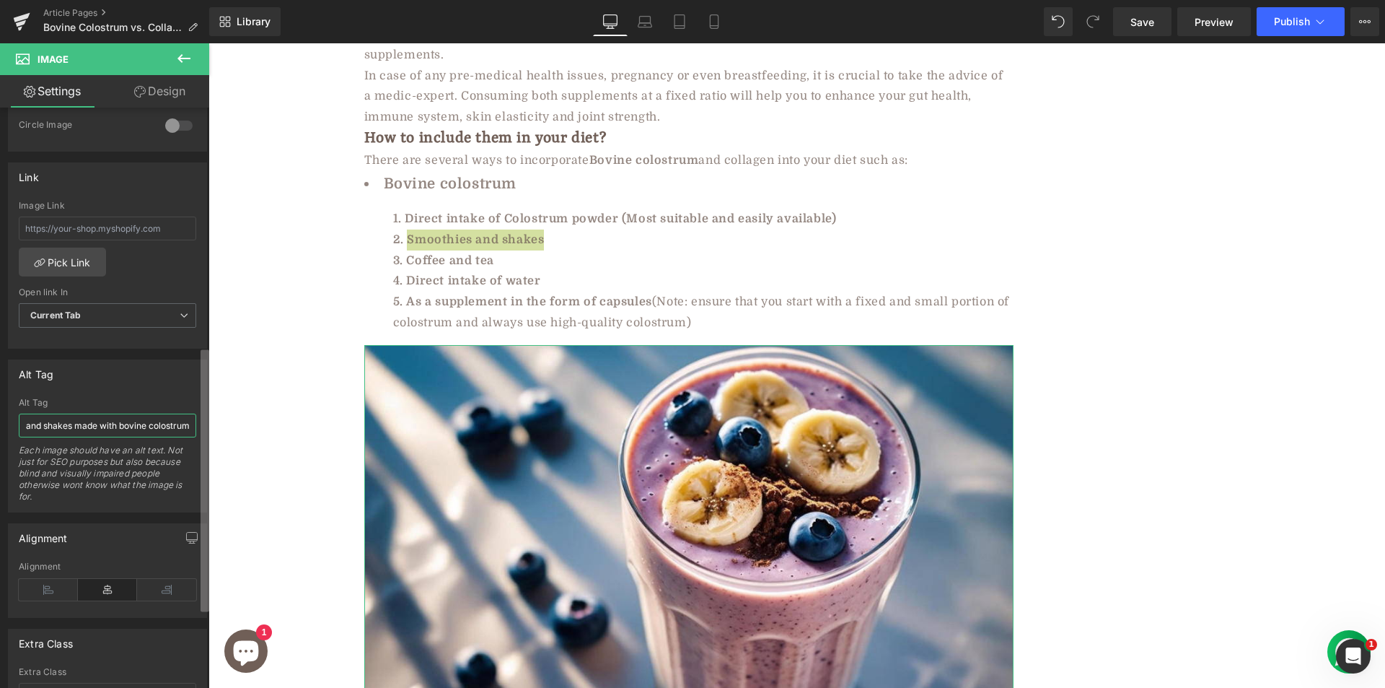
scroll to position [649, 0]
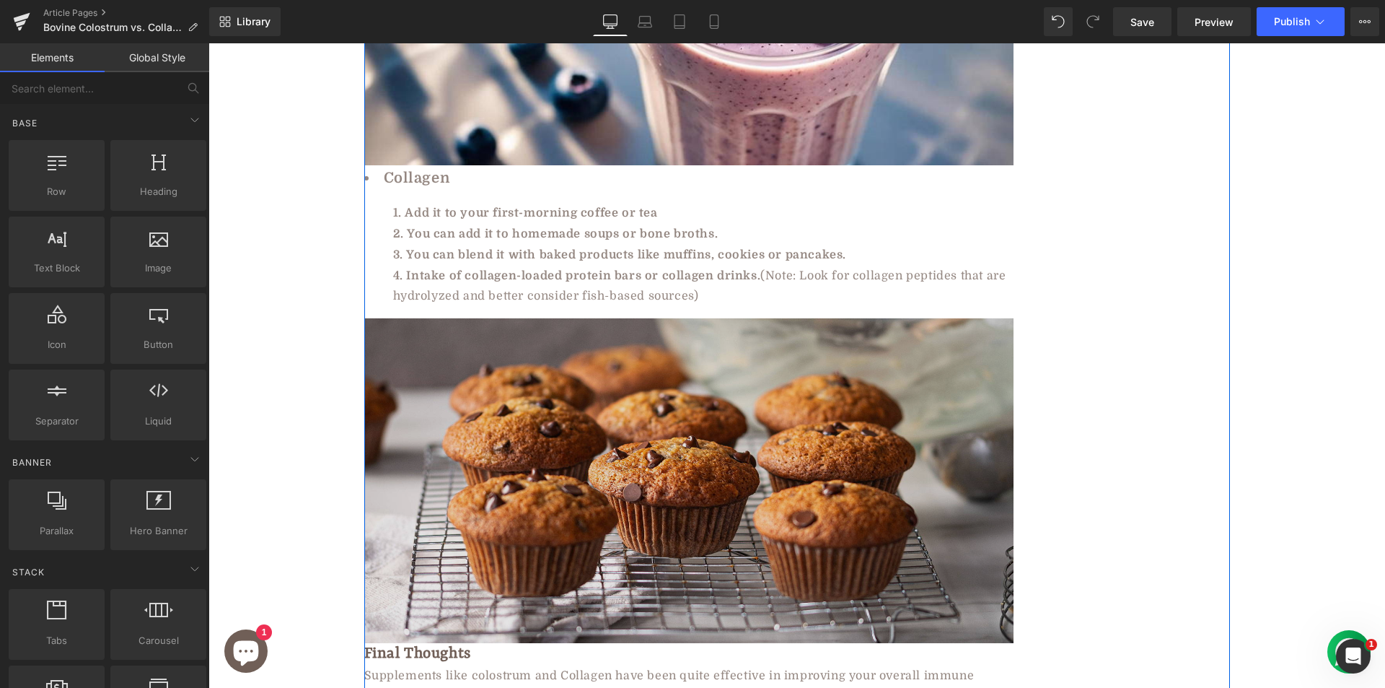
scroll to position [6422, 0]
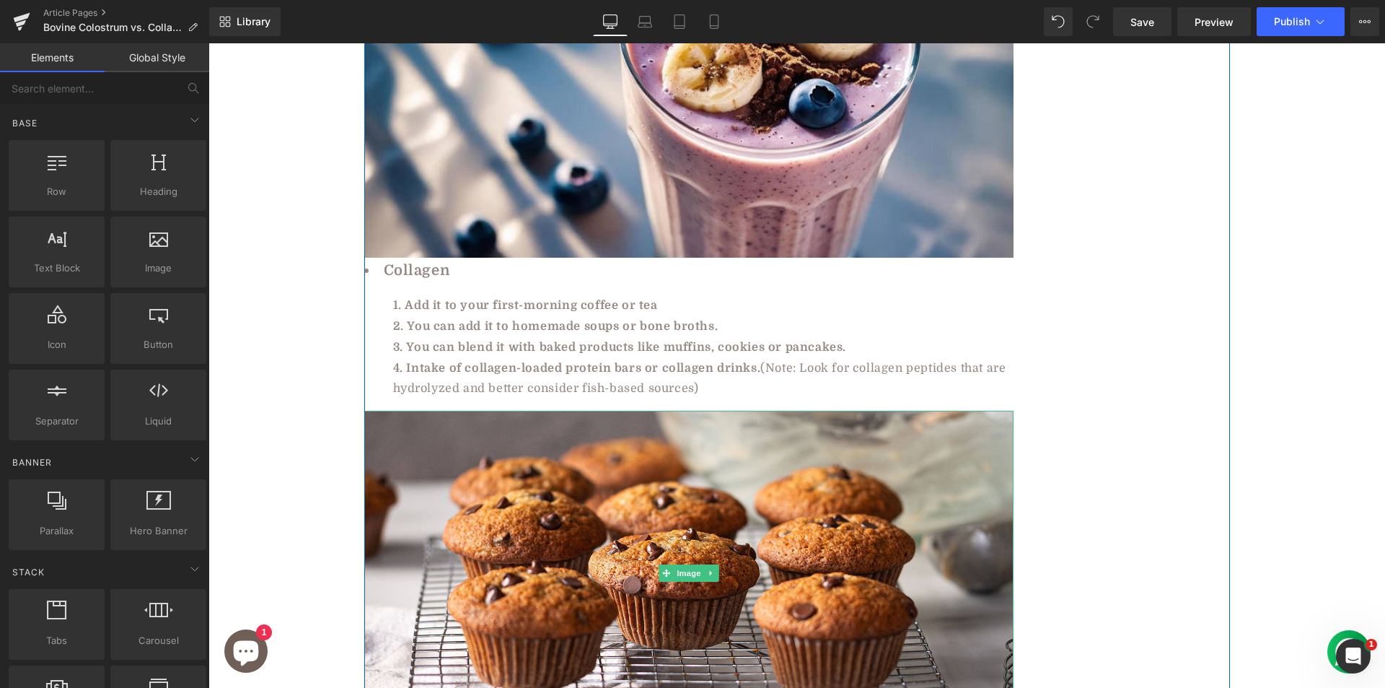
click at [470, 418] on img at bounding box center [688, 573] width 649 height 325
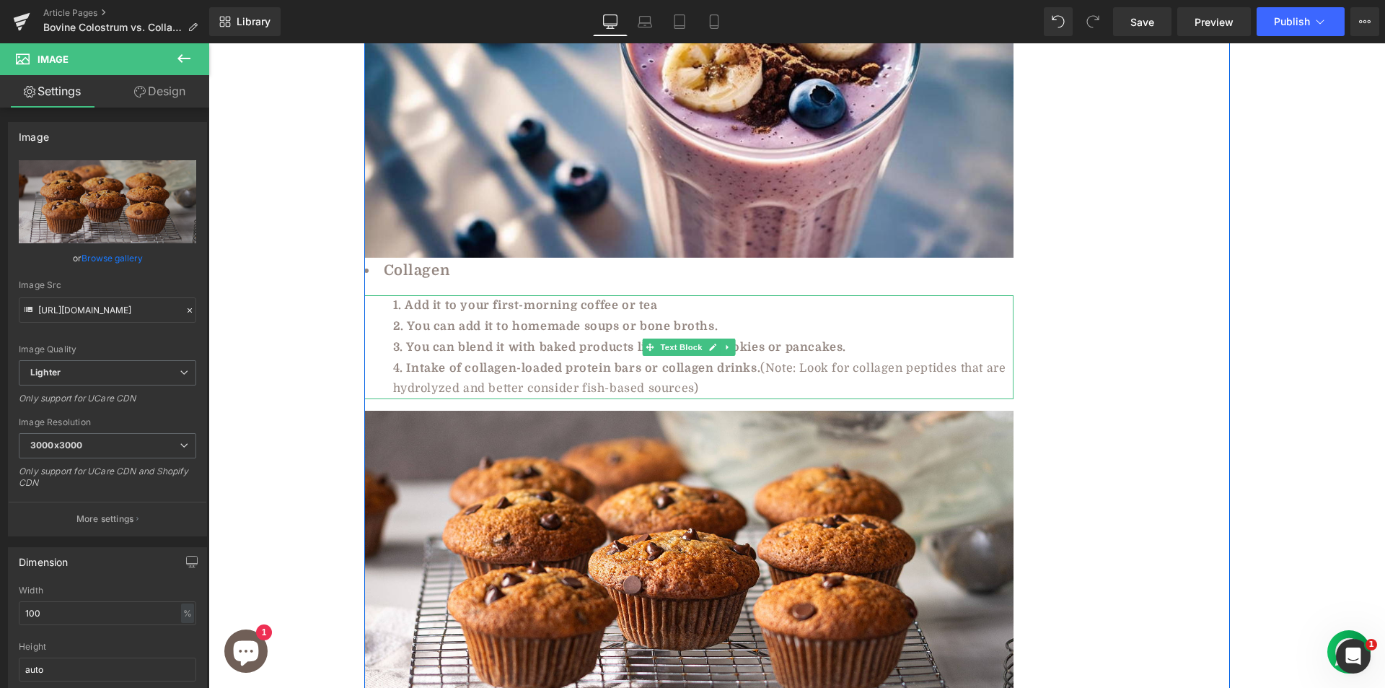
click at [529, 337] on li "You can blend it with baked products like muffins, cookies or pancakes." at bounding box center [703, 347] width 621 height 21
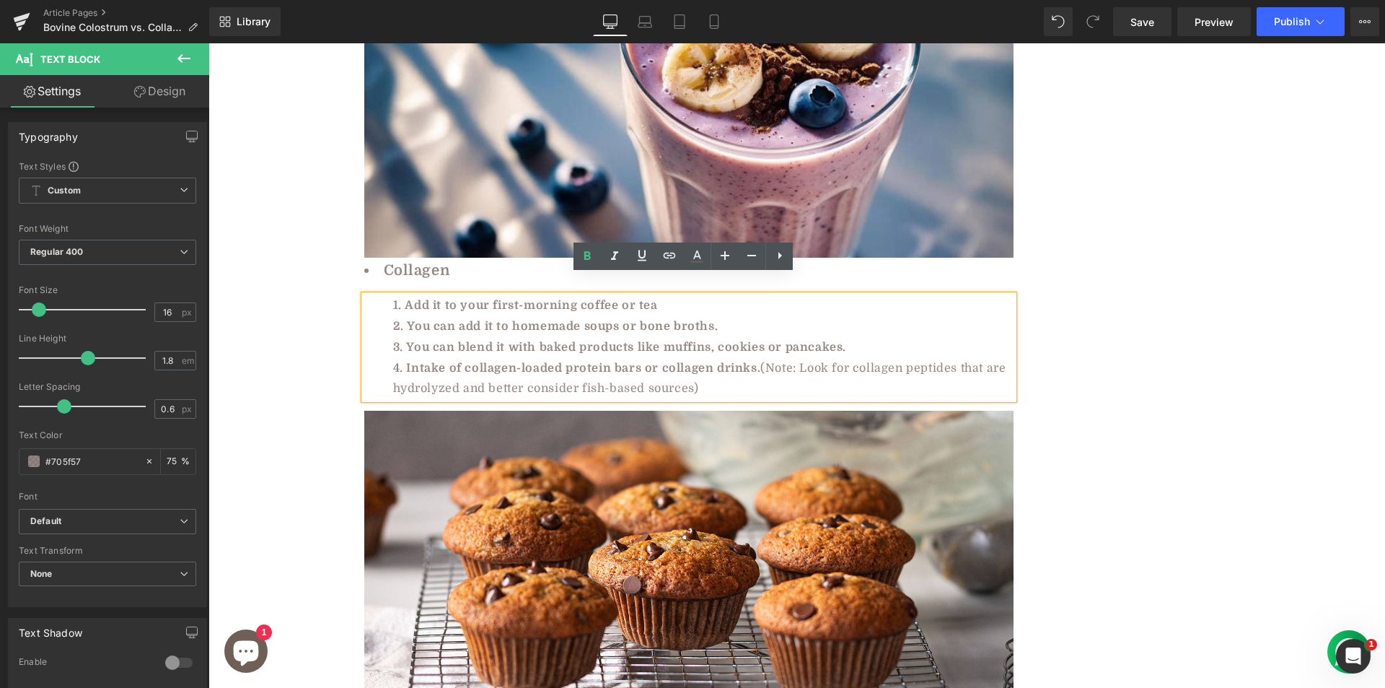
click at [678, 337] on li "You can blend it with baked products like muffins, cookies or pancakes." at bounding box center [703, 347] width 621 height 21
copy li "muffins"
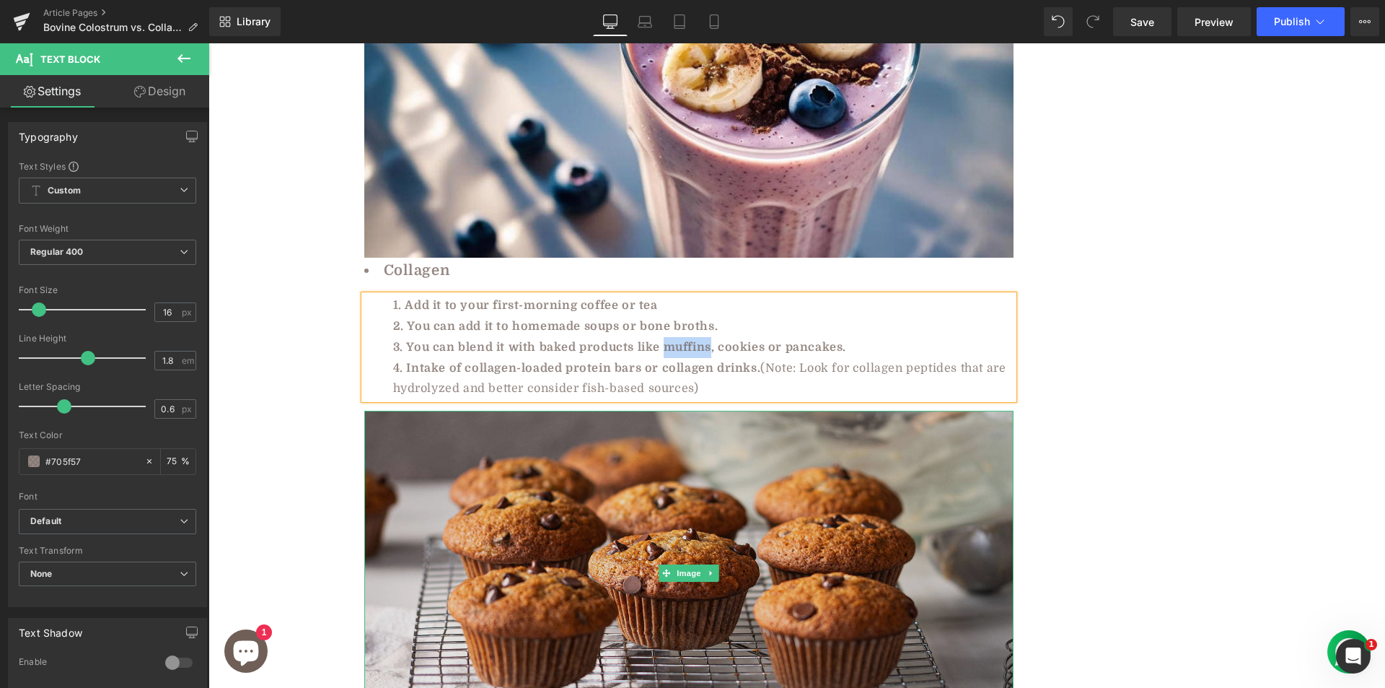
click at [607, 525] on img at bounding box center [688, 573] width 649 height 325
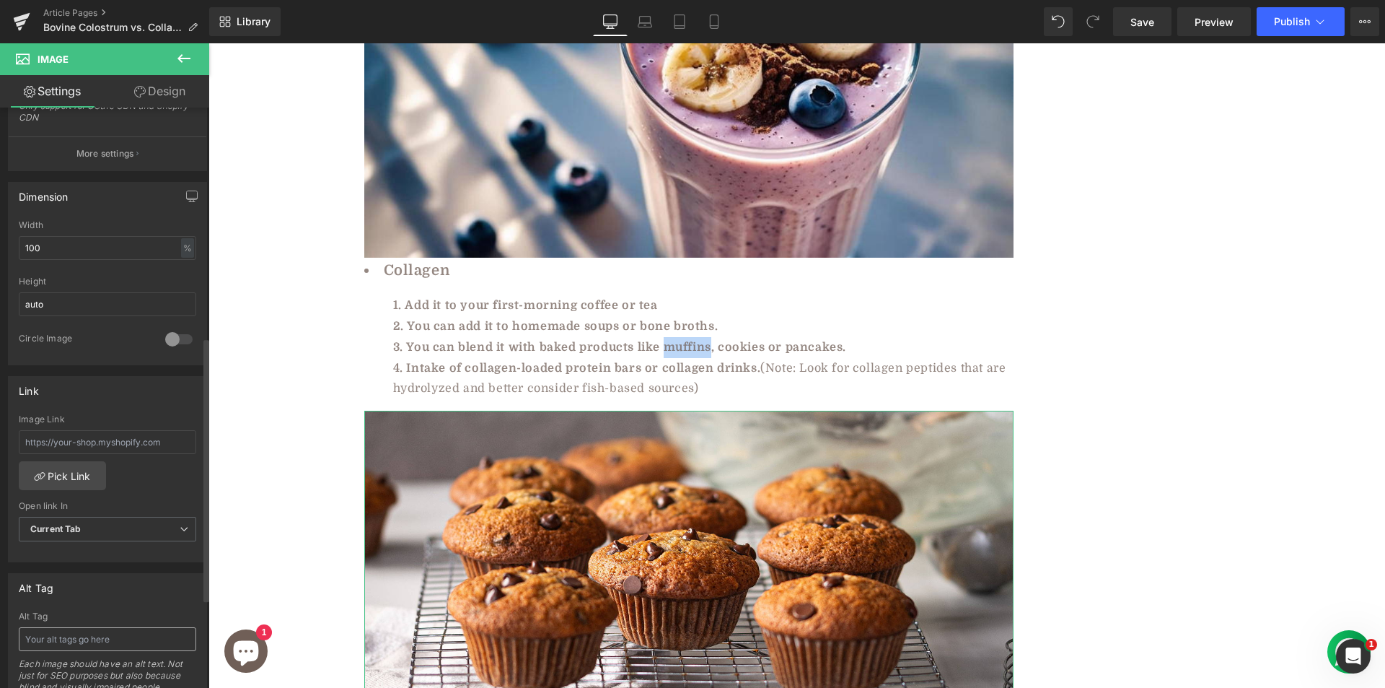
scroll to position [505, 0]
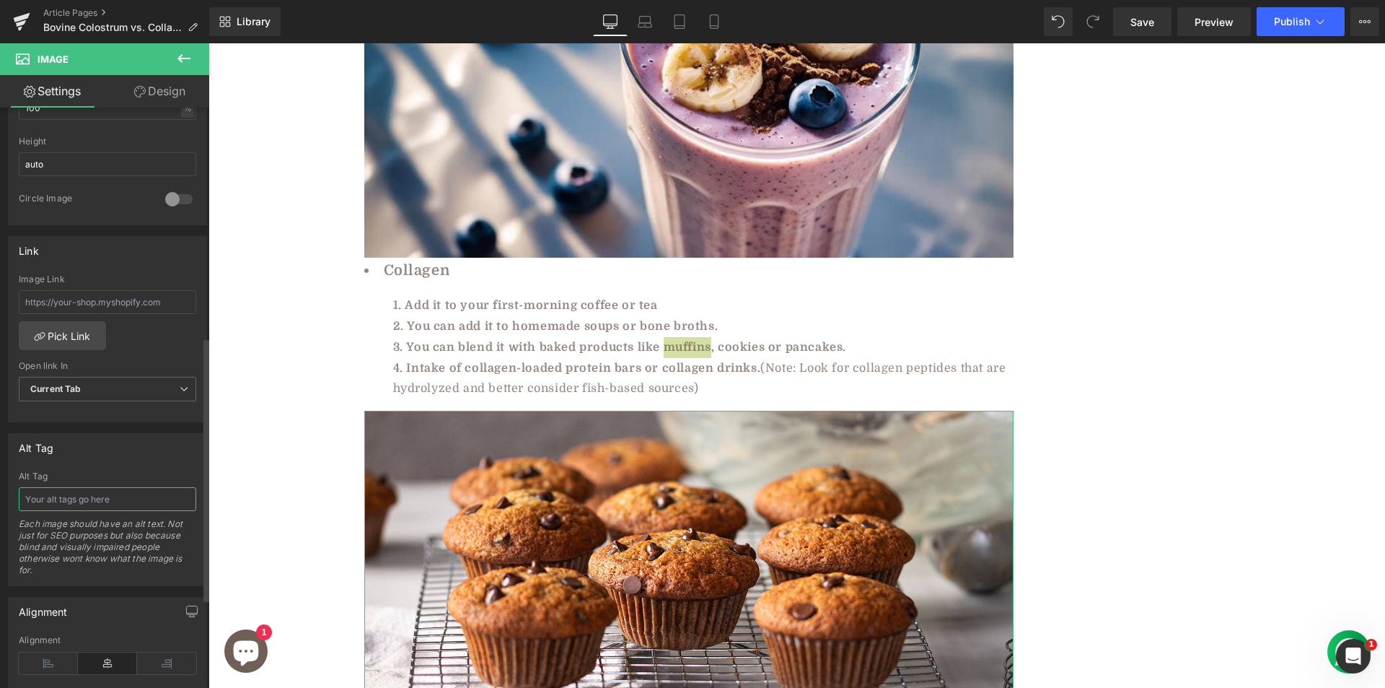
click at [101, 497] on input "text" at bounding box center [107, 499] width 177 height 24
drag, startPoint x: 109, startPoint y: 498, endPoint x: 152, endPoint y: 495, distance: 42.7
click at [152, 495] on input "muffins made woth cpl" at bounding box center [107, 499] width 177 height 24
click at [110, 499] on input "muffins made woth cpl" at bounding box center [107, 499] width 177 height 24
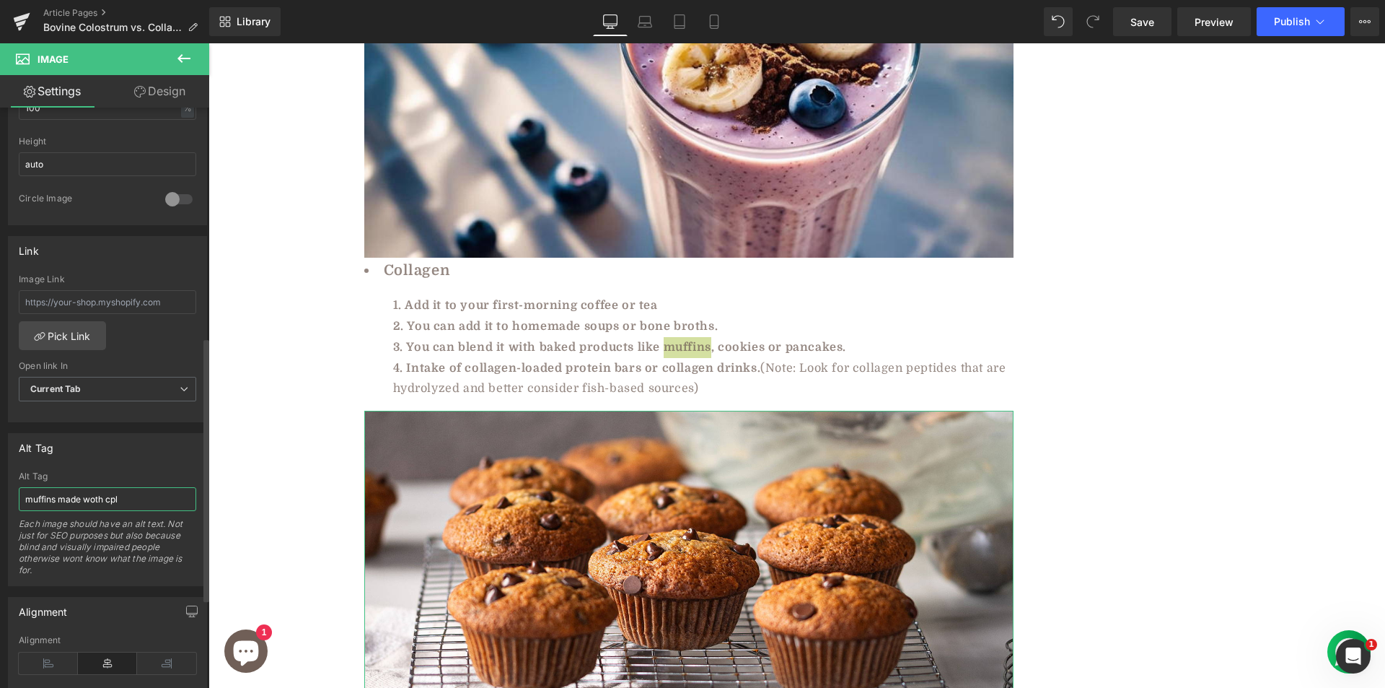
paste input "ollagen"
type input "muffins made woth collagen"
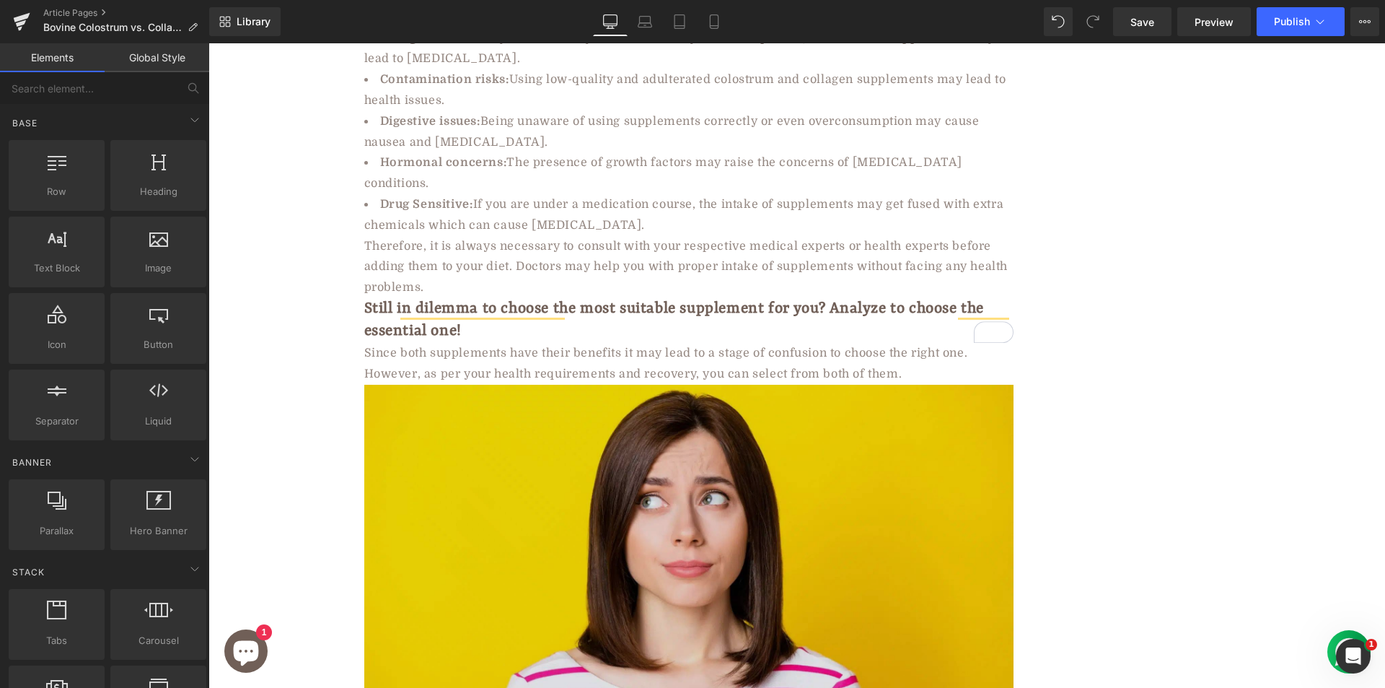
scroll to position [4906, 0]
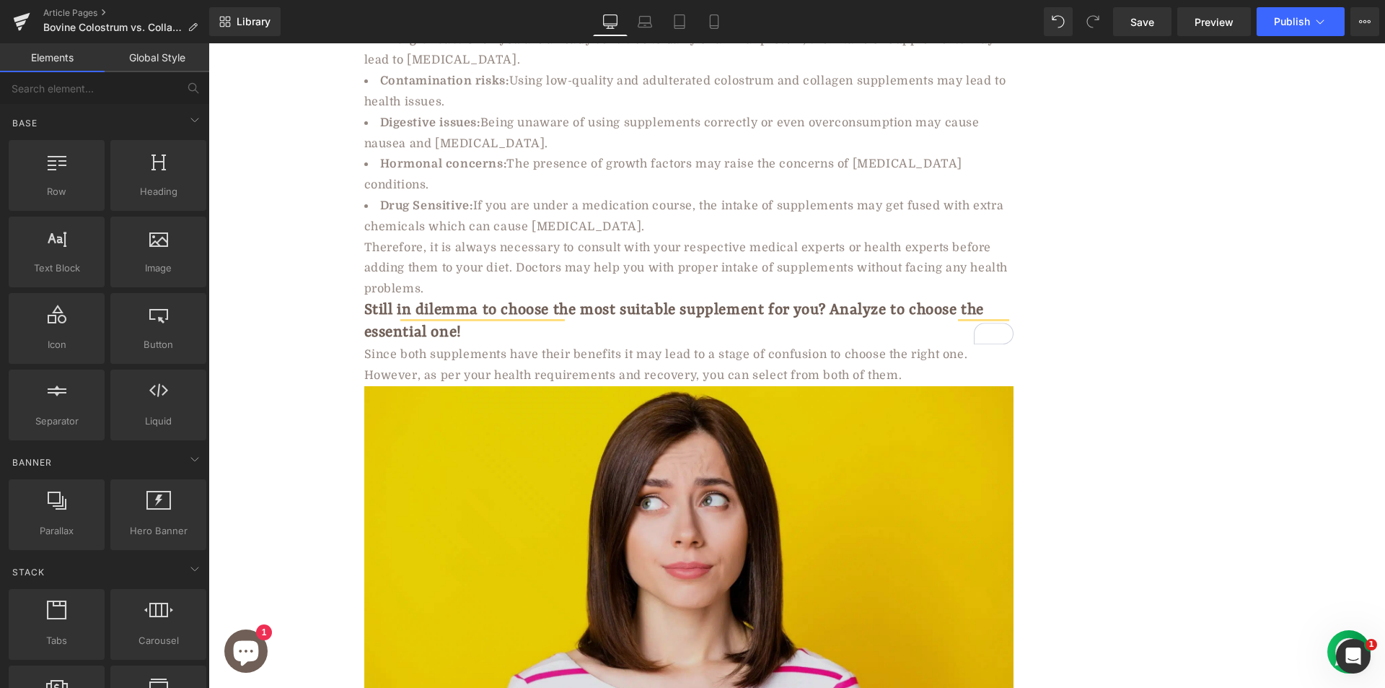
click at [517, 433] on img at bounding box center [688, 568] width 649 height 365
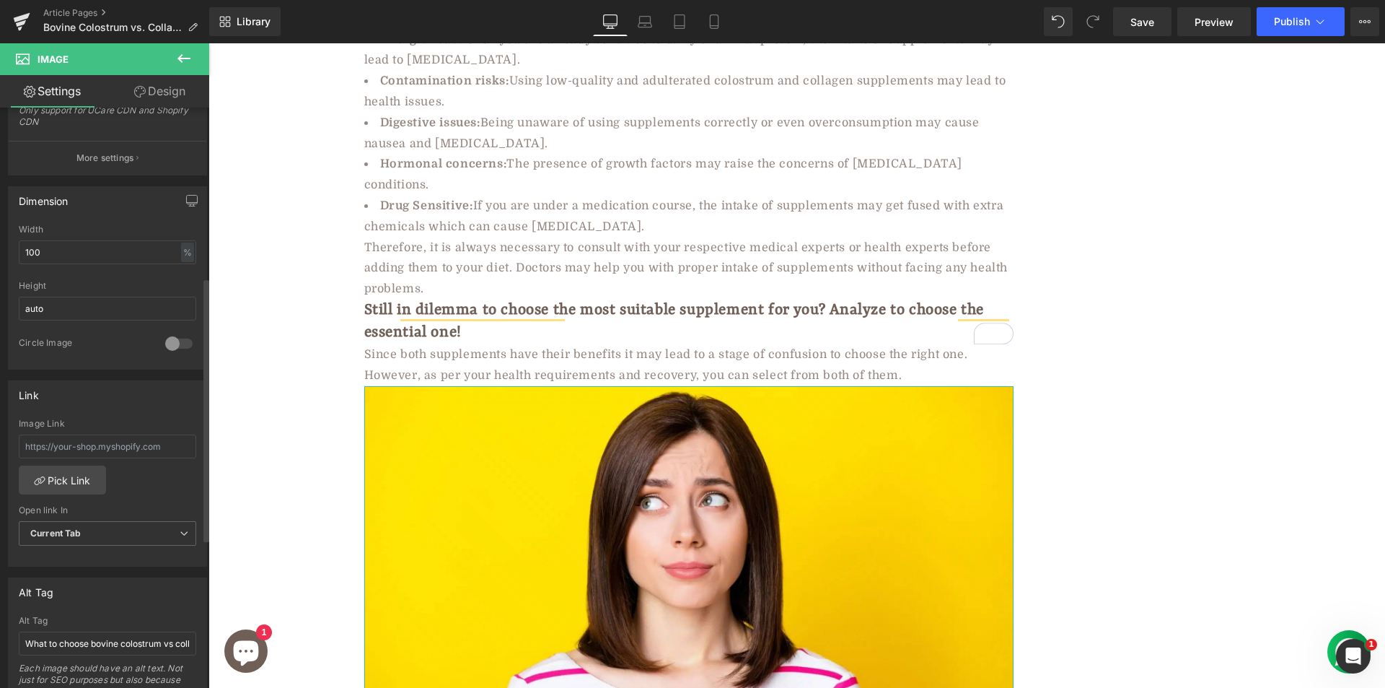
scroll to position [649, 0]
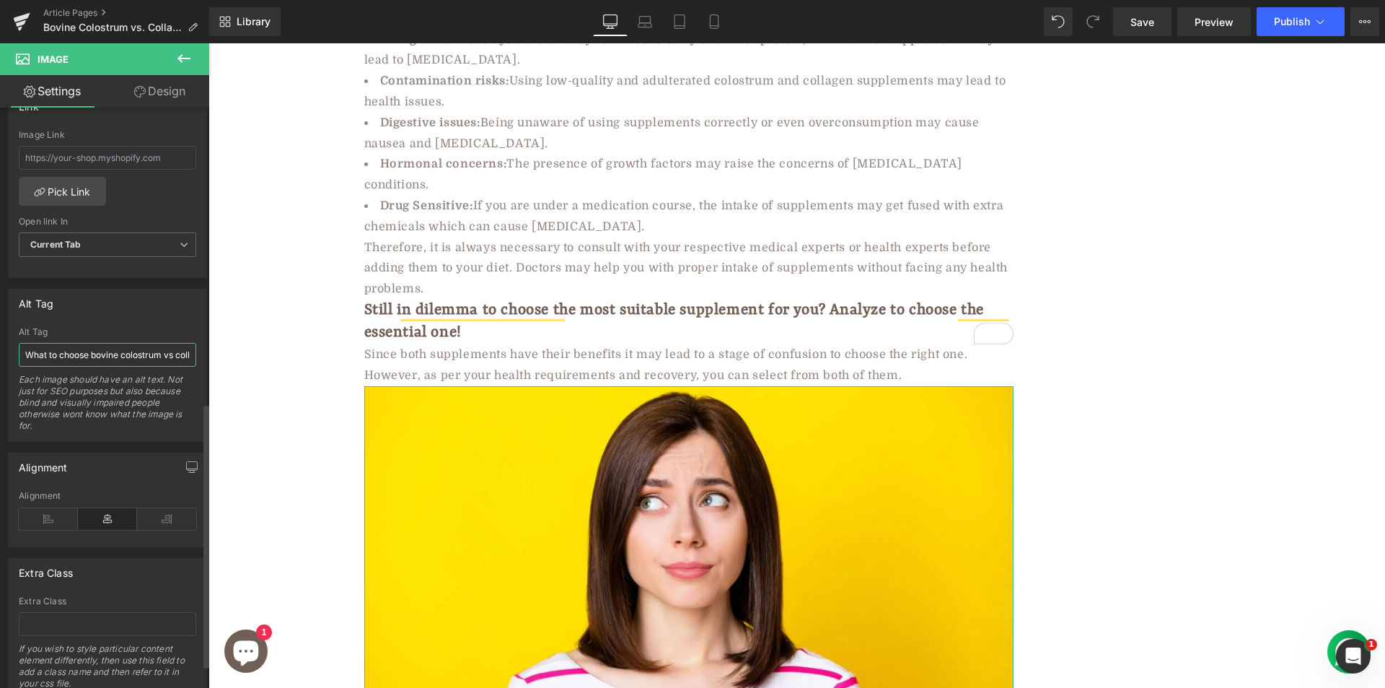
click at [144, 350] on input "What to choose bovine colostrum vs collagen" at bounding box center [107, 355] width 177 height 24
drag, startPoint x: 115, startPoint y: 350, endPoint x: 177, endPoint y: 351, distance: 62.1
click at [177, 351] on input "What to choose bovine colostrum vs collagen" at bounding box center [107, 355] width 177 height 24
click at [165, 359] on input "What to choose bovine colostrum vs collagen" at bounding box center [107, 355] width 177 height 24
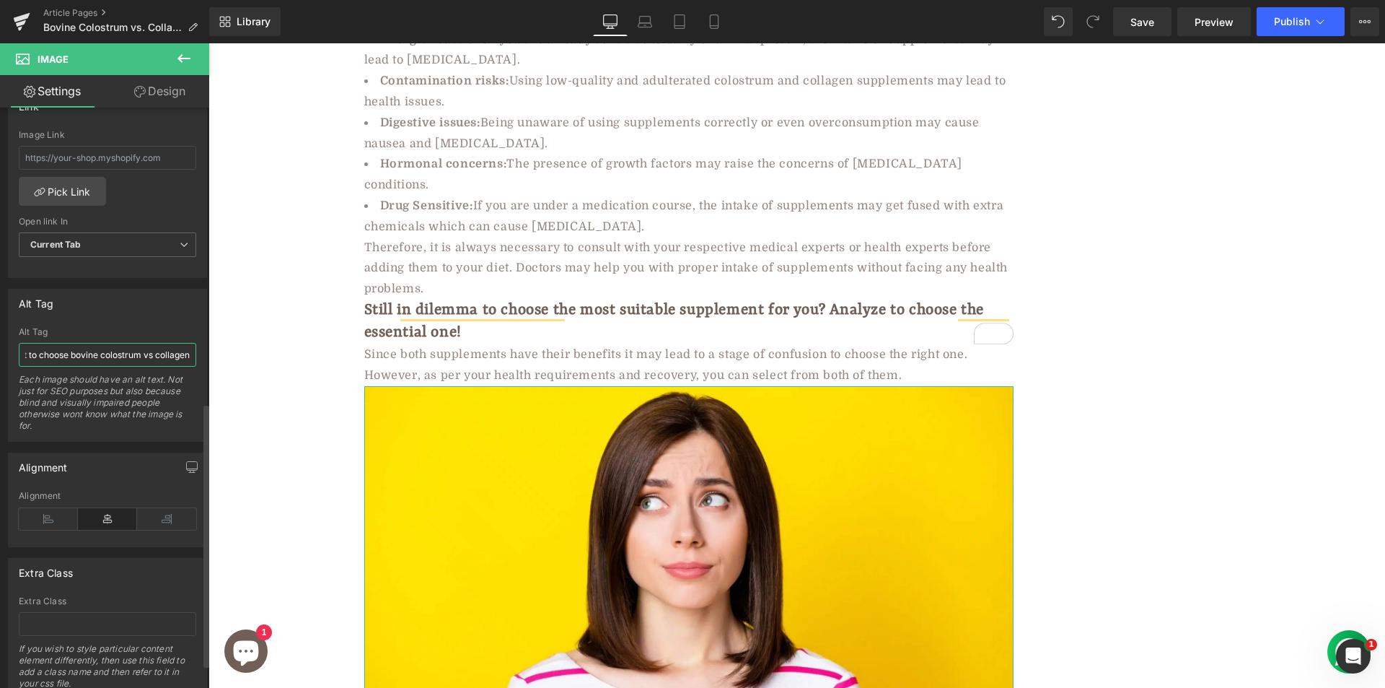
click at [164, 359] on input "What to choose bovine colostrum vs collagen" at bounding box center [107, 355] width 177 height 24
click at [162, 354] on input "What to choose bovine colostrum vs collagen" at bounding box center [107, 355] width 177 height 24
type input "What to choose bovine colostrum vs collagen"
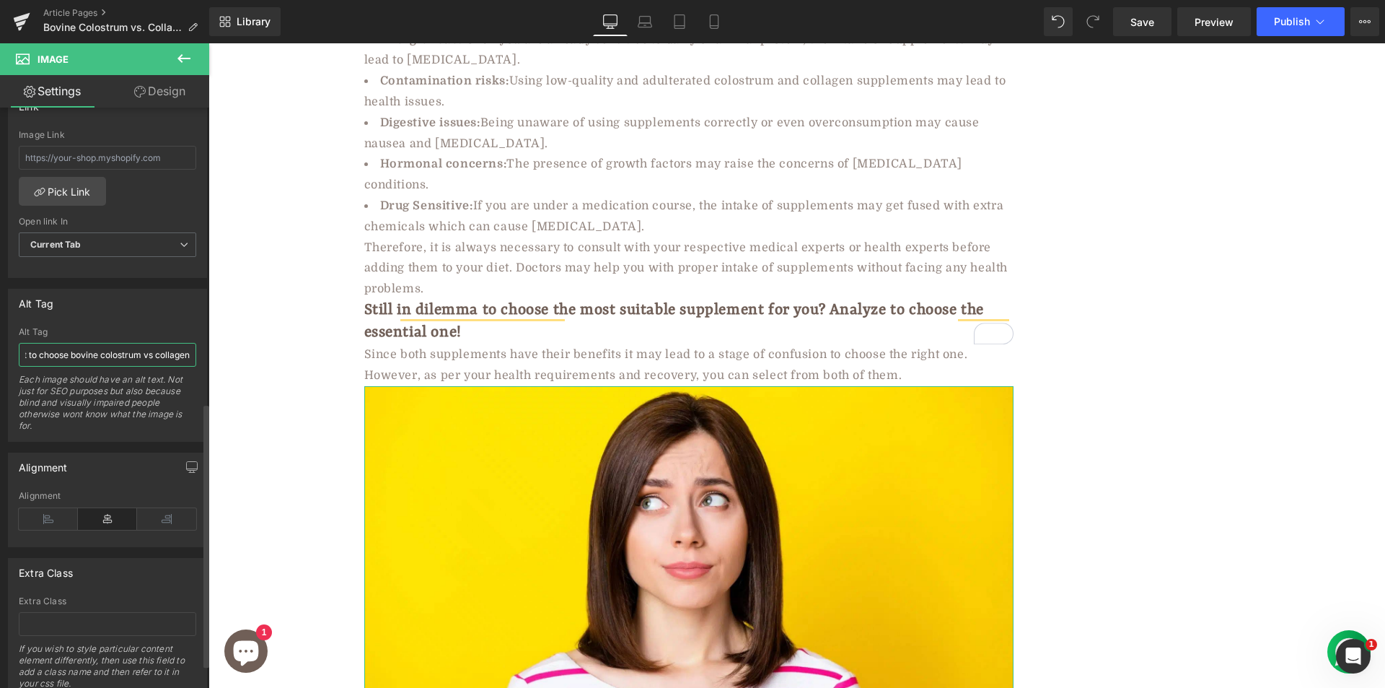
scroll to position [0, 27]
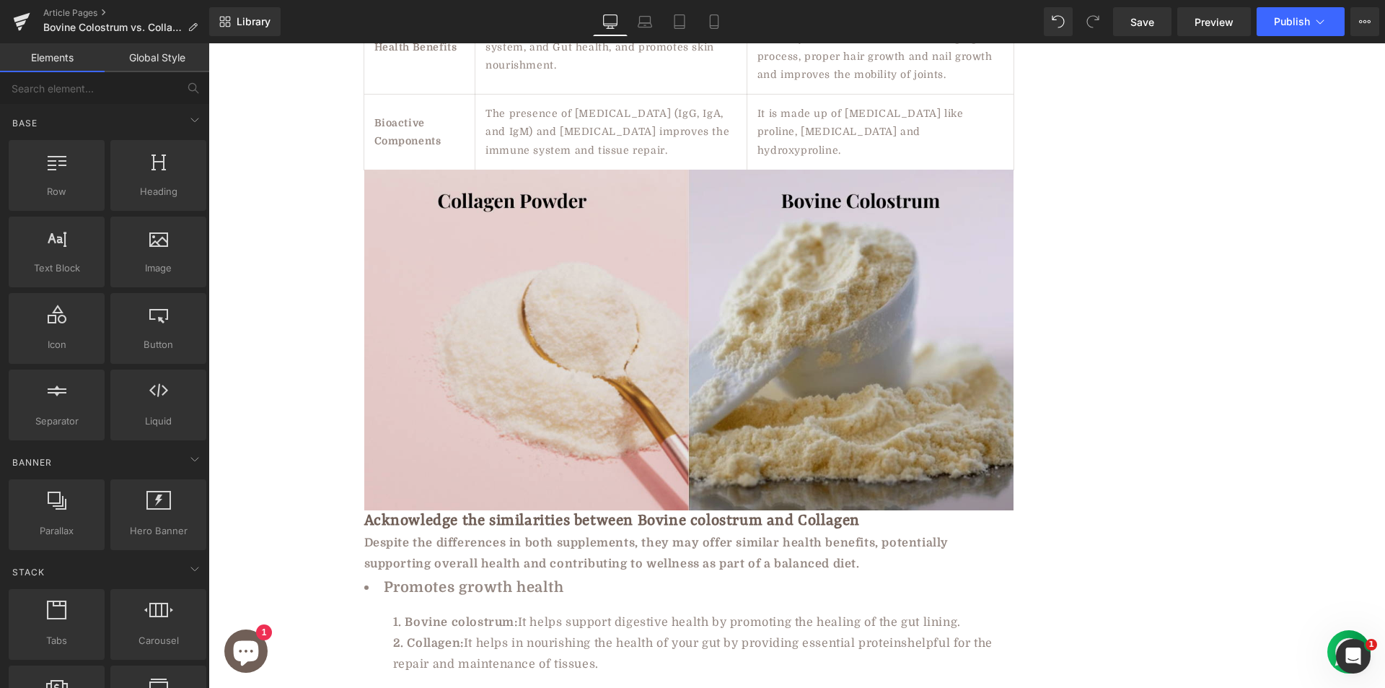
scroll to position [3608, 0]
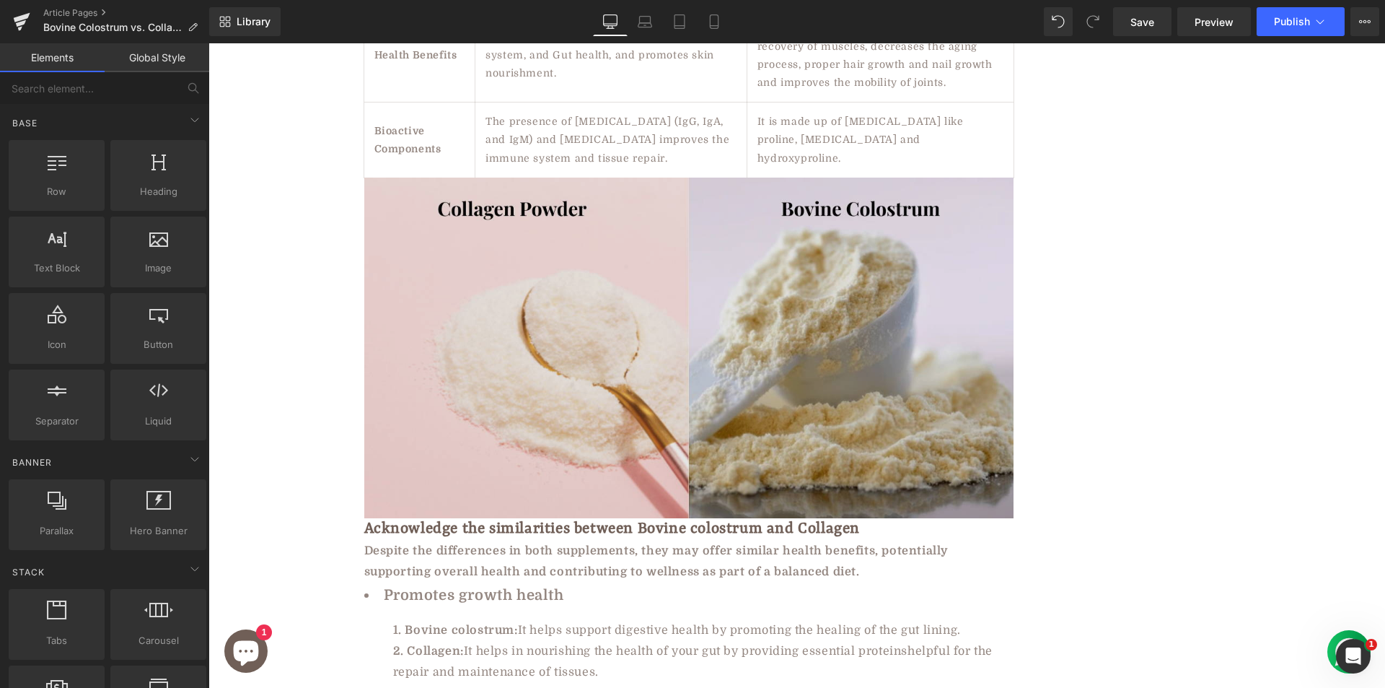
click at [447, 330] on img at bounding box center [688, 347] width 649 height 341
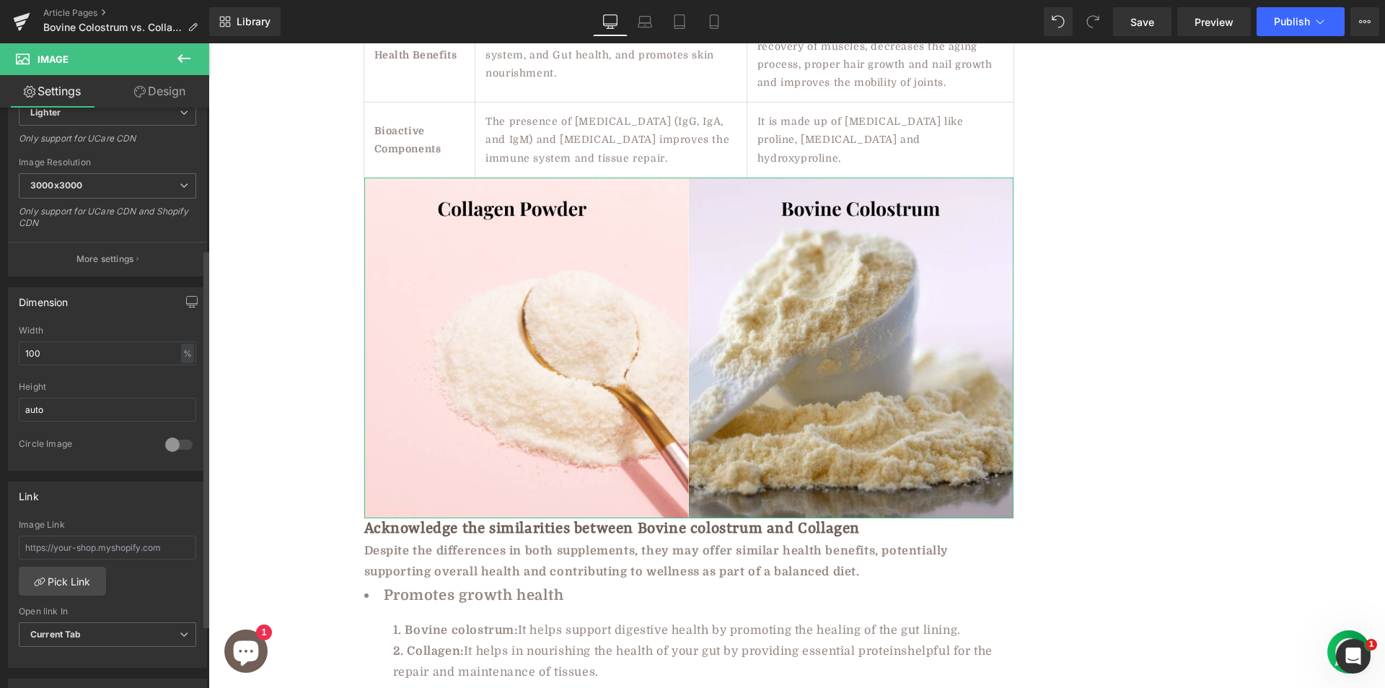
scroll to position [433, 0]
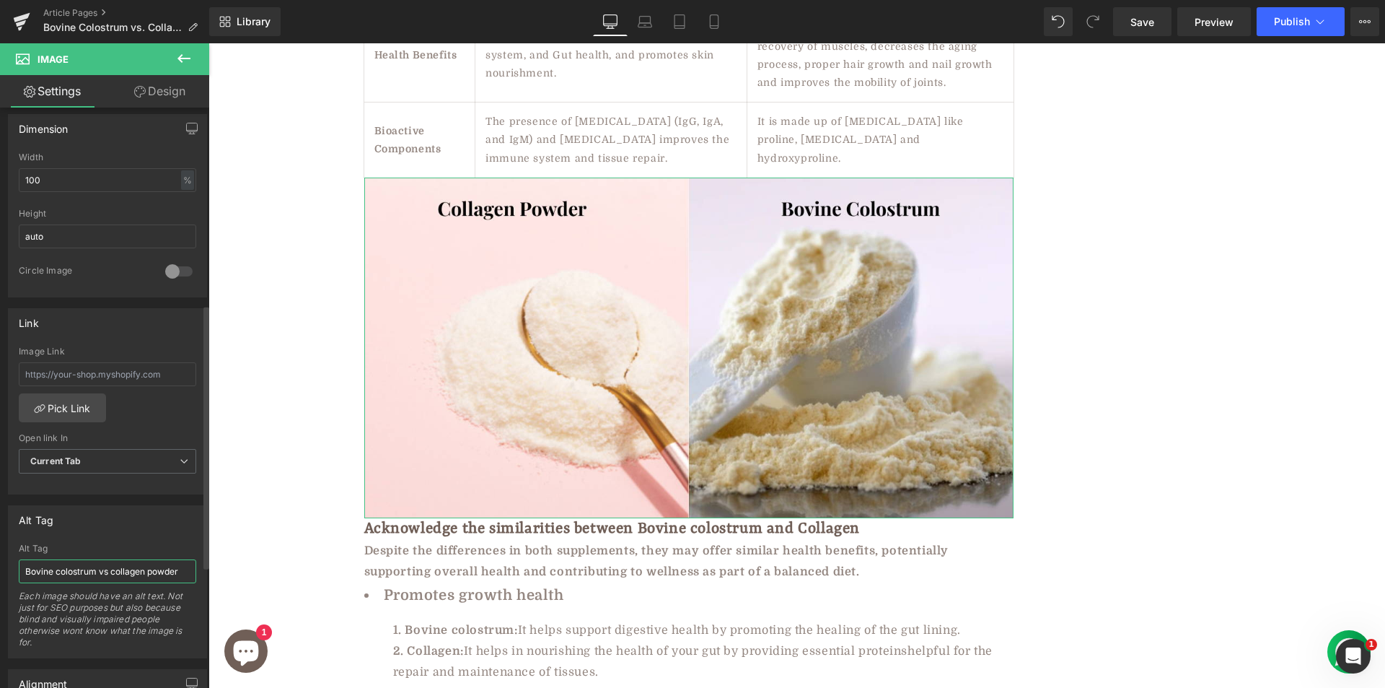
click at [121, 573] on input "Bovine colostrum vs collagen powder" at bounding box center [107, 571] width 177 height 24
click at [121, 571] on input "Bovine colostrum vs collagen powder" at bounding box center [107, 571] width 177 height 24
type input "Bovine colostrum vs collagen powder"
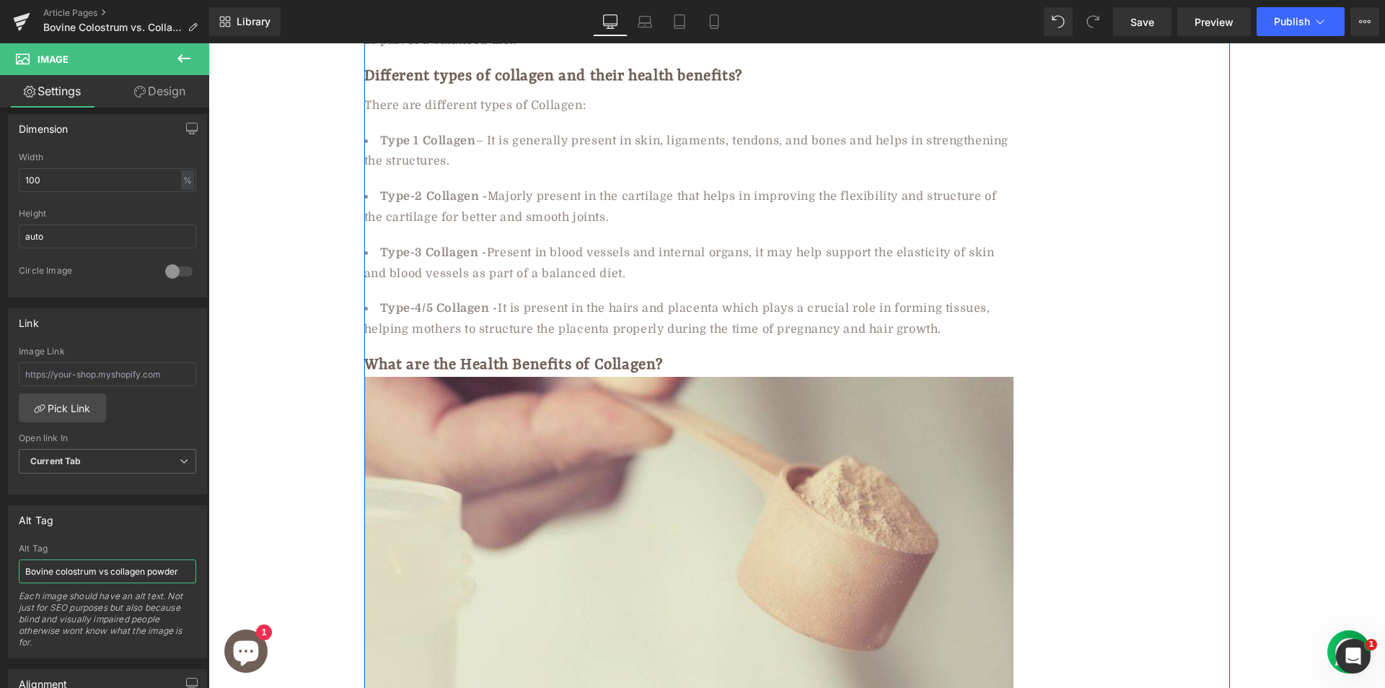
scroll to position [2165, 0]
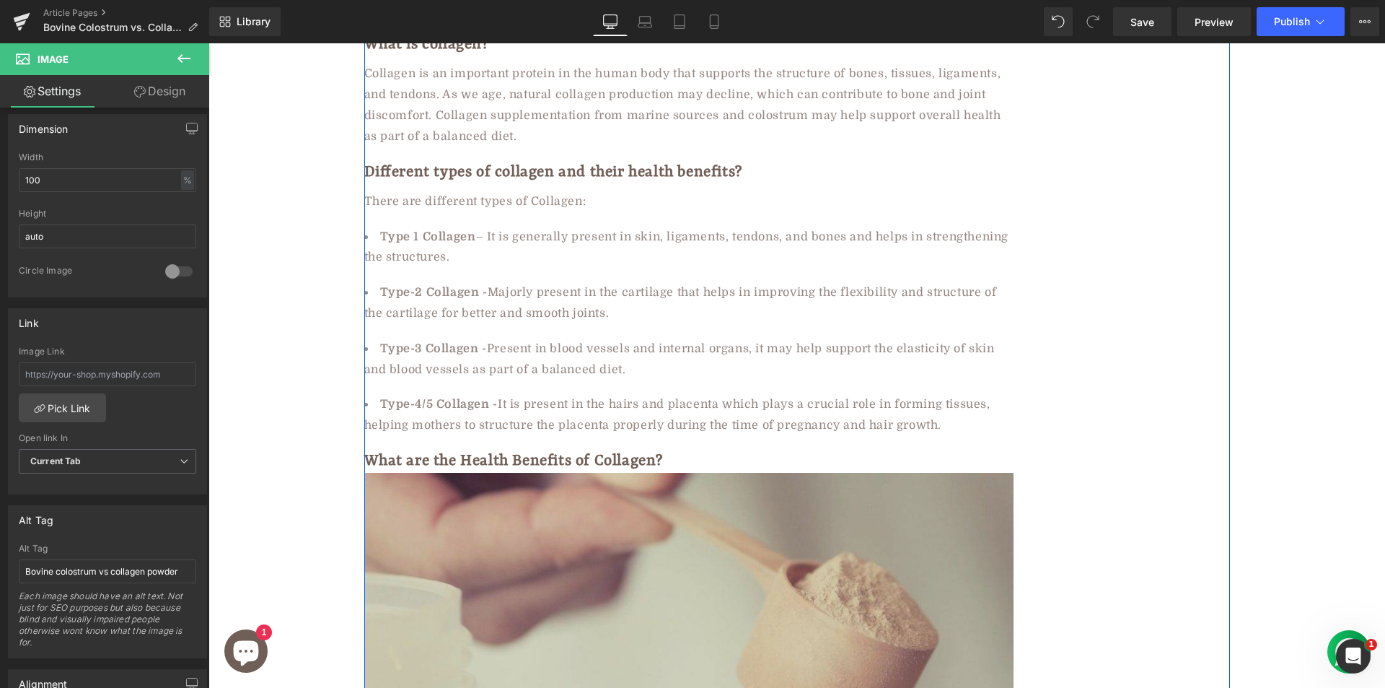
click at [546, 484] on img at bounding box center [688, 657] width 649 height 368
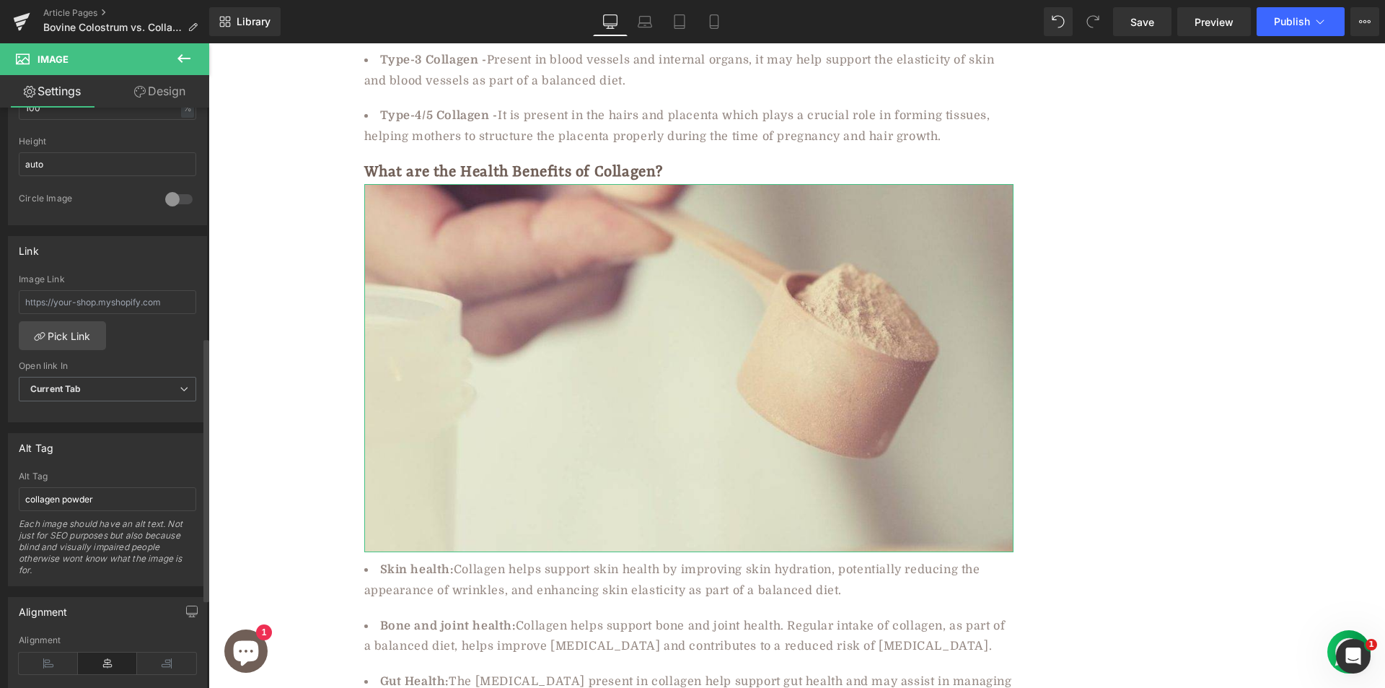
scroll to position [701, 0]
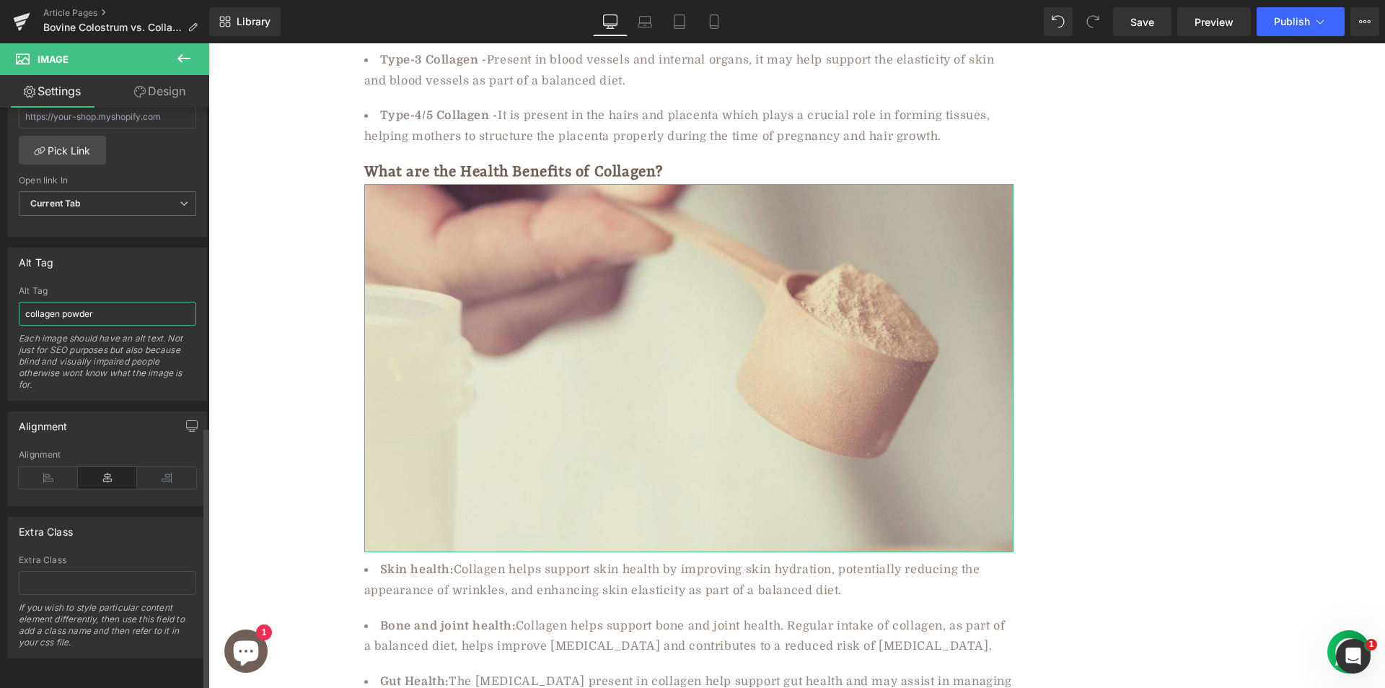
click at [30, 306] on input "collagen powder" at bounding box center [107, 314] width 177 height 24
type input "collagen powder"
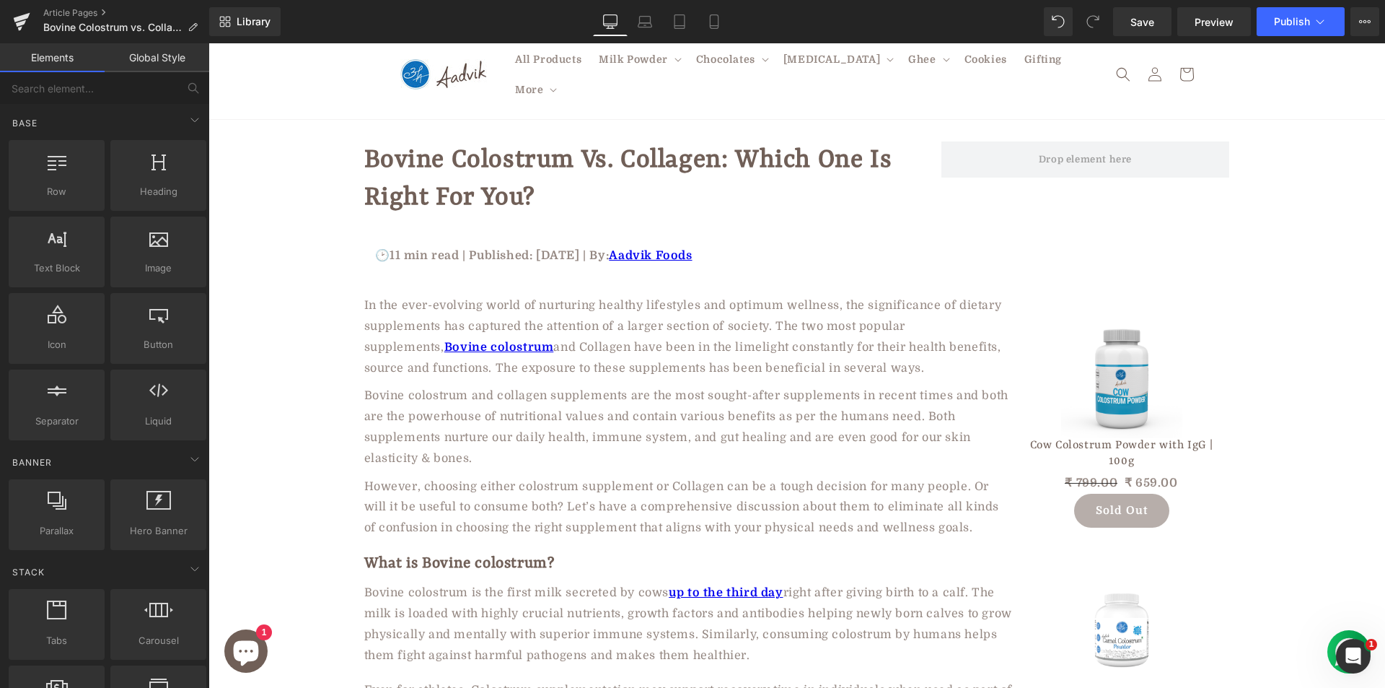
scroll to position [0, 0]
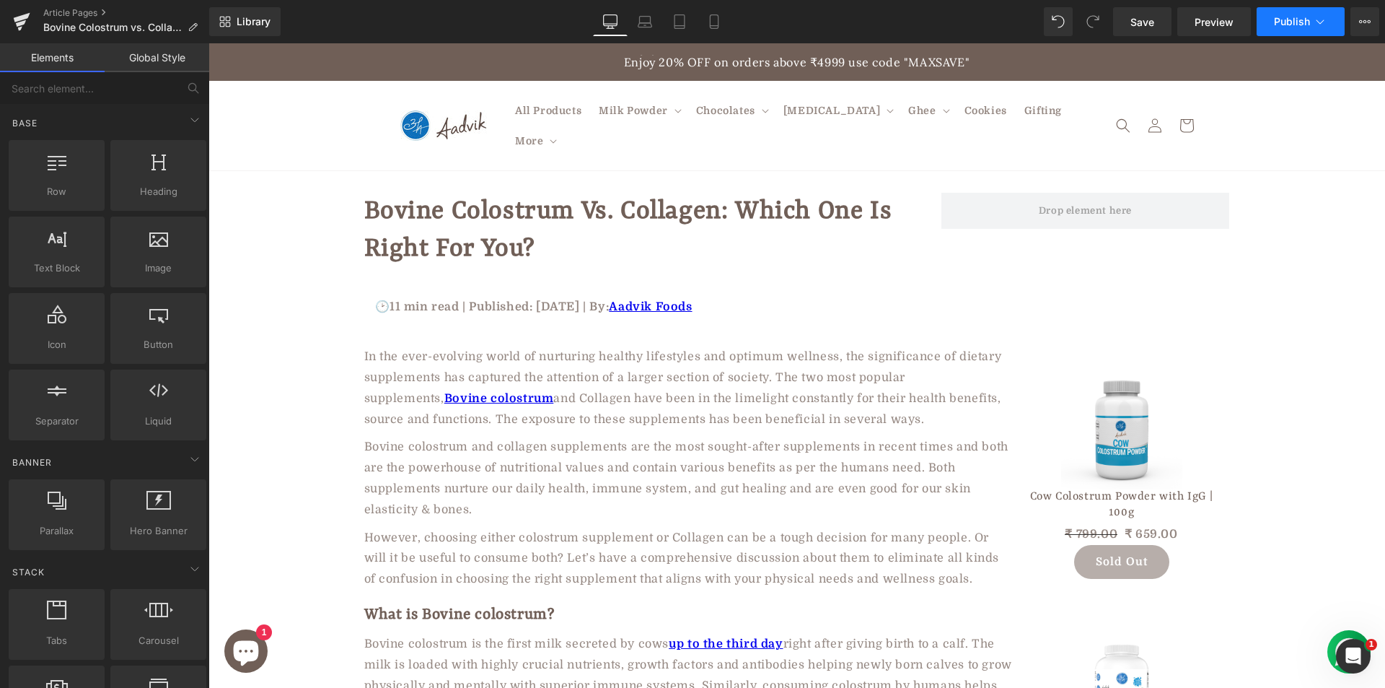
click at [1298, 20] on span "Publish" at bounding box center [1292, 22] width 36 height 12
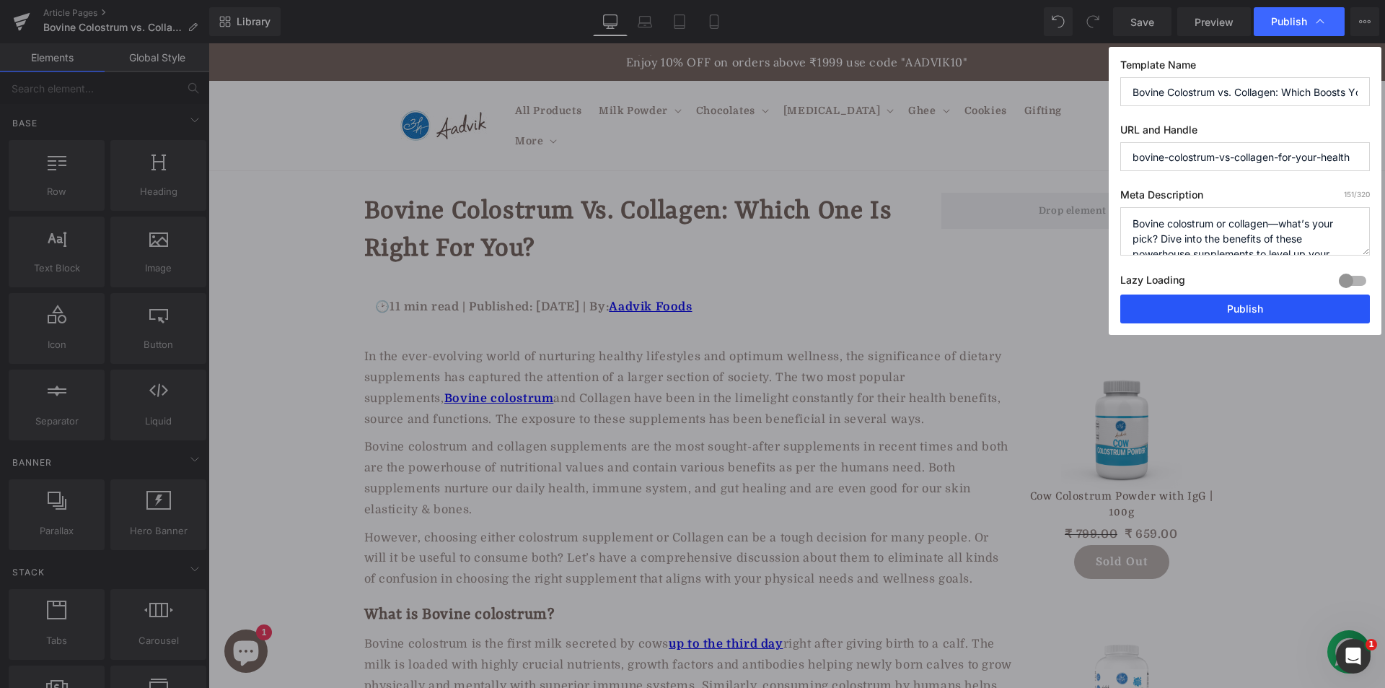
click at [1193, 310] on button "Publish" at bounding box center [1246, 308] width 250 height 29
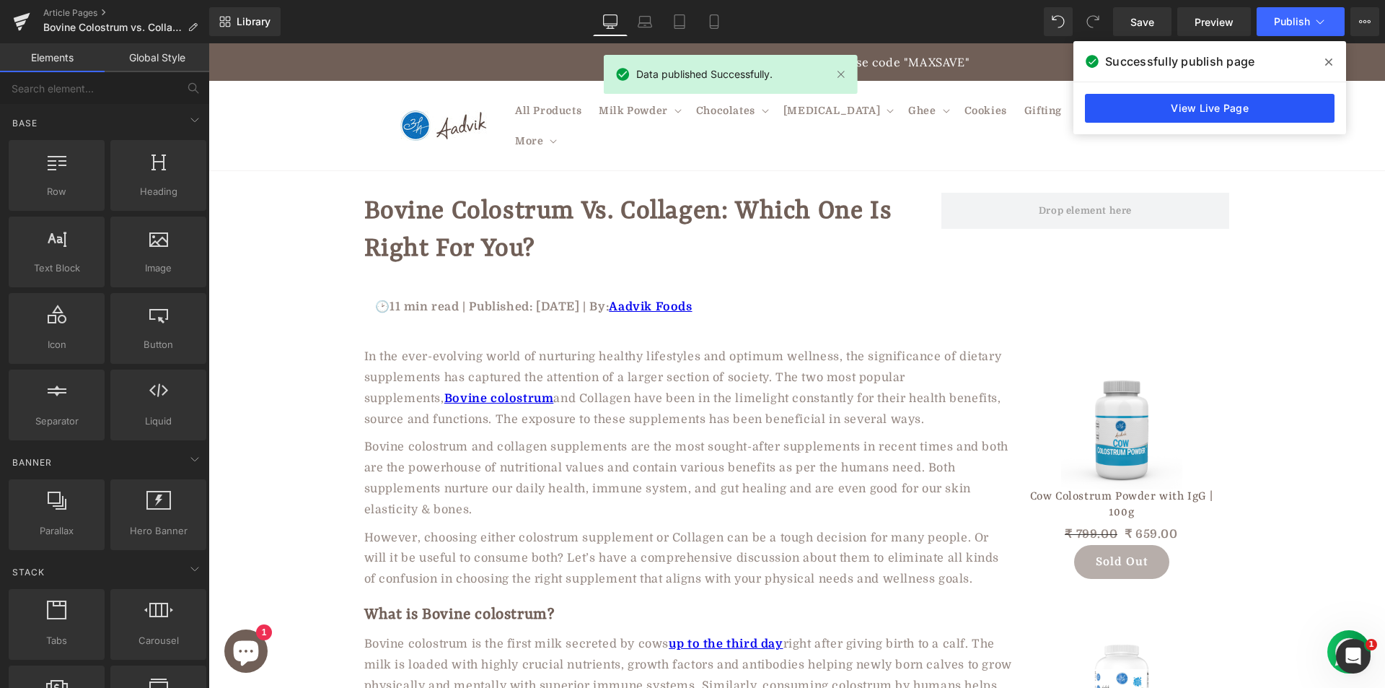
click at [1175, 117] on link "View Live Page" at bounding box center [1210, 108] width 250 height 29
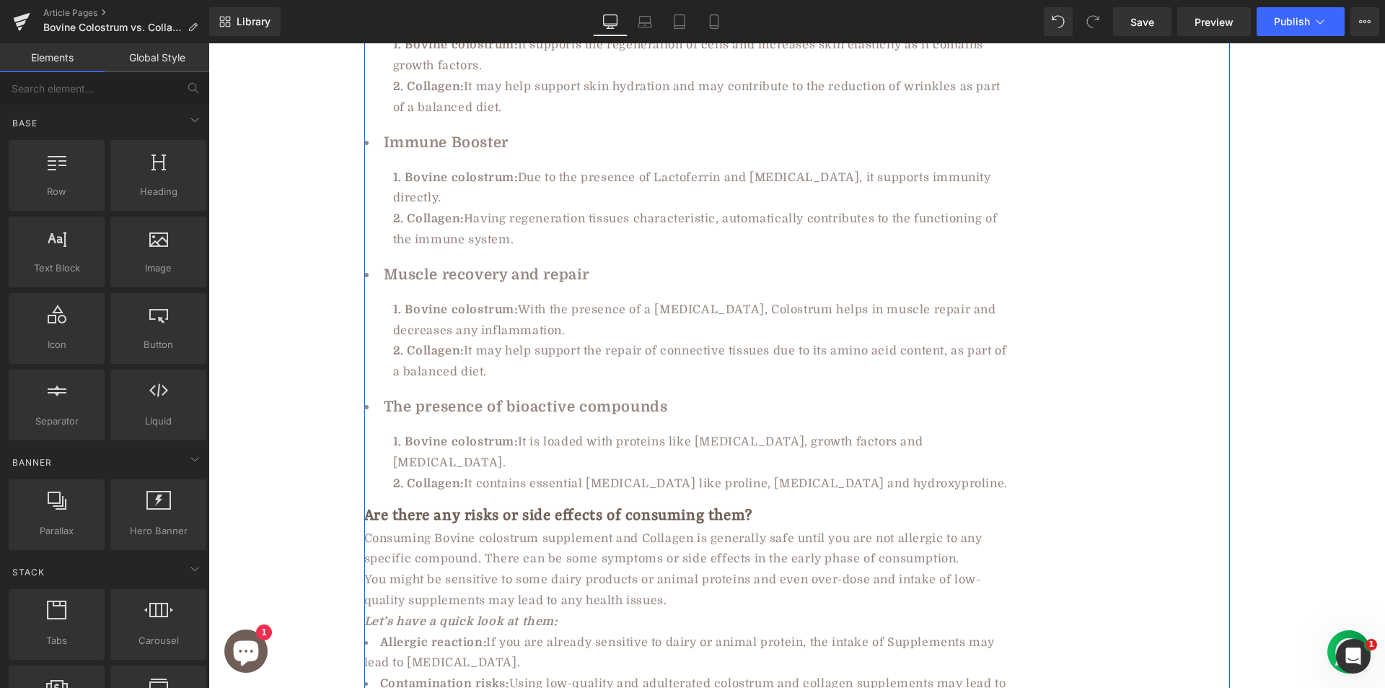
scroll to position [4401, 0]
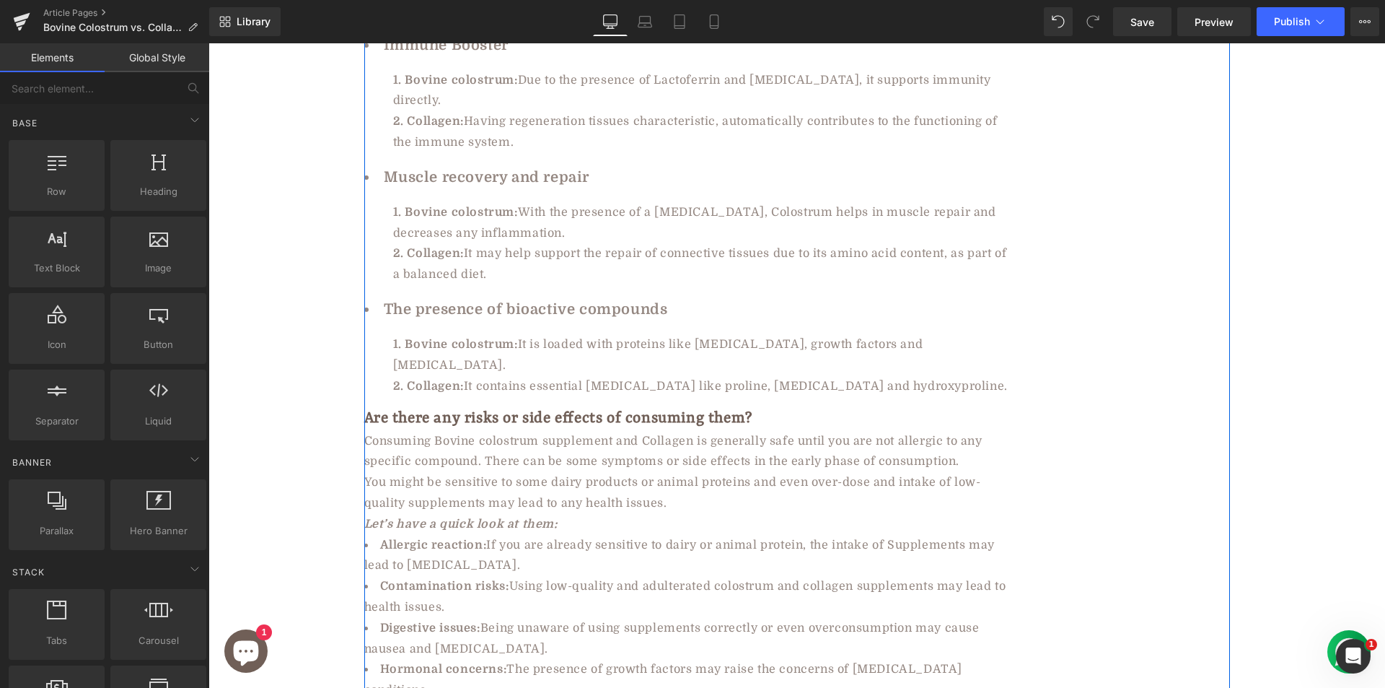
click at [209, 43] on div at bounding box center [209, 43] width 0 height 0
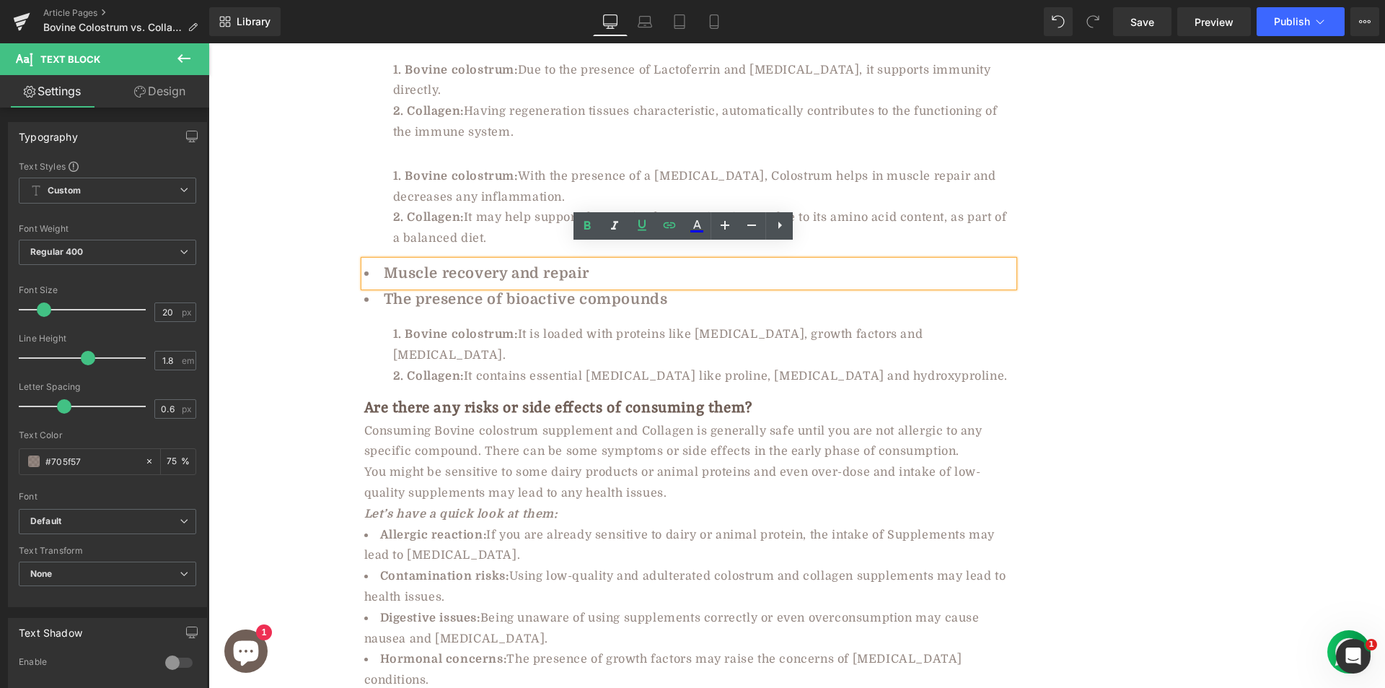
scroll to position [4407, 0]
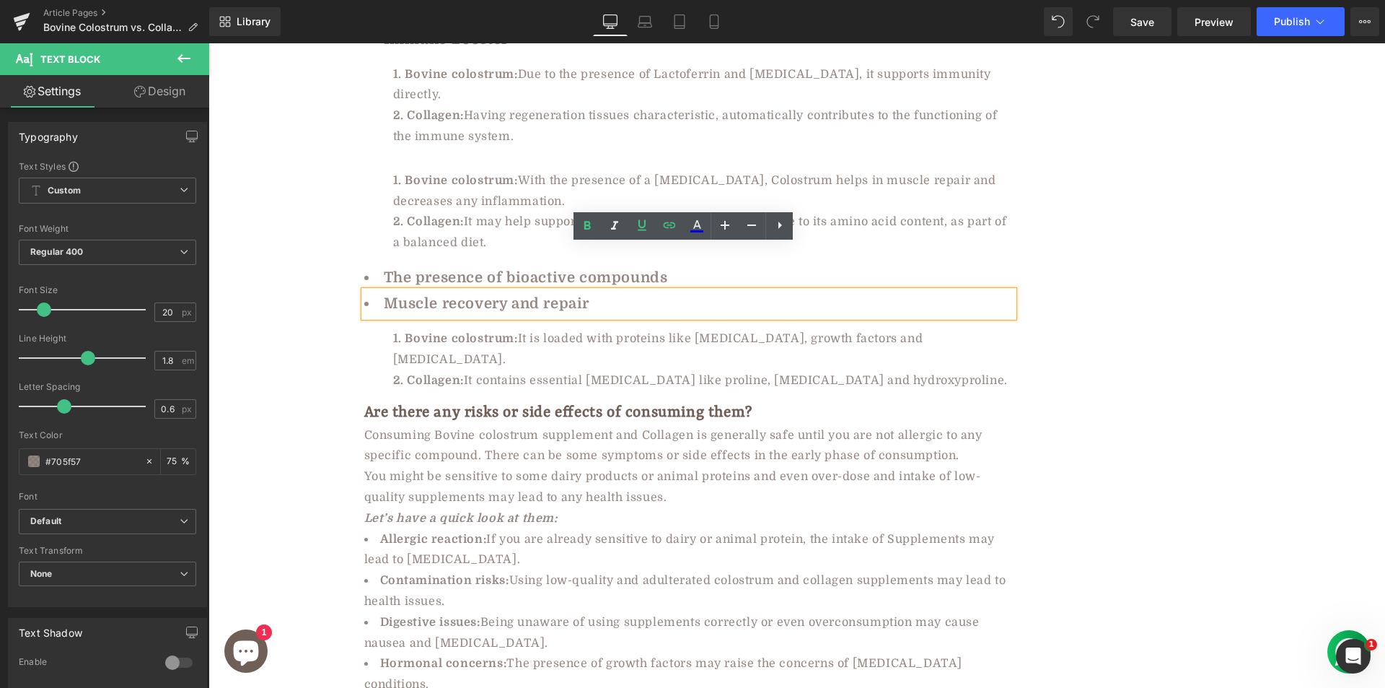
drag, startPoint x: 811, startPoint y: 509, endPoint x: 602, endPoint y: 466, distance: 213.7
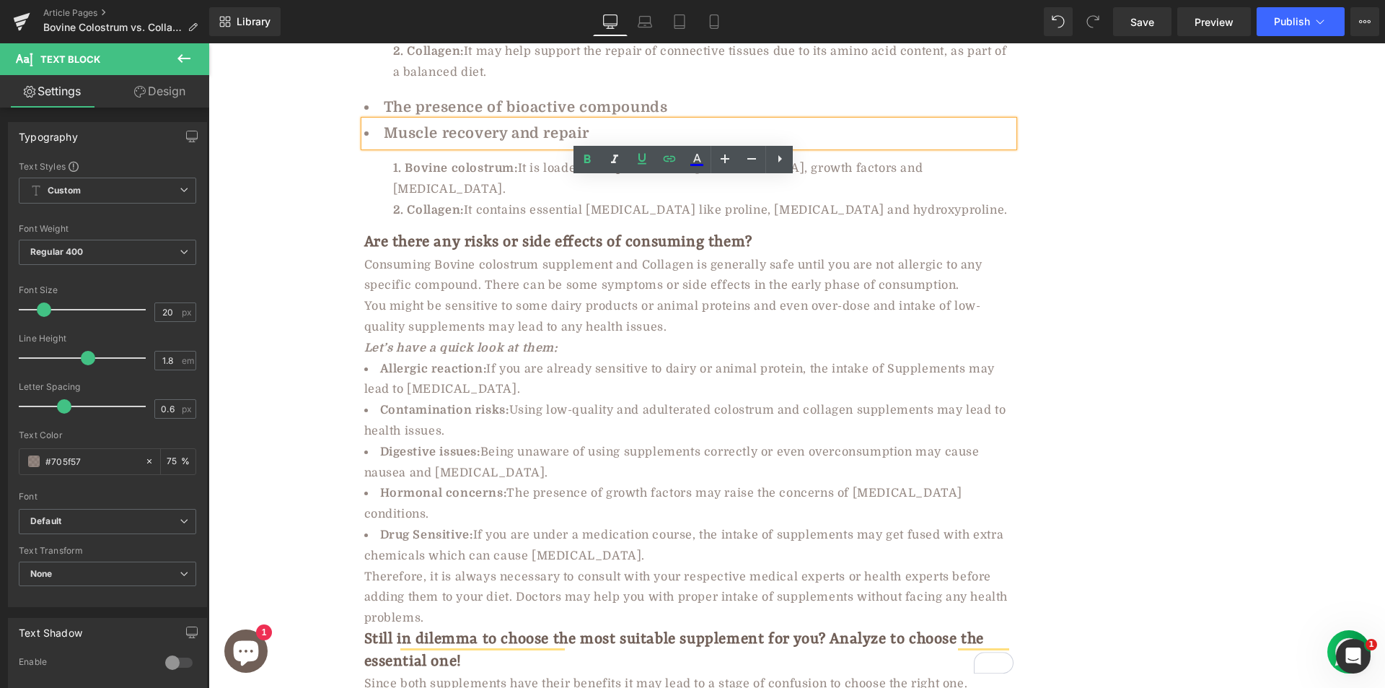
scroll to position [4433, 0]
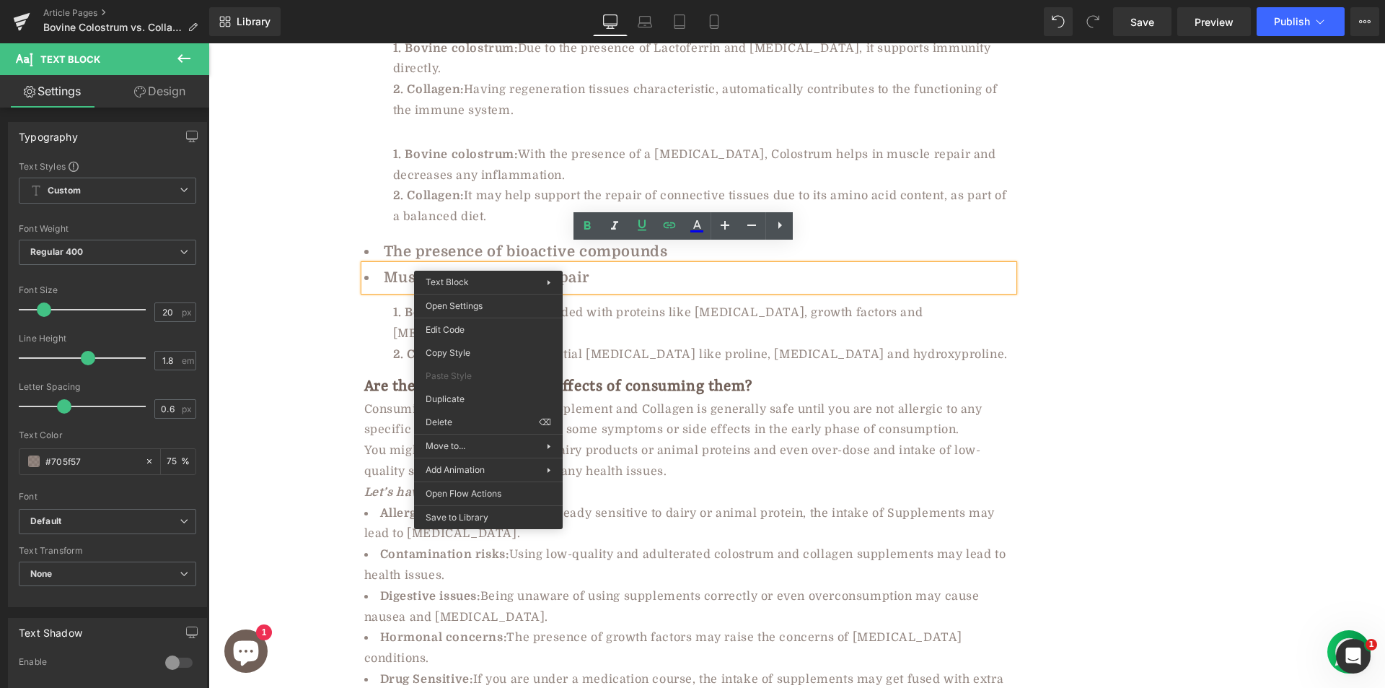
drag, startPoint x: 792, startPoint y: 513, endPoint x: 584, endPoint y: 464, distance: 214.2
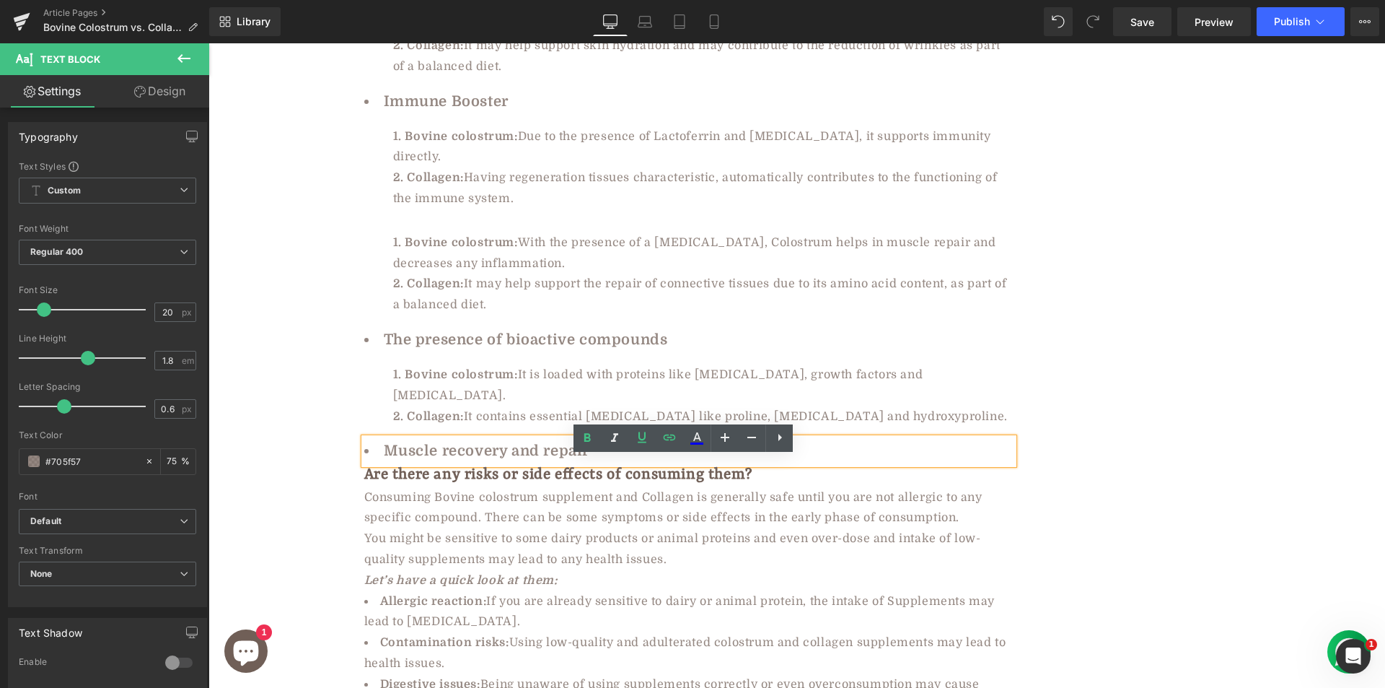
scroll to position [4281, 0]
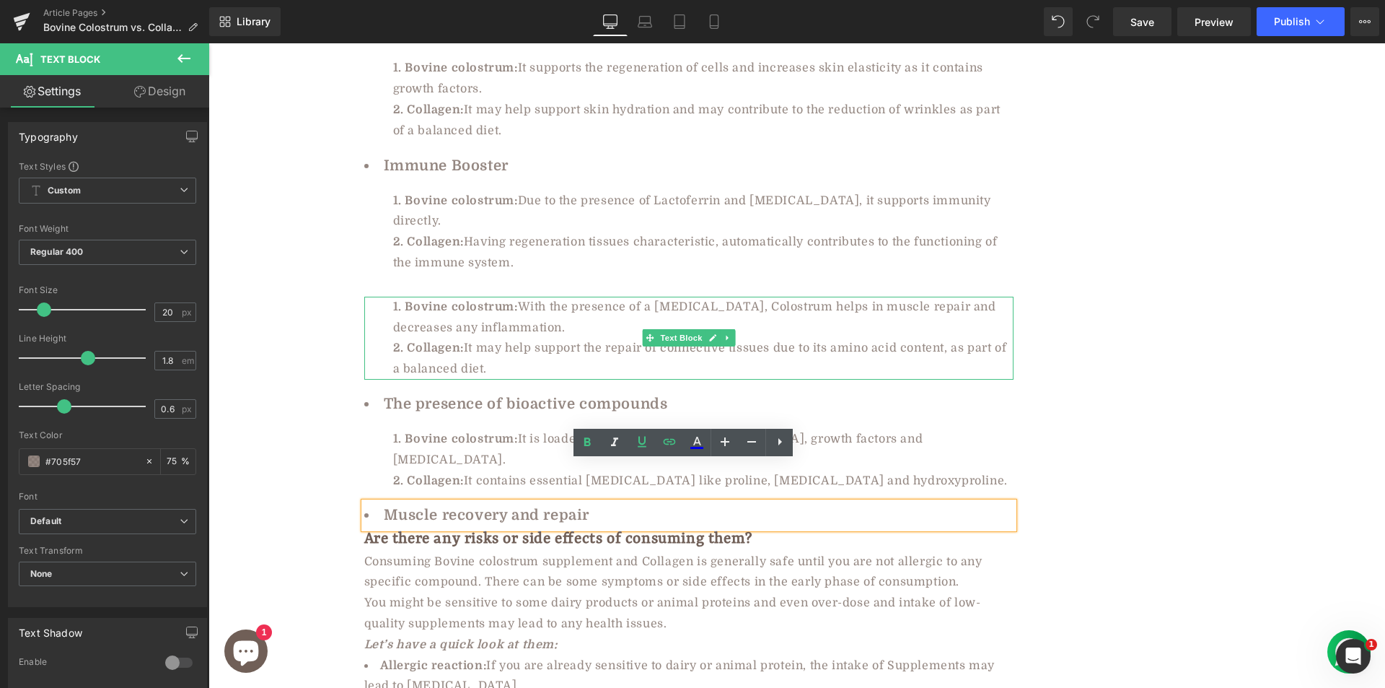
click at [468, 311] on span "With the presence of a [MEDICAL_DATA], Colostrum helps in muscle repair and dec…" at bounding box center [694, 317] width 603 height 34
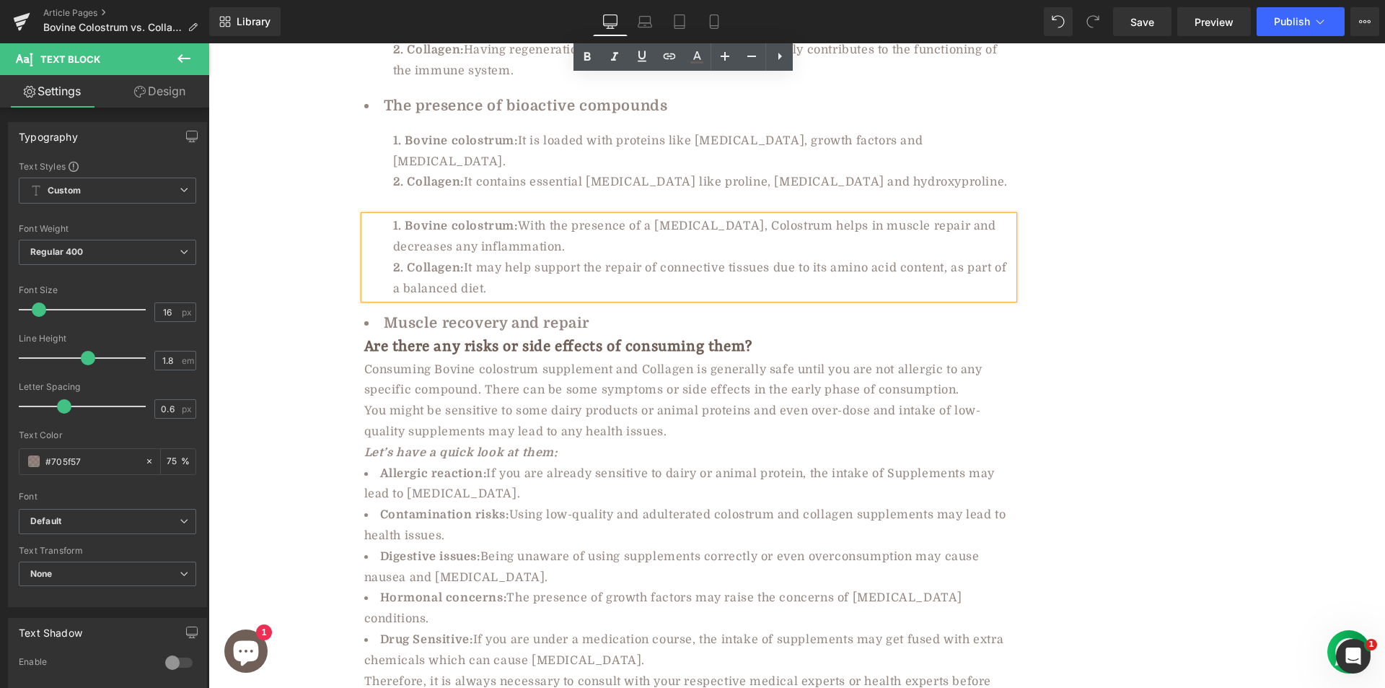
scroll to position [4403, 0]
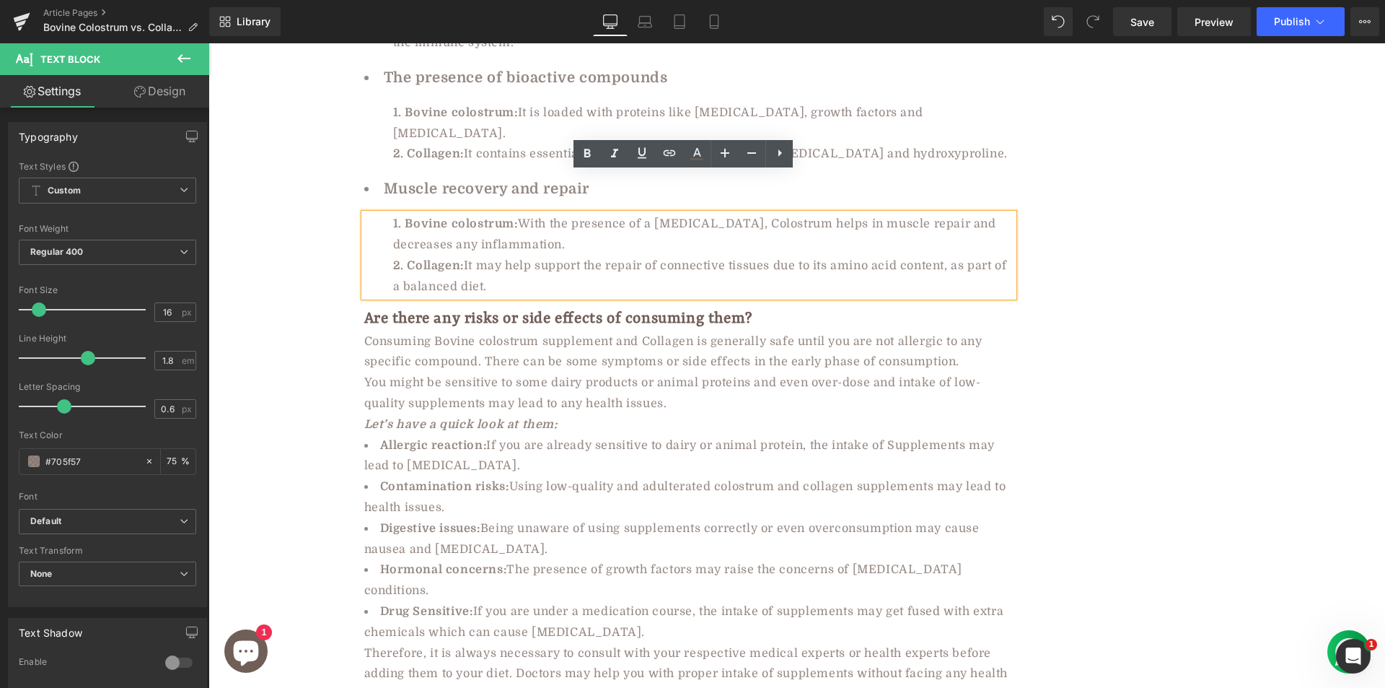
drag, startPoint x: 478, startPoint y: 346, endPoint x: 443, endPoint y: 322, distance: 42.4
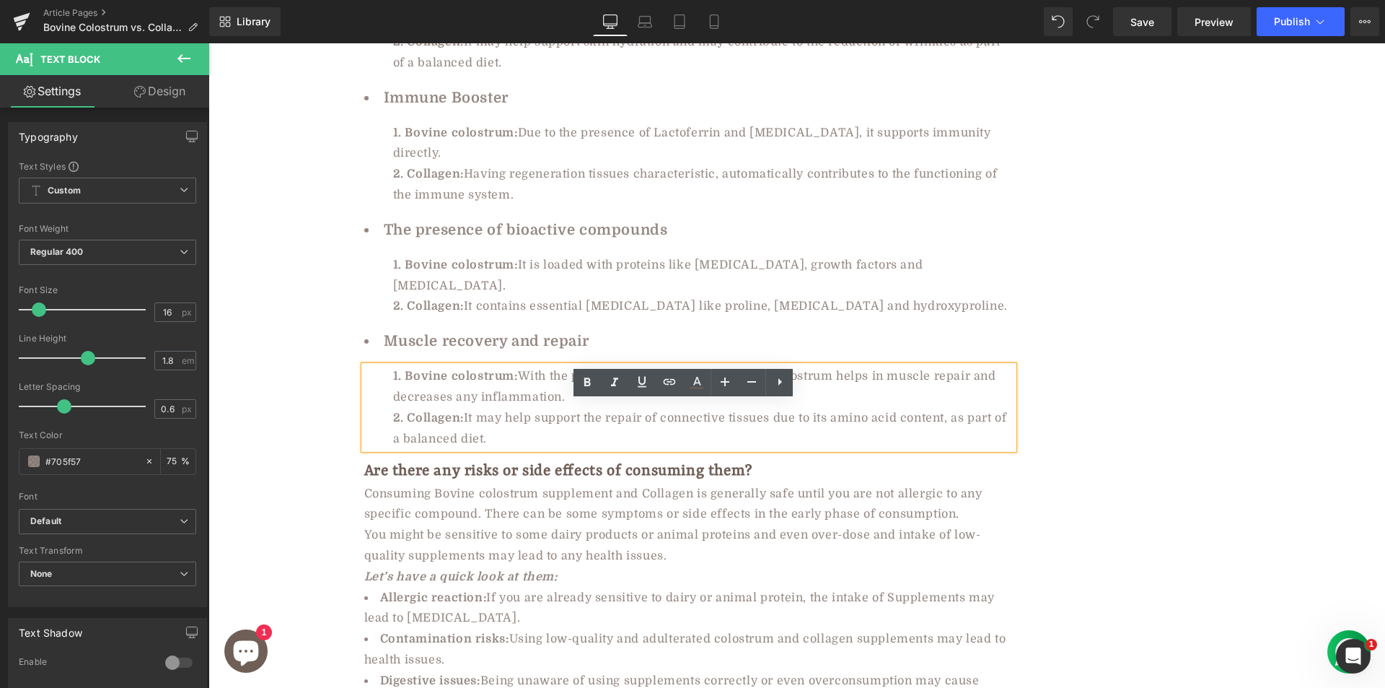
scroll to position [4349, 0]
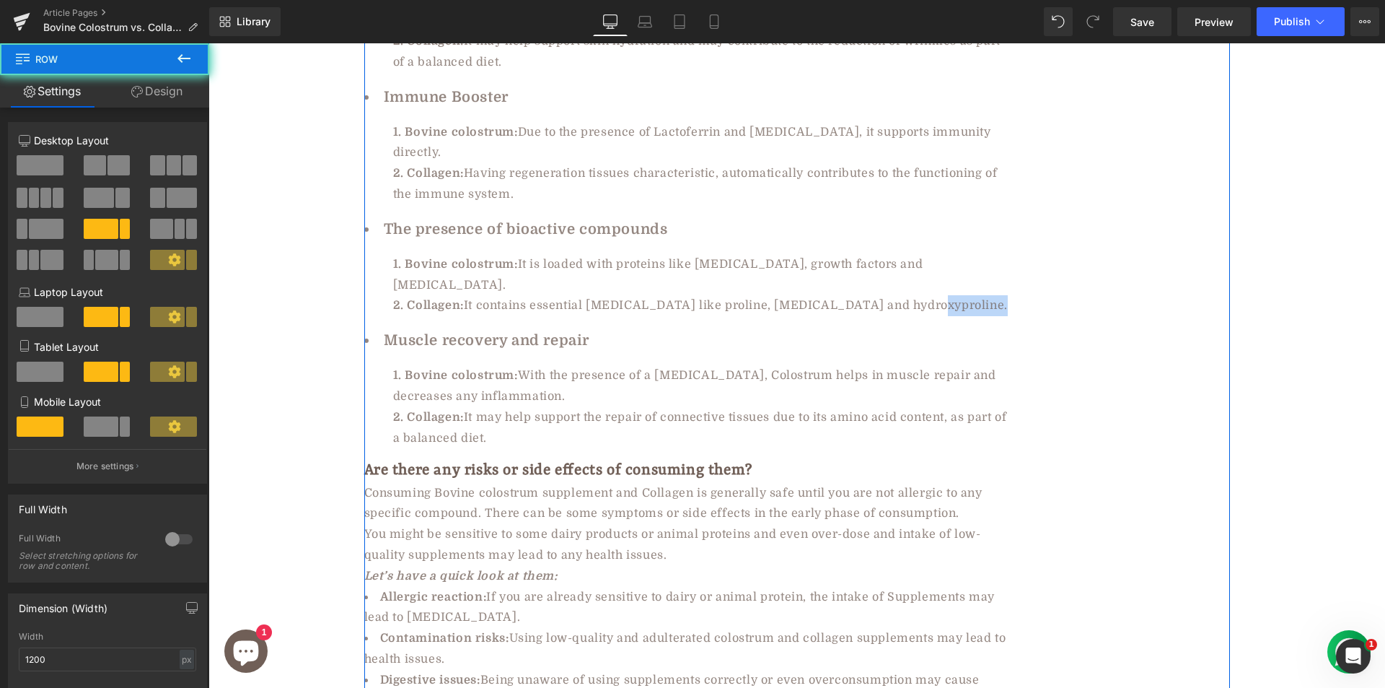
click at [429, 328] on li "Muscle recovery and repair" at bounding box center [688, 341] width 649 height 26
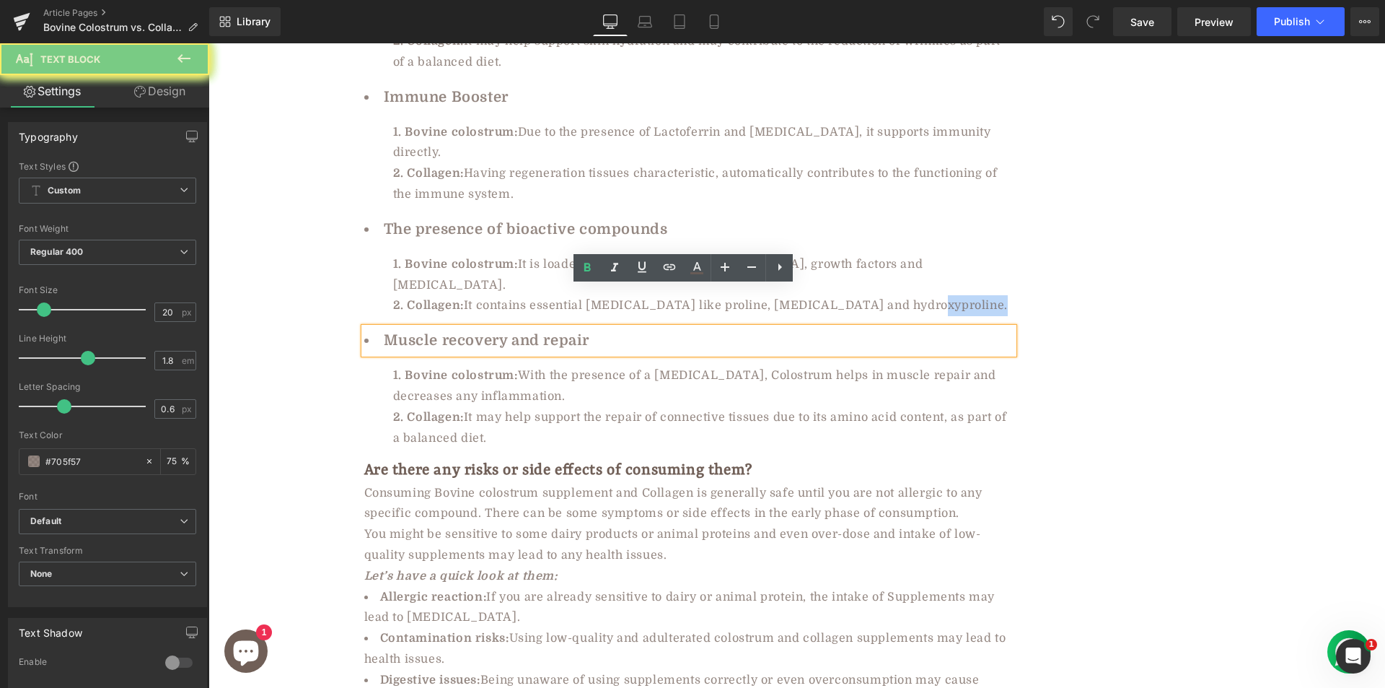
click at [429, 328] on li "Muscle recovery and repair" at bounding box center [688, 341] width 649 height 26
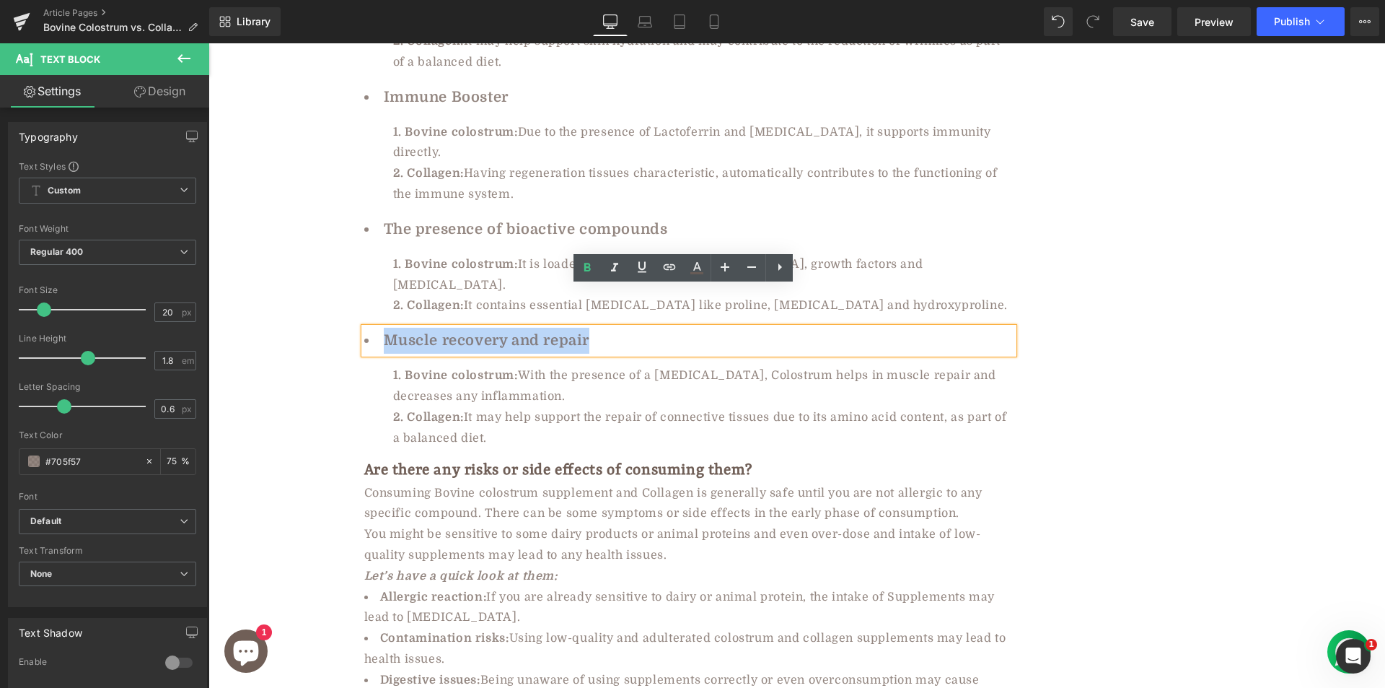
copy li "Muscle recovery and repair"
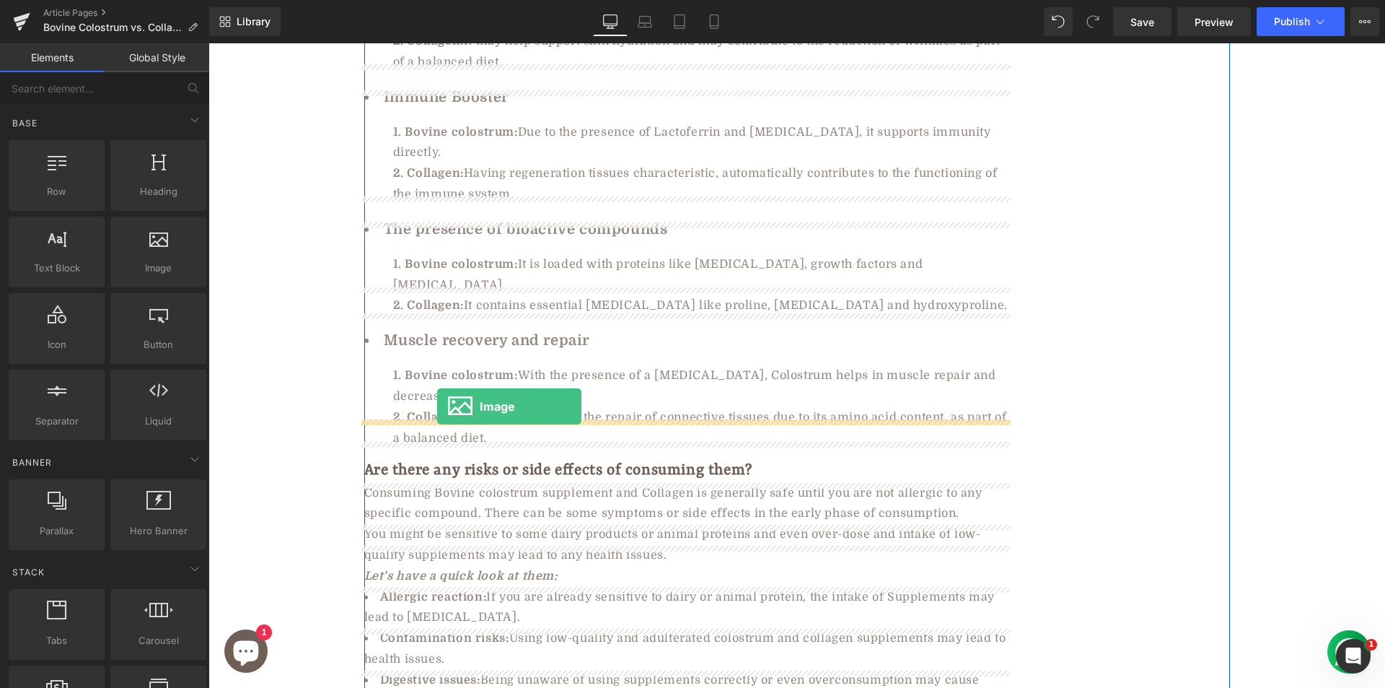
drag, startPoint x: 368, startPoint y: 297, endPoint x: 437, endPoint y: 406, distance: 129.7
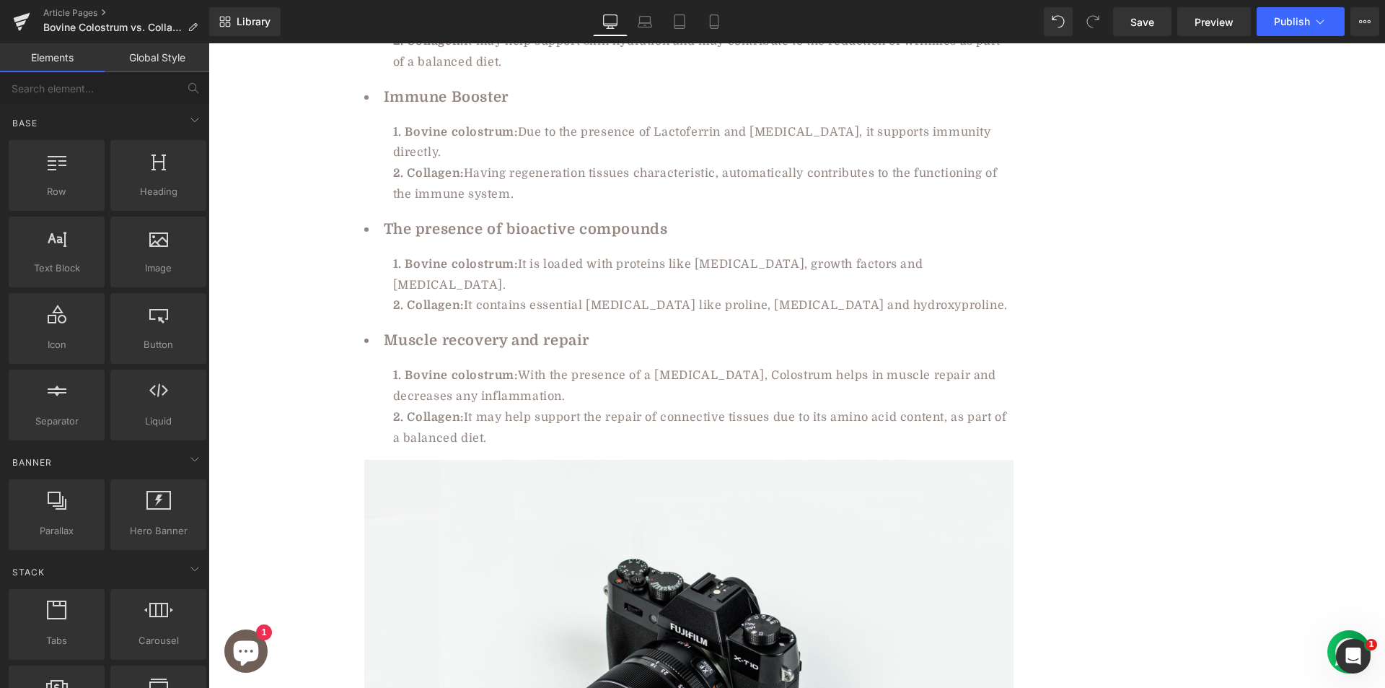
click at [527, 507] on img at bounding box center [688, 675] width 649 height 430
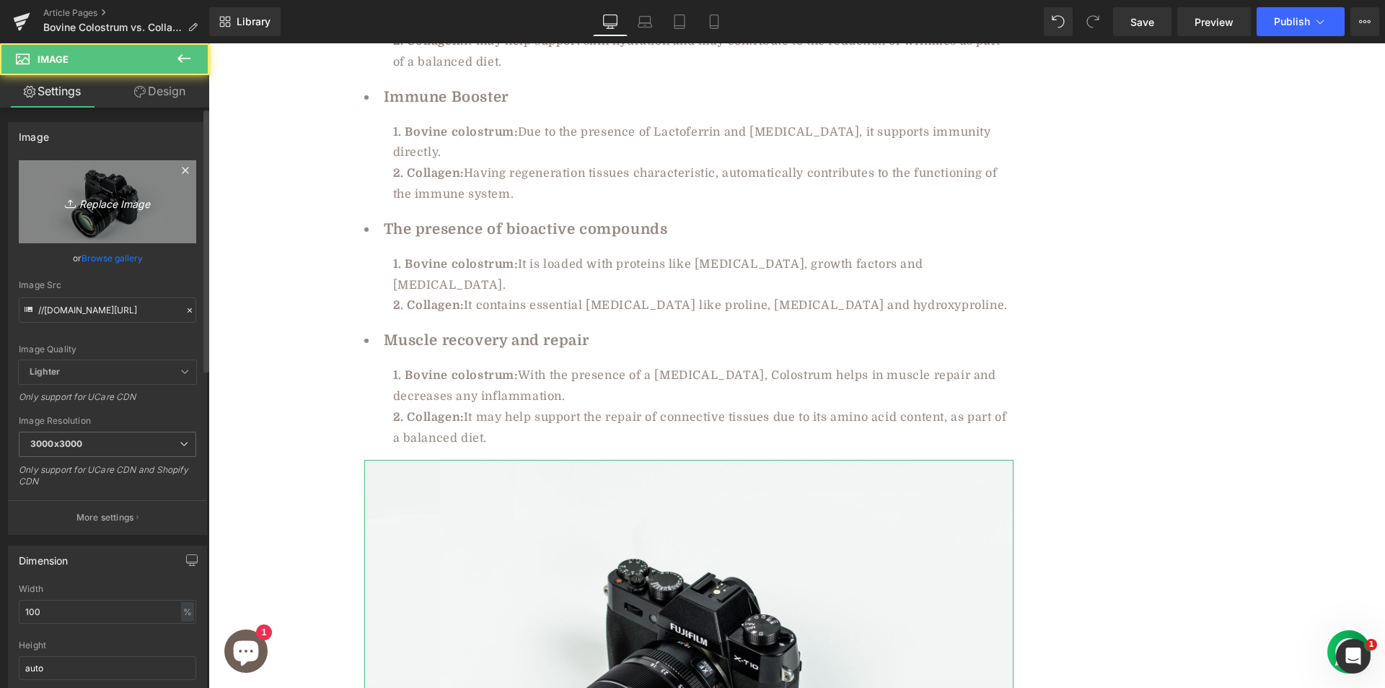
click at [113, 206] on icon "Replace Image" at bounding box center [107, 202] width 115 height 18
type input "C:\fakepath\67ed613d18c22a720db90ac0_Untitled design - 2025-04-02T120920.234.png"
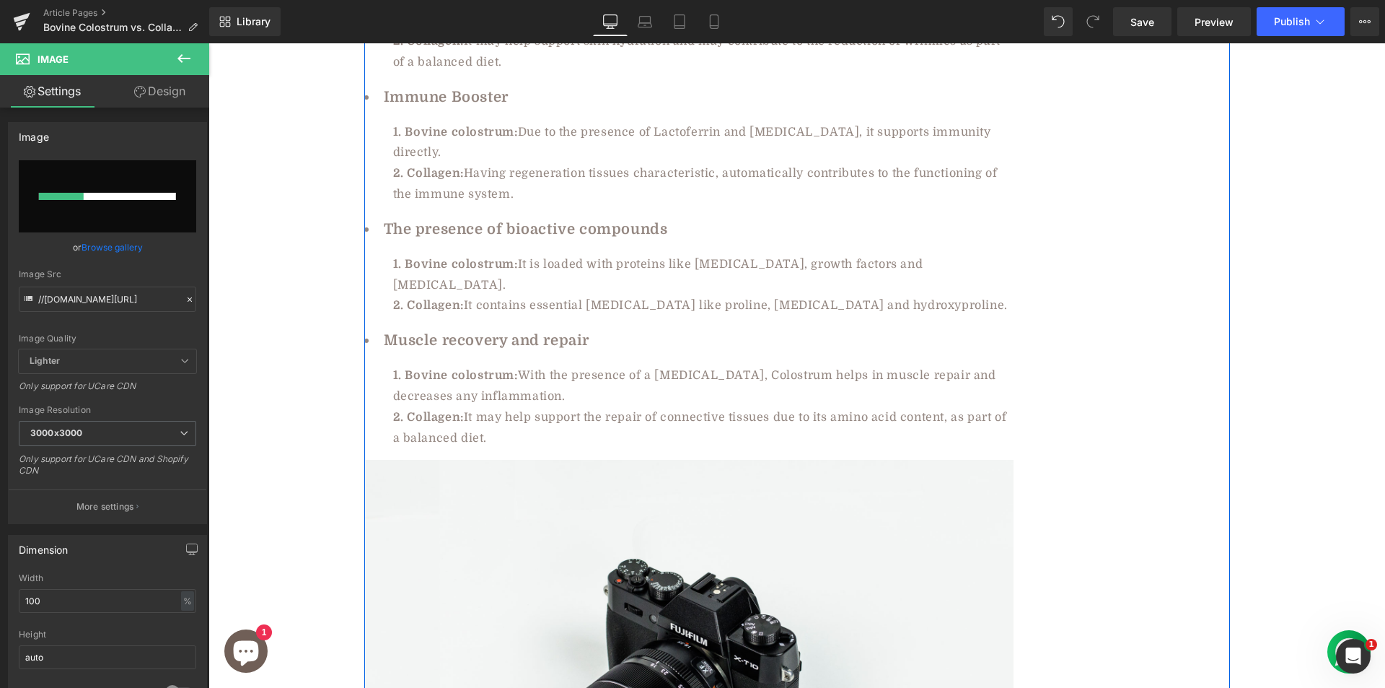
scroll to position [4638, 0]
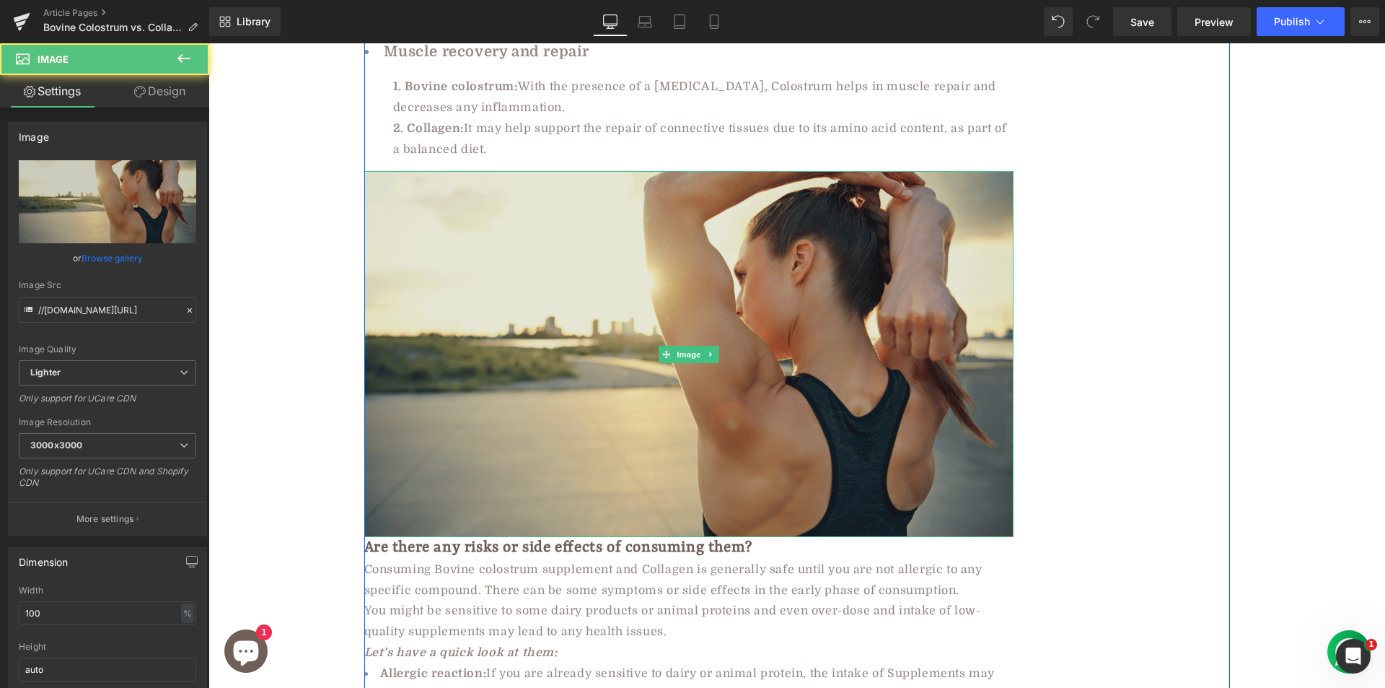
click at [751, 300] on img at bounding box center [688, 353] width 649 height 365
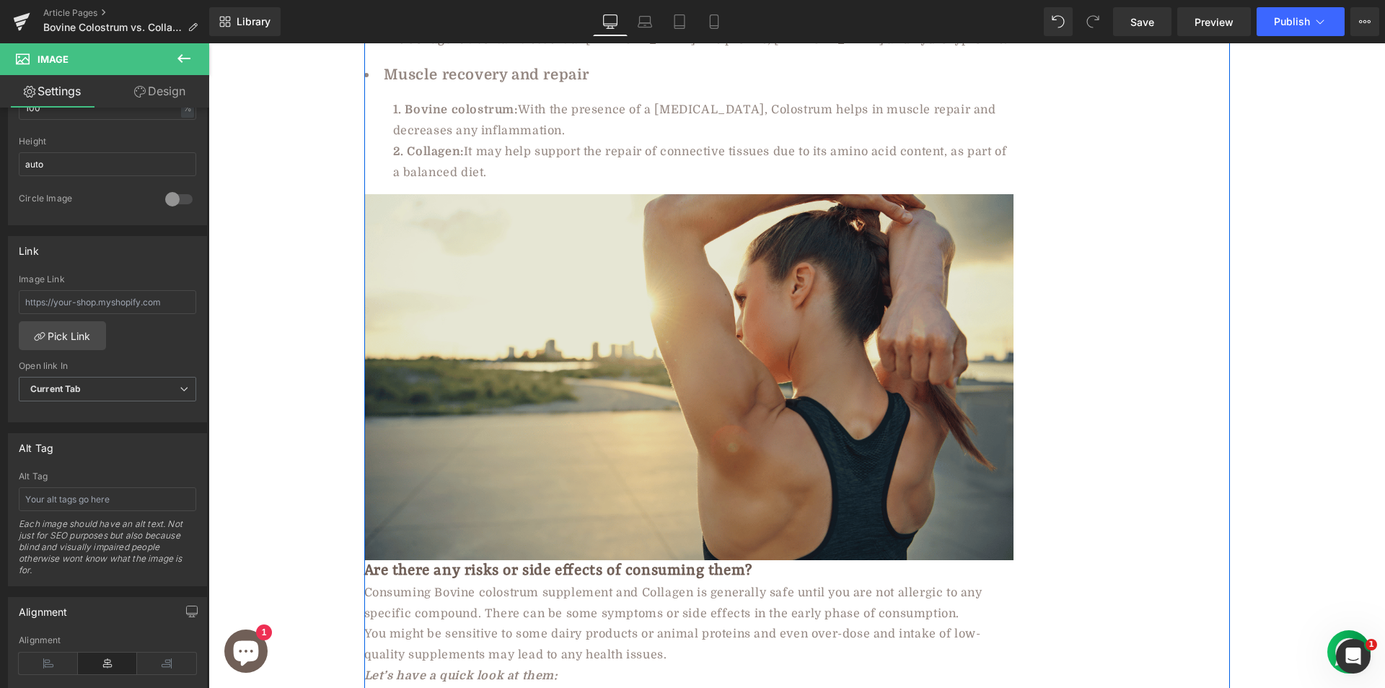
scroll to position [4494, 0]
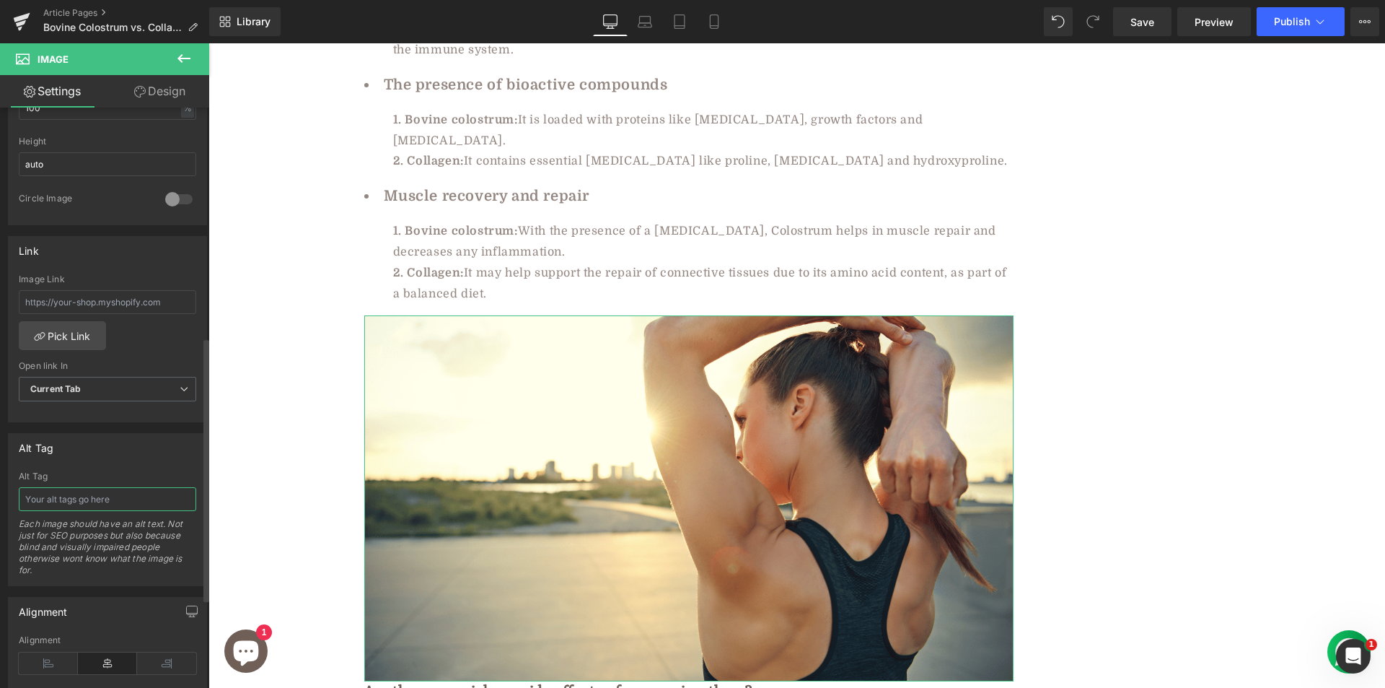
click at [60, 496] on input "text" at bounding box center [107, 499] width 177 height 24
type input "muscle recovery and repair"
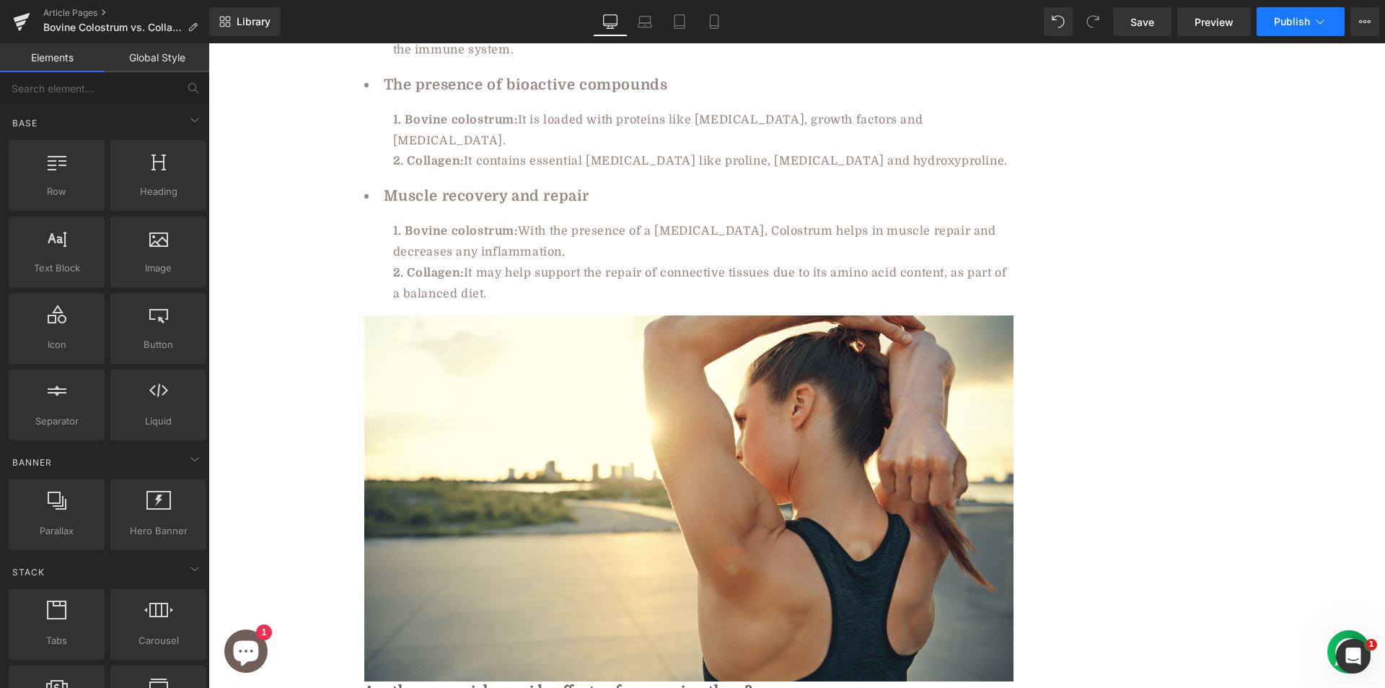
click at [1290, 20] on span "Publish" at bounding box center [1292, 22] width 36 height 12
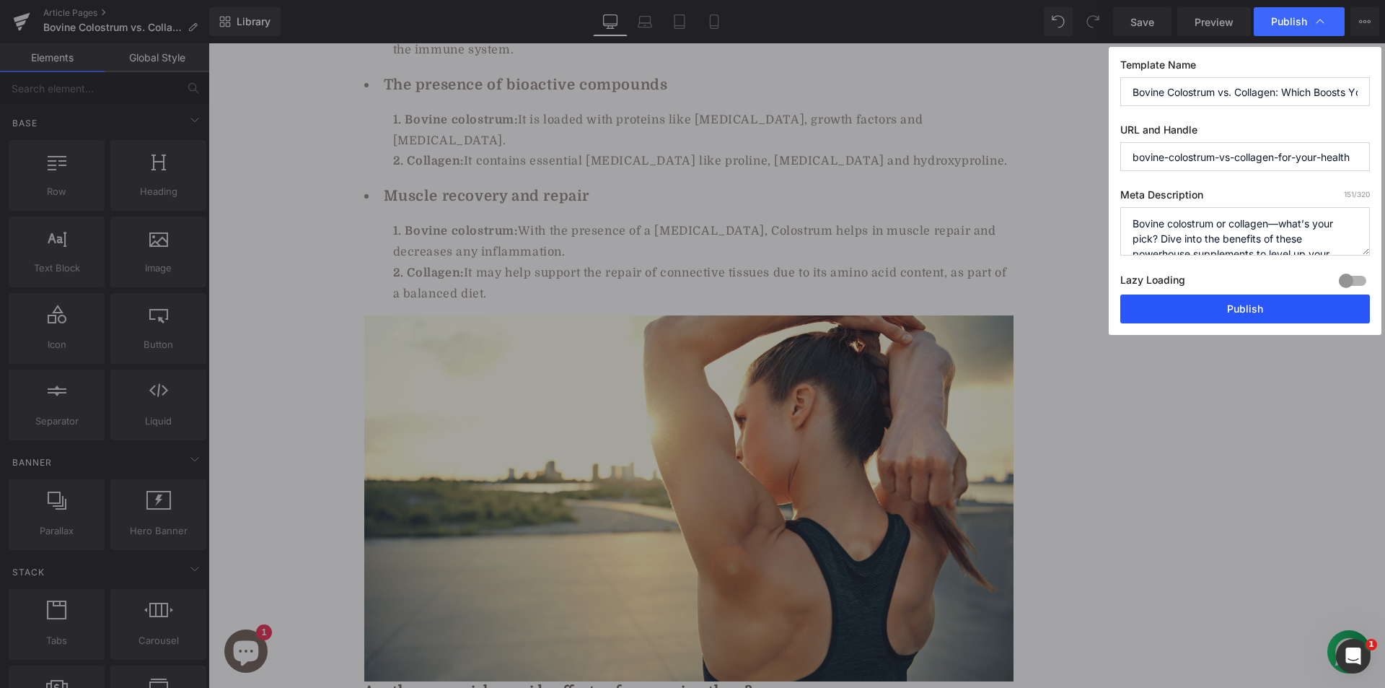
click at [1153, 314] on button "Publish" at bounding box center [1246, 308] width 250 height 29
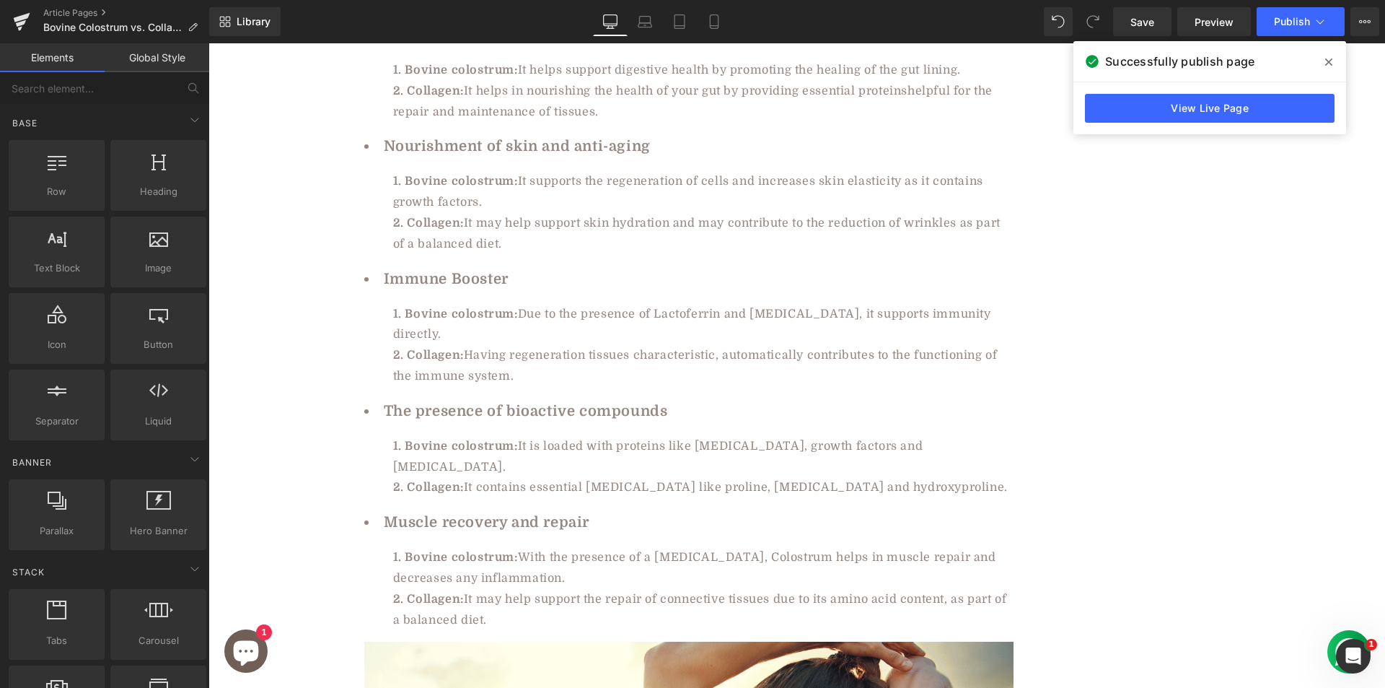
scroll to position [4133, 0]
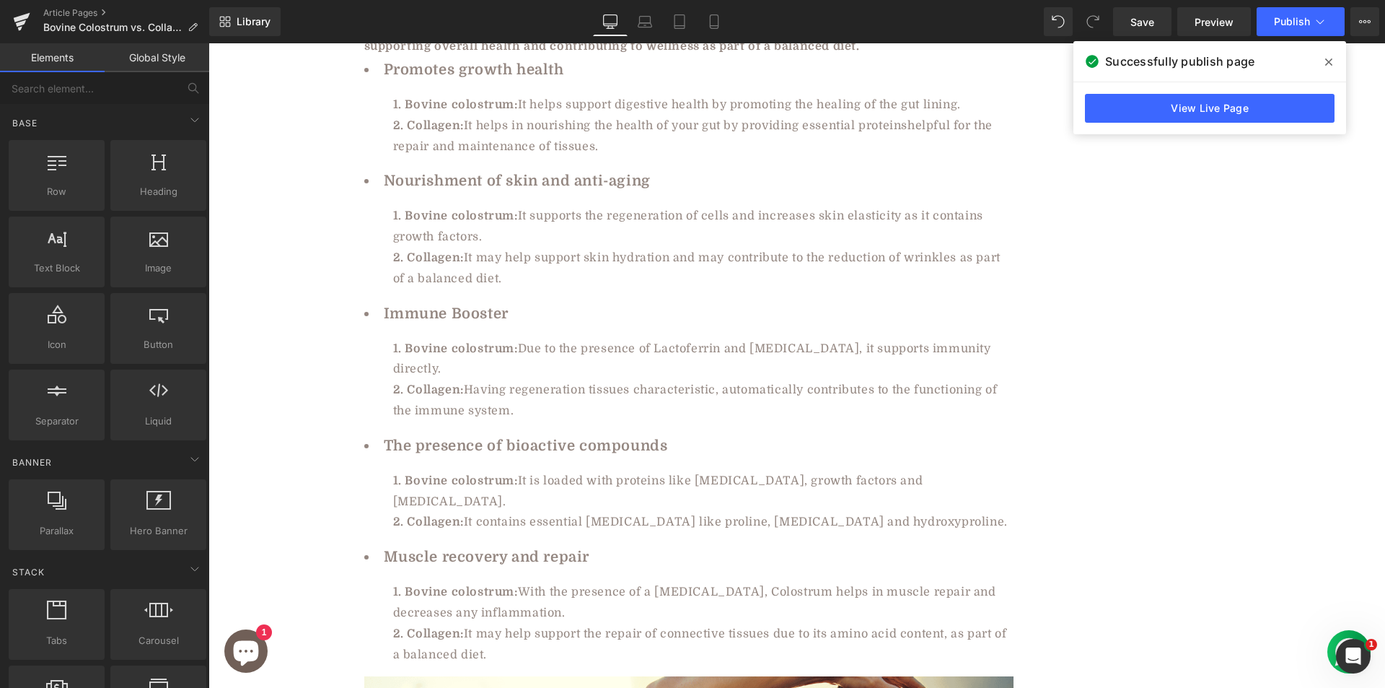
click at [1327, 56] on icon at bounding box center [1328, 62] width 7 height 12
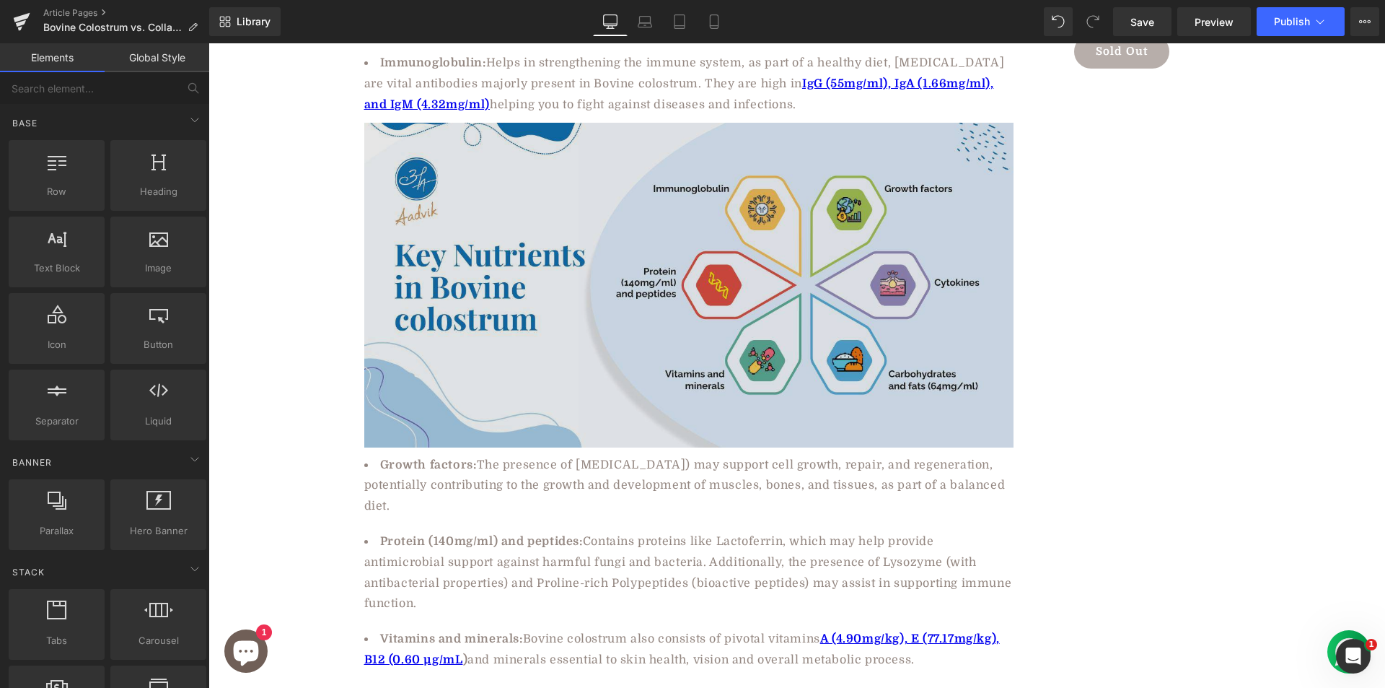
scroll to position [766, 0]
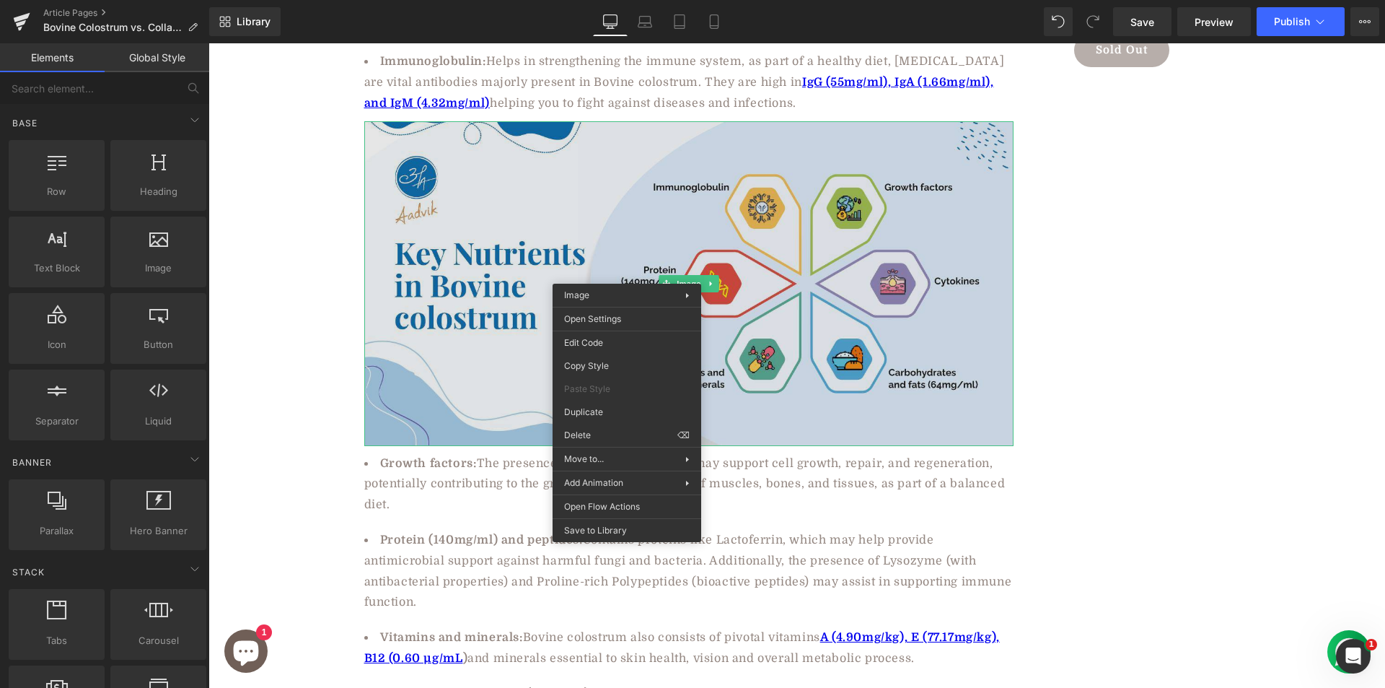
drag, startPoint x: 955, startPoint y: 525, endPoint x: 749, endPoint y: 481, distance: 210.3
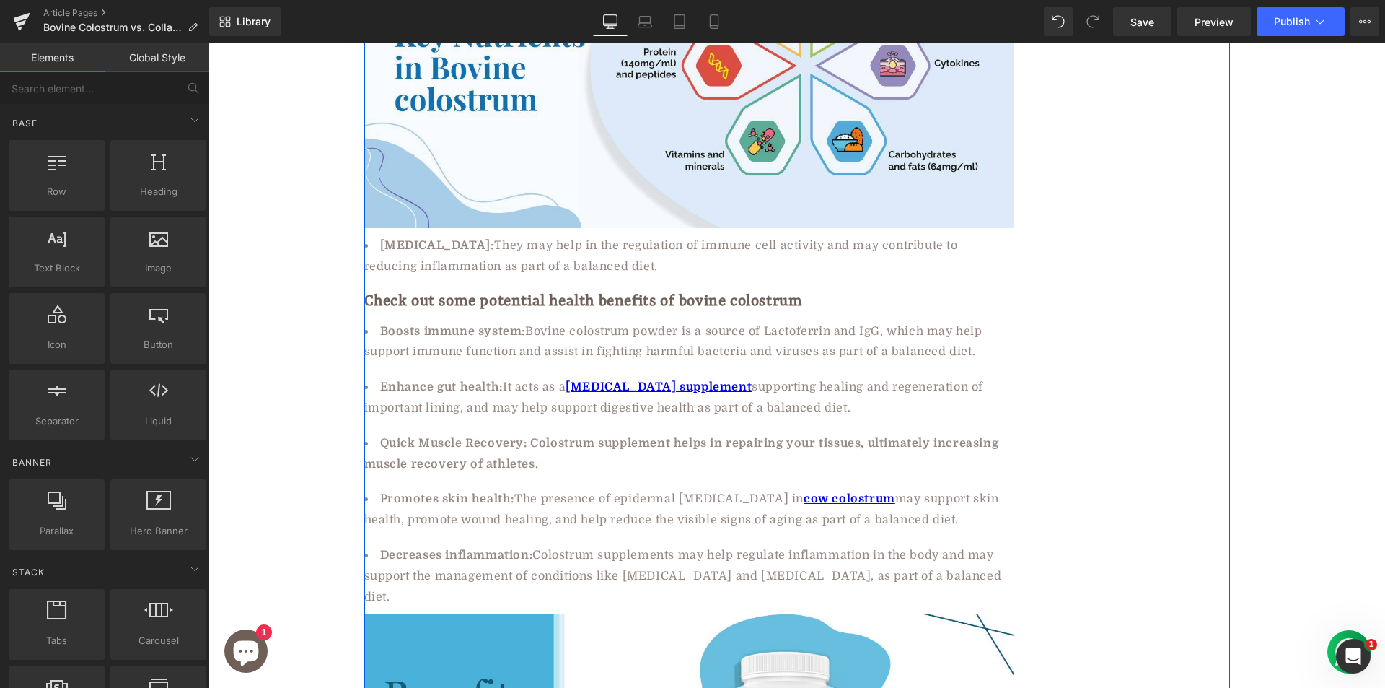
scroll to position [1239, 0]
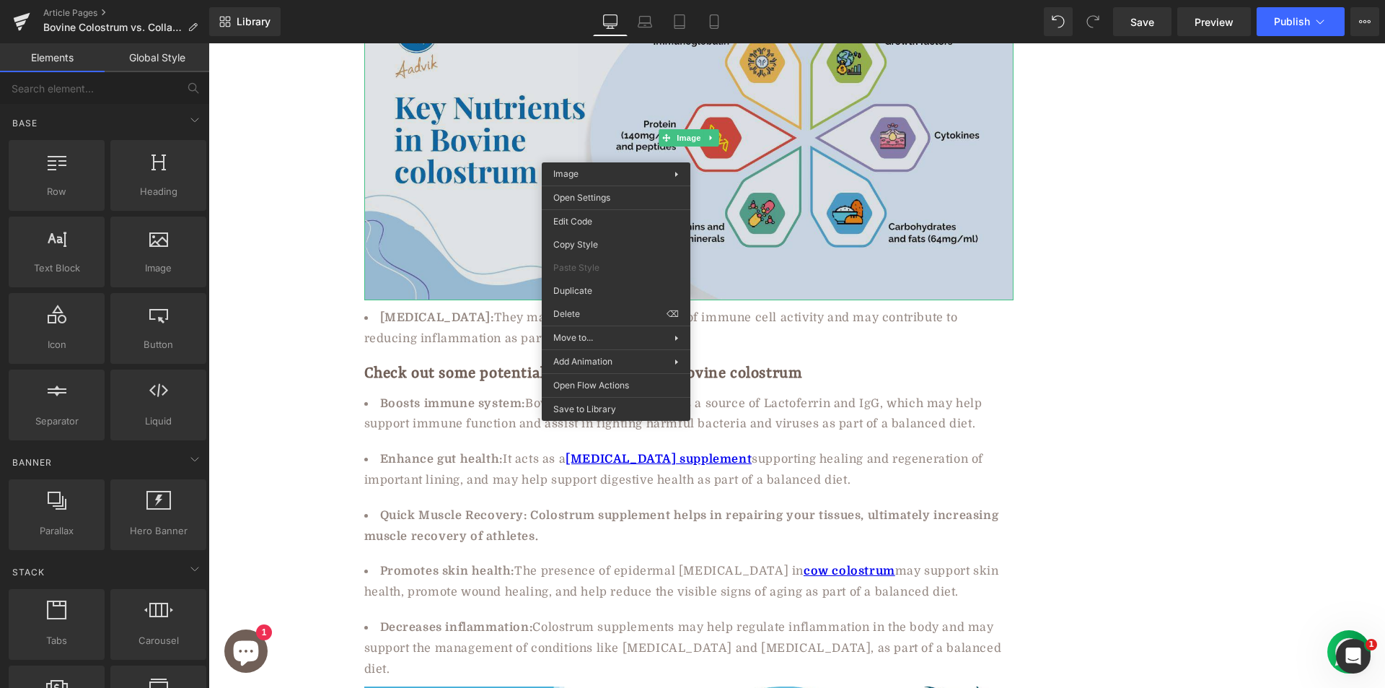
drag, startPoint x: 933, startPoint y: 400, endPoint x: 725, endPoint y: 356, distance: 212.3
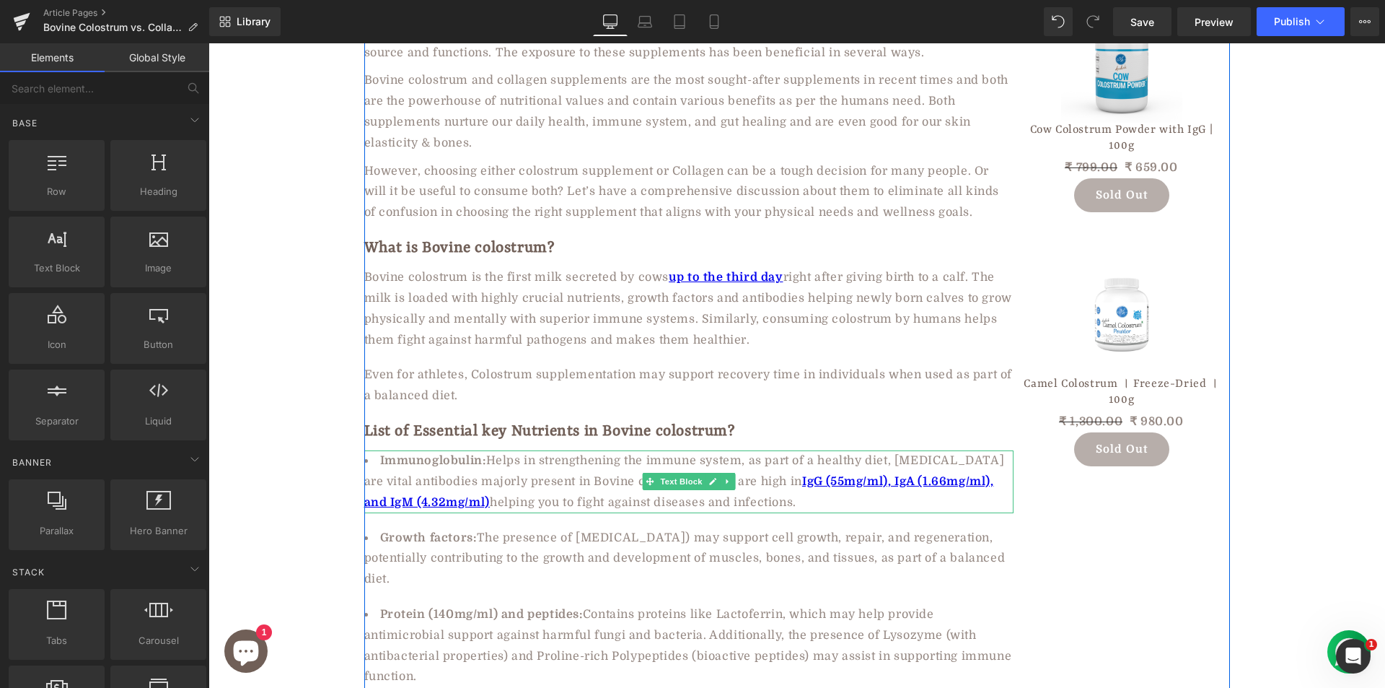
scroll to position [356, 0]
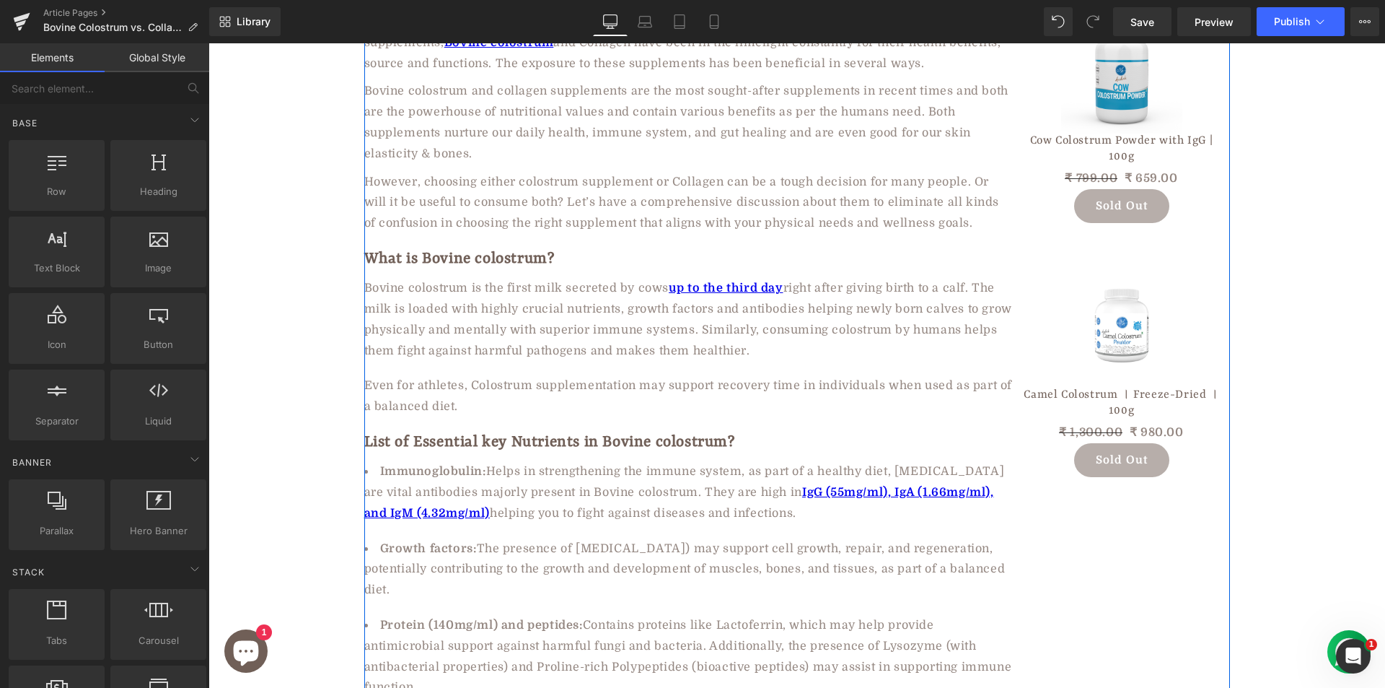
click at [484, 390] on p "Even for athletes, Colostrum supplementation may support recovery time in indiv…" at bounding box center [688, 396] width 649 height 42
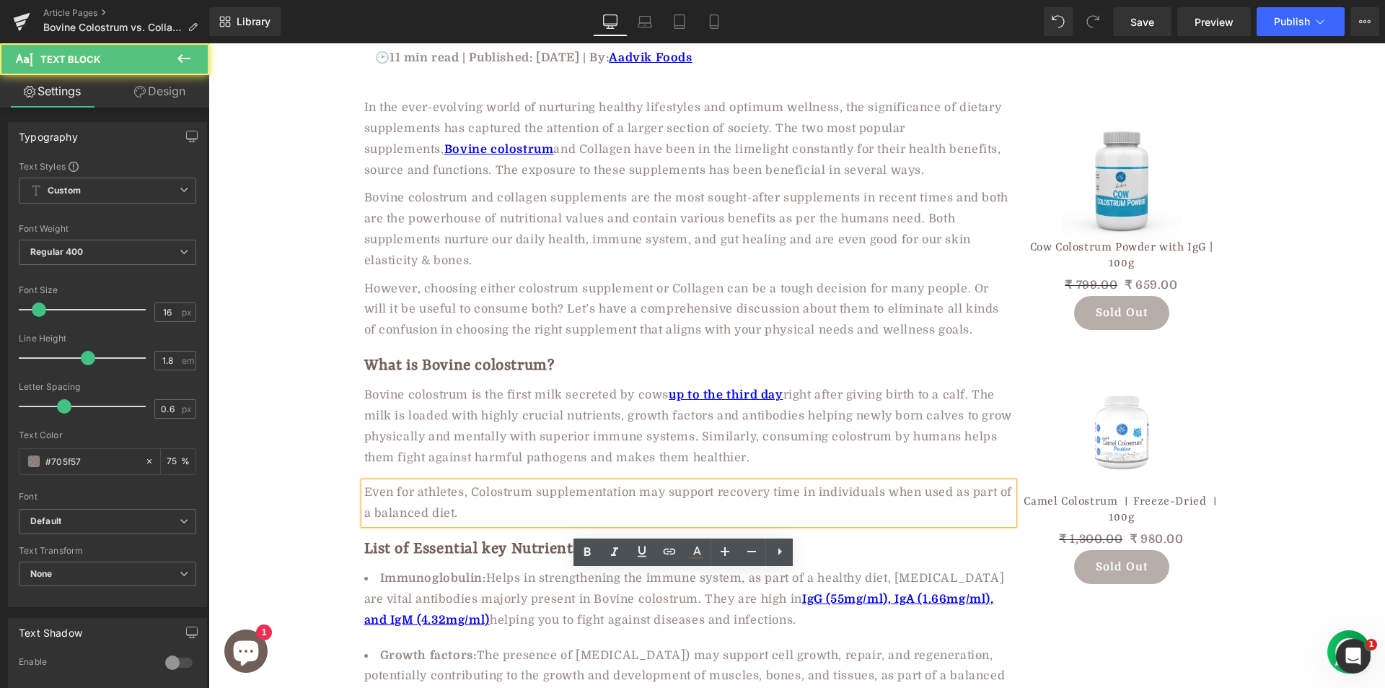
scroll to position [139, 0]
